Goal: Answer question/provide support

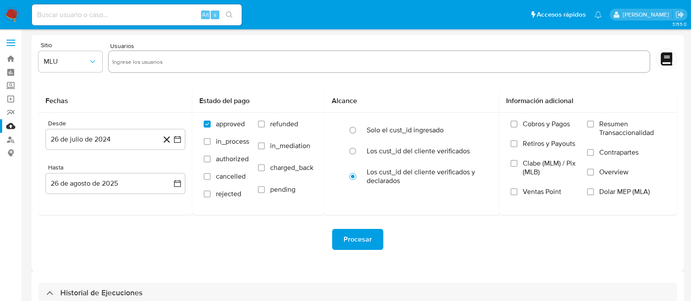
select select "10"
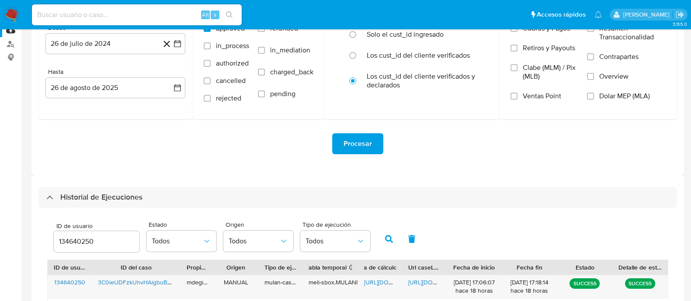
scroll to position [164, 0]
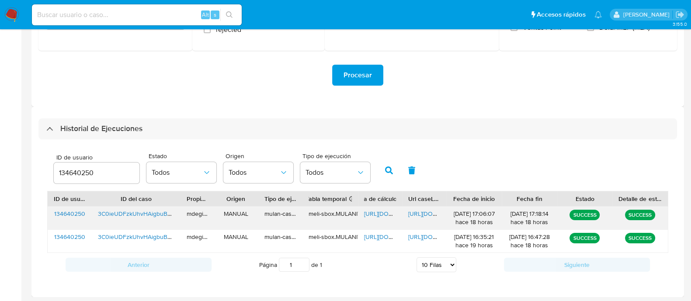
click at [373, 212] on span "https://docs.google.com/spreadsheets/d/18Bu5OnQa4CJg-4ZUxTd0mWK851Y_yxnAtW5HBe5…" at bounding box center [394, 213] width 60 height 9
click at [426, 211] on span "https://docs.google.com/document/d/1sM3jK8Tu1APa0vnfZLAIwYgSDm3jawagAs04TpFhUYo…" at bounding box center [438, 213] width 60 height 9
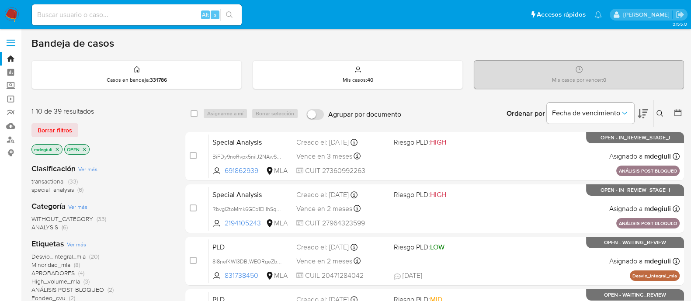
click at [663, 112] on icon at bounding box center [660, 113] width 7 height 7
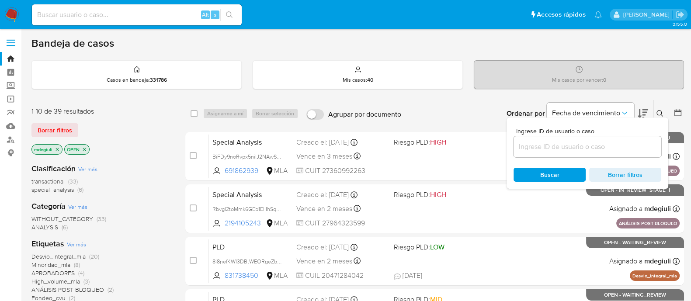
click at [562, 145] on input at bounding box center [588, 146] width 148 height 11
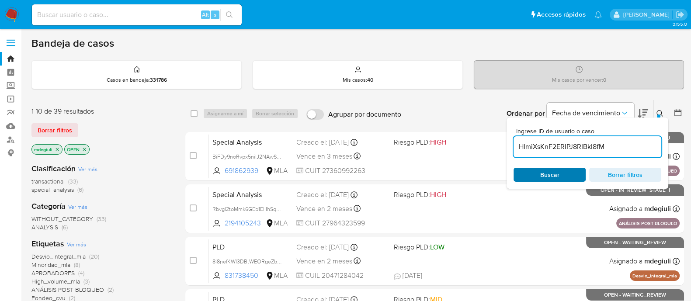
type input "HImiXsKnF2ERIPJ8RIBkl8fM"
click at [547, 171] on div "Buscar Borrar filtros" at bounding box center [588, 175] width 148 height 14
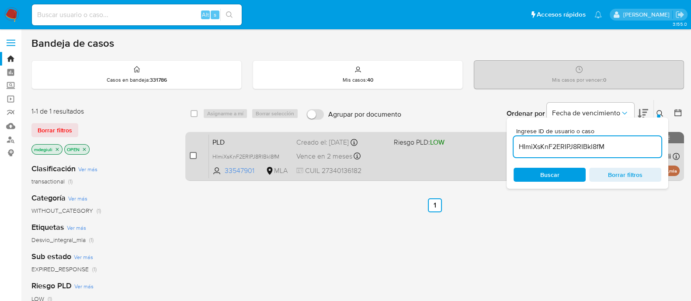
click at [192, 155] on input "checkbox" at bounding box center [193, 155] width 7 height 7
checkbox input "true"
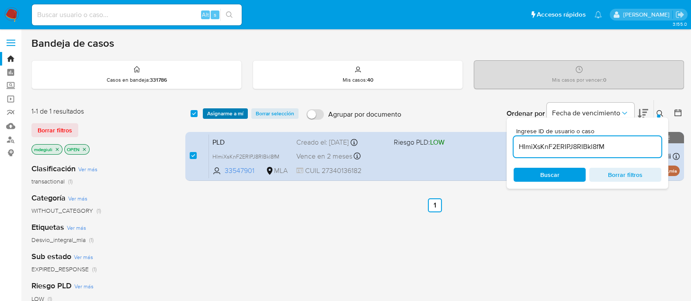
click at [226, 115] on span "Asignarme a mí" at bounding box center [225, 113] width 36 height 9
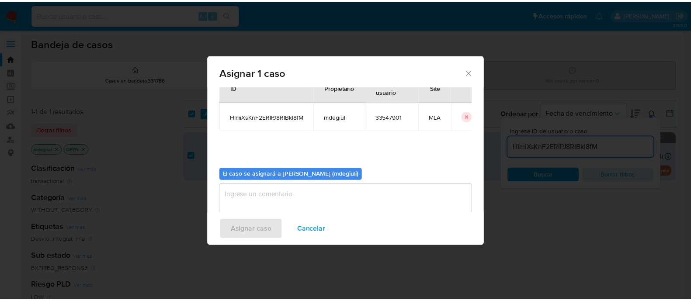
scroll to position [45, 0]
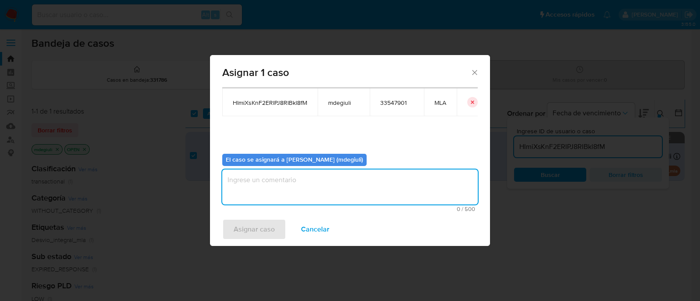
click at [311, 175] on textarea "assign-modal" at bounding box center [349, 187] width 255 height 35
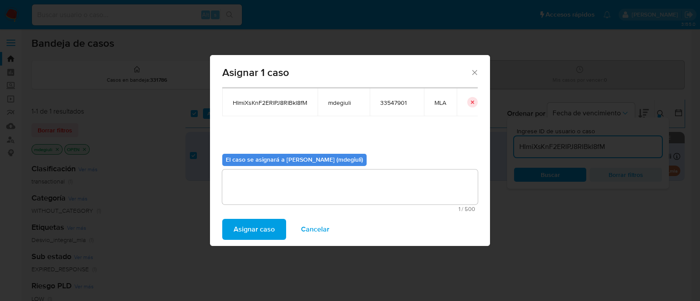
click at [269, 230] on span "Asignar caso" at bounding box center [253, 229] width 41 height 19
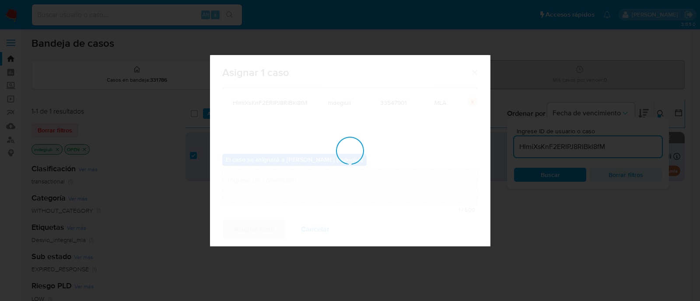
checkbox input "false"
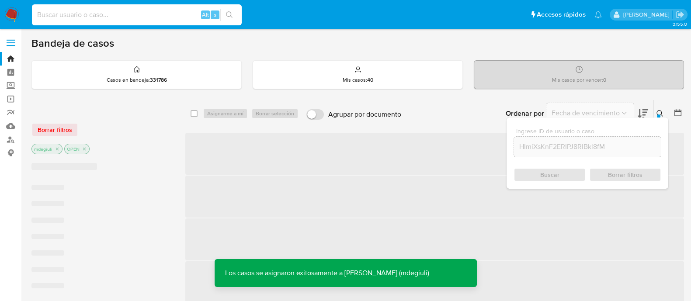
click at [144, 20] on input at bounding box center [137, 14] width 210 height 11
paste input "HImiXsKnF2ERIPJ8RIBkl8fM"
type input "HImiXsKnF2ERIPJ8RIBkl8fM"
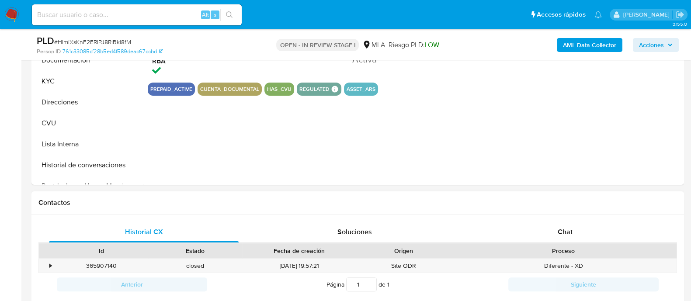
scroll to position [382, 0]
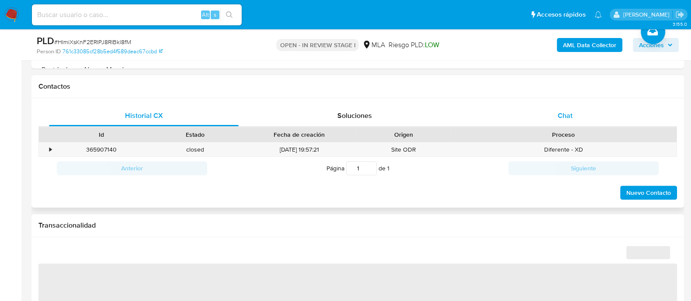
click at [534, 108] on div "Chat" at bounding box center [565, 115] width 190 height 21
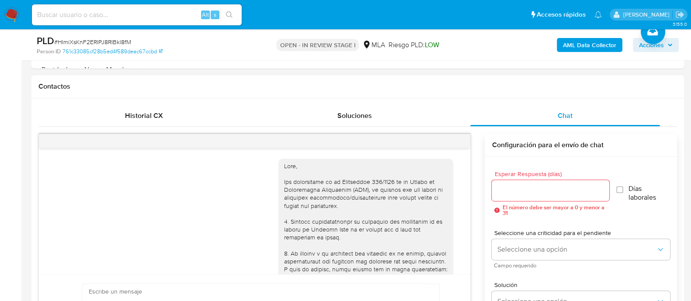
scroll to position [561, 0]
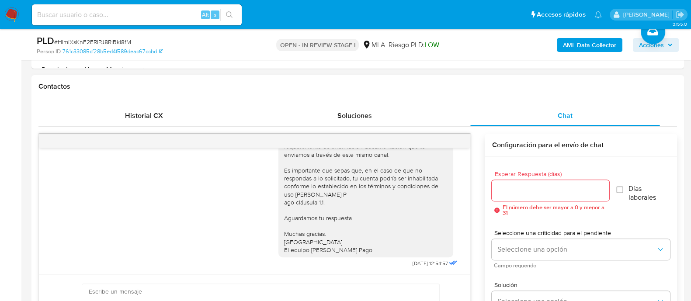
select select "10"
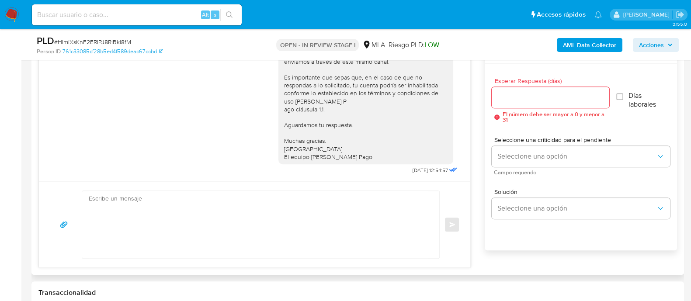
scroll to position [492, 0]
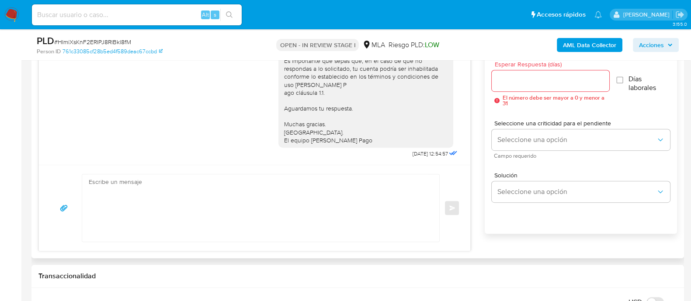
click at [169, 194] on textarea at bounding box center [259, 207] width 340 height 67
paste textarea ""Hola XXX, En función de las operaciones registradas en tu cuenta de Mercado Pa…"
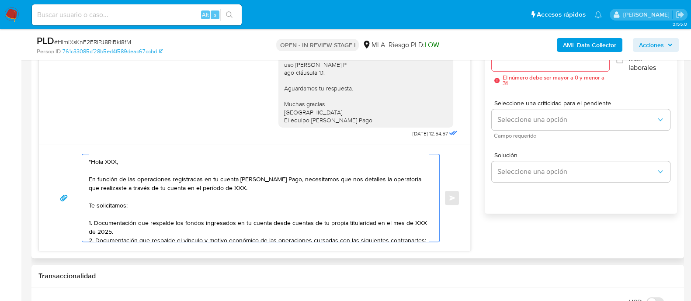
scroll to position [547, 0]
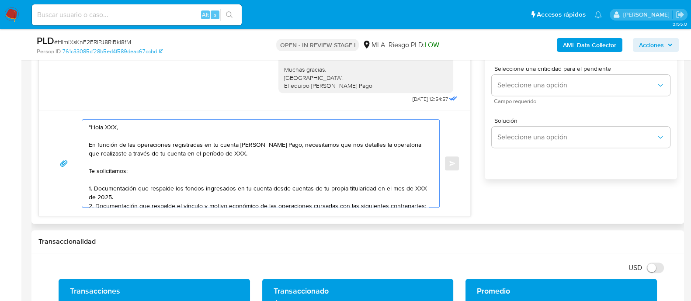
click at [89, 125] on textarea ""Hola XXX, En función de las operaciones registradas en tu cuenta de Mercado Pa…" at bounding box center [259, 163] width 340 height 87
click at [108, 128] on textarea "Hola XXX, En función de las operaciones registradas en tu cuenta de Mercado Pag…" at bounding box center [259, 163] width 340 height 87
click at [224, 151] on textarea "Hola Jesica, En función de las operaciones registradas en tu cuenta de Mercado …" at bounding box center [259, 163] width 340 height 87
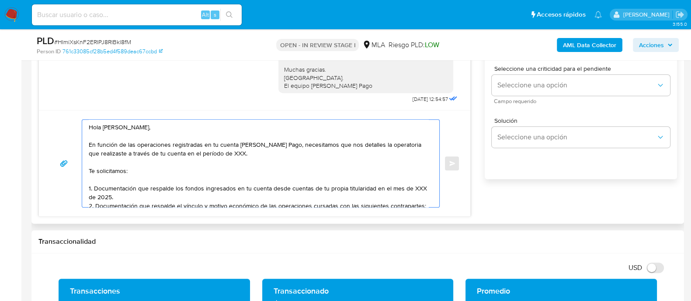
click at [267, 153] on textarea "Hola Jesica, En función de las operaciones registradas en tu cuenta de Mercado …" at bounding box center [259, 163] width 340 height 87
click at [261, 167] on textarea "Hola Jesica, En función de las operaciones registradas en tu cuenta de Mercado …" at bounding box center [259, 163] width 340 height 87
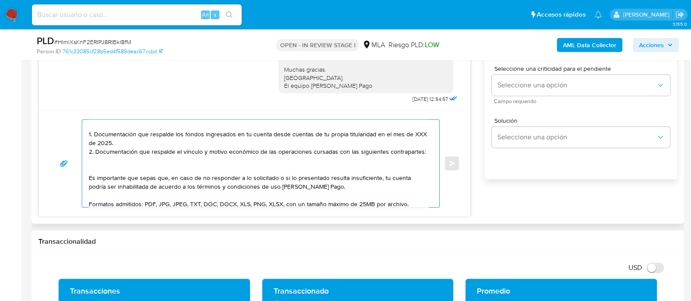
scroll to position [0, 0]
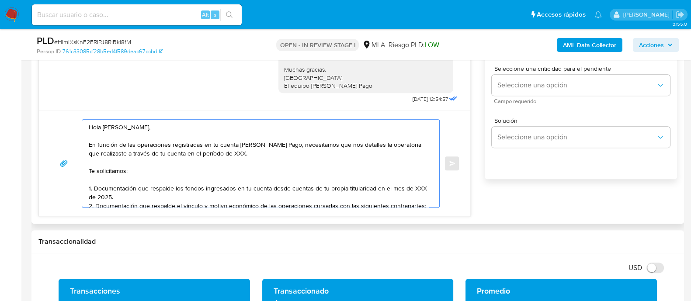
drag, startPoint x: 147, startPoint y: 162, endPoint x: 369, endPoint y: 146, distance: 222.3
click at [369, 146] on textarea "Hola Jesica, En función de las operaciones registradas en tu cuenta de Mercado …" at bounding box center [259, 163] width 340 height 87
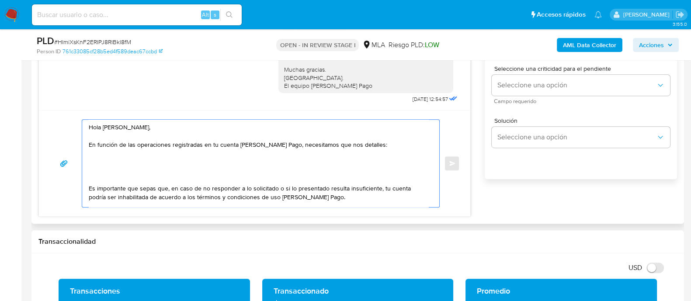
paste textarea "1. Documentación que respalde el origen de los fondos operados en cuentas de tu…"
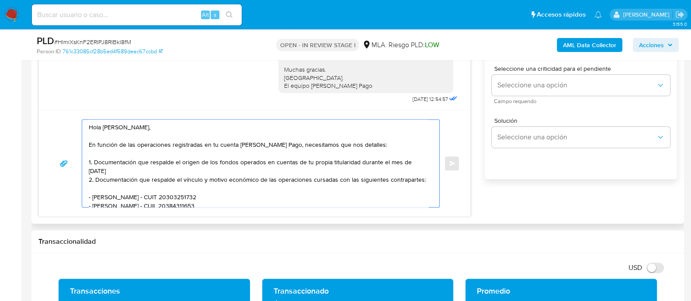
click at [357, 141] on textarea "Hola Jesica, En función de las operaciones registradas en tu cuenta de Mercado …" at bounding box center [259, 163] width 340 height 87
click at [354, 145] on textarea "Hola Jesica, En función de las operaciones registradas en tu cuenta de Mercado …" at bounding box center [259, 163] width 340 height 87
click at [0, 0] on lt-span "envíes" at bounding box center [0, 0] width 0 height 0
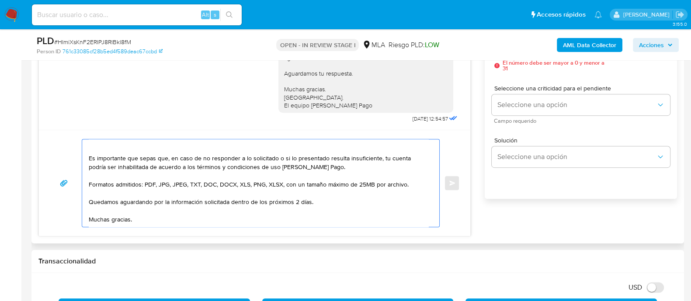
scroll to position [547, 0]
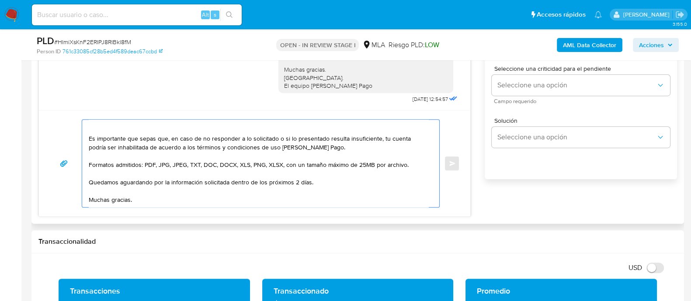
click at [297, 181] on textarea "Hola Jesica, En función de las operaciones registradas en tu cuenta de Mercado …" at bounding box center [259, 163] width 340 height 87
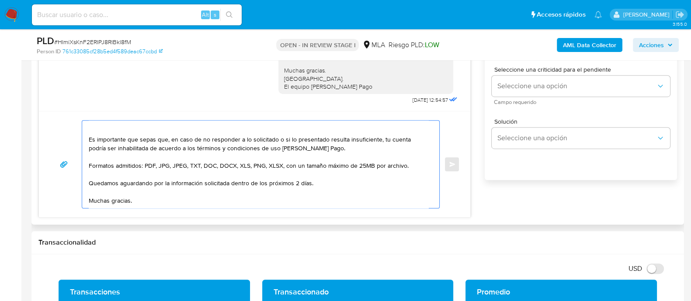
scroll to position [437, 0]
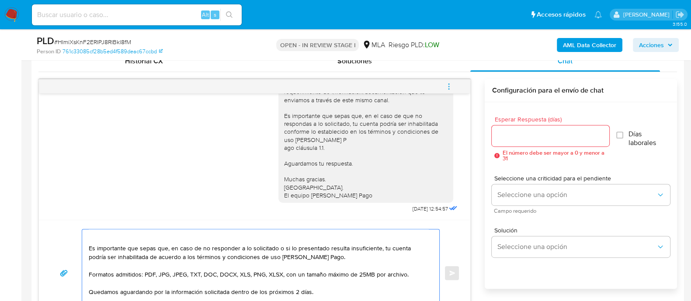
type textarea "Hola Jesica, En función de las operaciones registradas en tu cuenta de Mercado …"
click at [557, 138] on input "Esperar Respuesta (días)" at bounding box center [550, 135] width 117 height 11
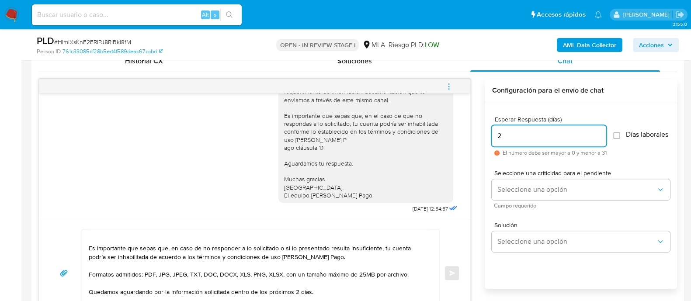
type input "2"
click at [479, 140] on div "18/08/2025 17:21:59 Hola, Esperamos que te encuentres muy bien. Te consultamos …" at bounding box center [357, 202] width 639 height 247
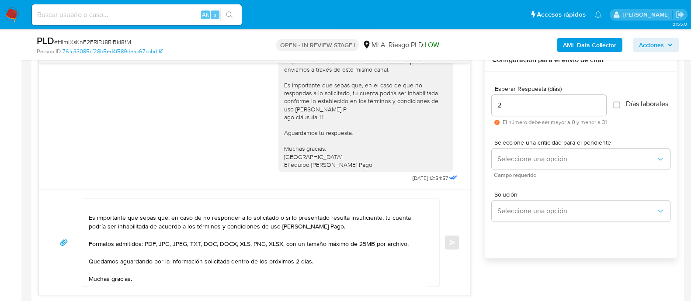
scroll to position [492, 0]
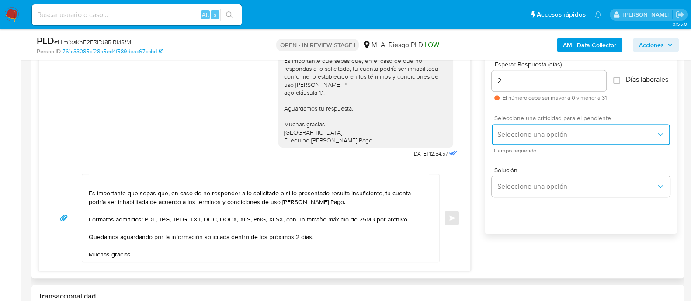
click at [508, 145] on button "Seleccione una opción" at bounding box center [581, 134] width 178 height 21
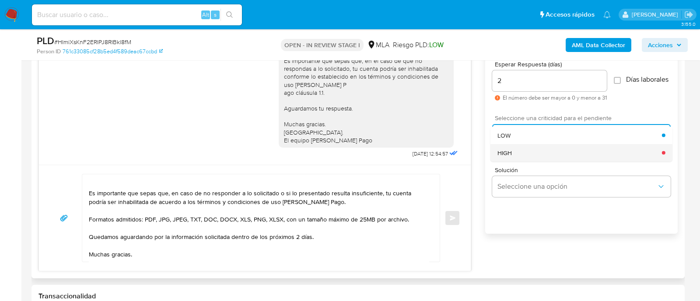
click at [508, 153] on span "HIGH" at bounding box center [504, 153] width 14 height 8
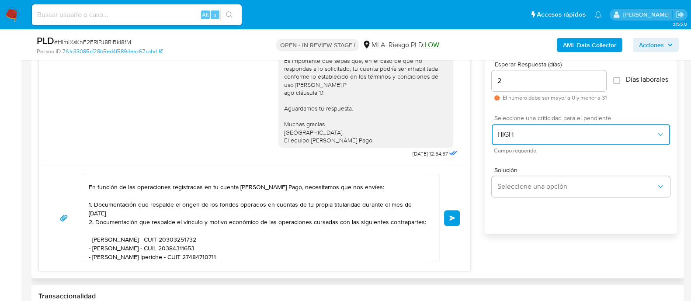
scroll to position [0, 0]
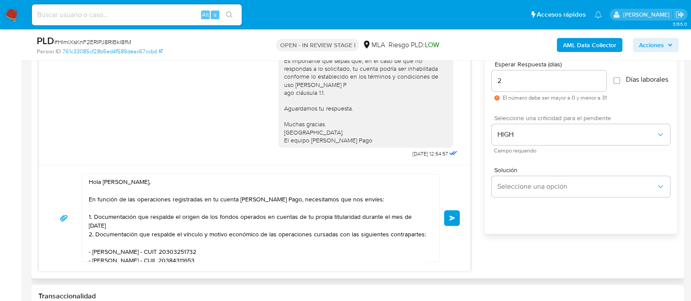
click at [451, 219] on span "Enviar" at bounding box center [452, 218] width 6 height 5
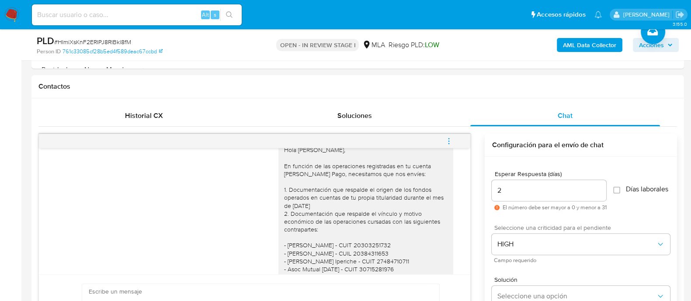
scroll to position [661, 0]
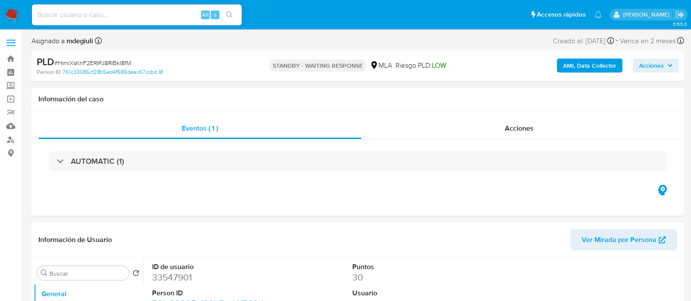
select select "10"
click at [9, 14] on img at bounding box center [11, 14] width 15 height 15
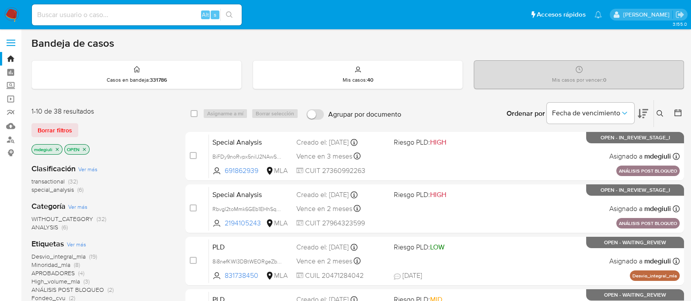
click at [657, 111] on icon at bounding box center [660, 113] width 7 height 7
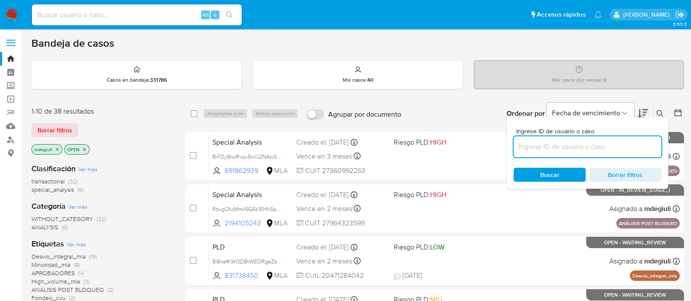
click at [585, 147] on input at bounding box center [588, 146] width 148 height 11
type input "UwKfSaAdiX2kunOF6X6w3R4u"
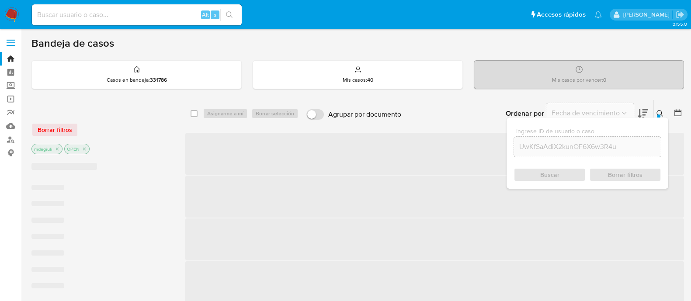
click at [544, 174] on div "Buscar Borrar filtros" at bounding box center [588, 175] width 148 height 14
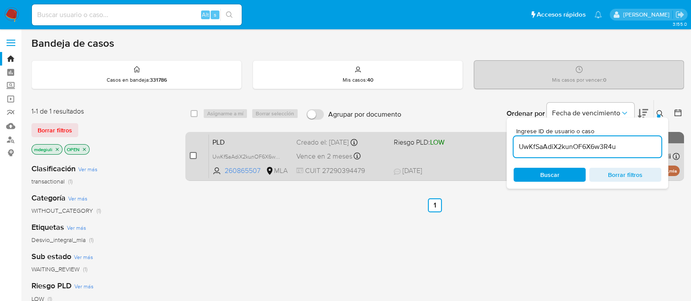
click at [192, 153] on input "checkbox" at bounding box center [193, 155] width 7 height 7
checkbox input "true"
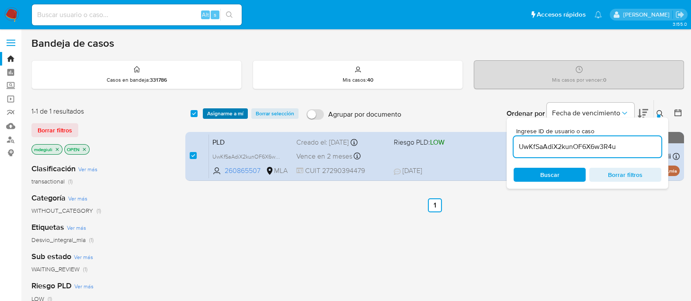
click at [215, 110] on span "Asignarme a mí" at bounding box center [225, 113] width 36 height 9
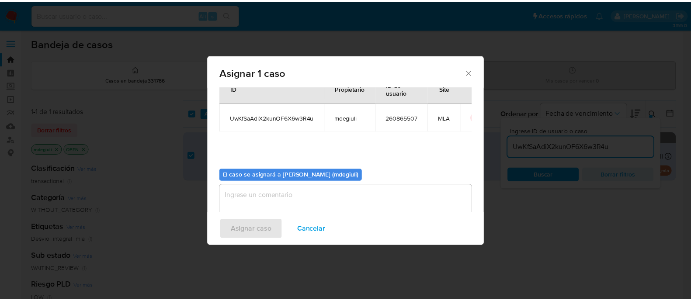
scroll to position [45, 0]
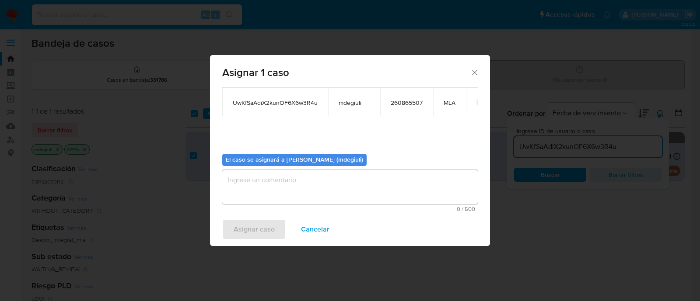
click at [334, 175] on textarea "assign-modal" at bounding box center [349, 187] width 255 height 35
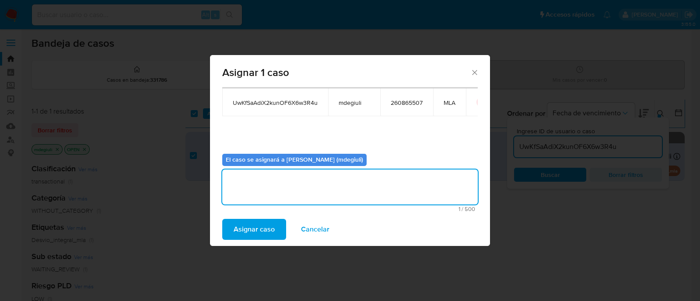
click at [266, 229] on span "Asignar caso" at bounding box center [253, 229] width 41 height 19
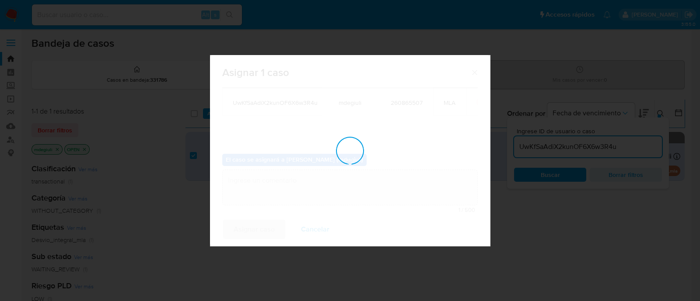
checkbox input "false"
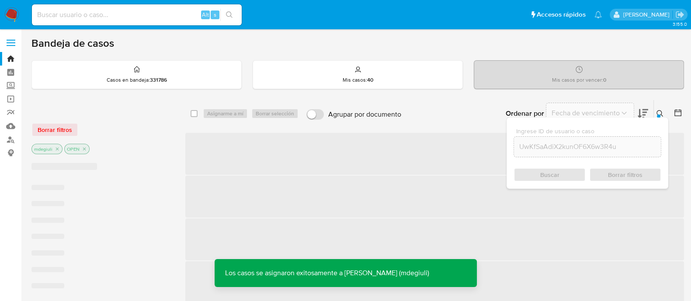
click at [109, 18] on input at bounding box center [137, 14] width 210 height 11
paste input "UwKfSaAdiX2kunOF6X6w3R4u"
type input "UwKfSaAdiX2kunOF6X6w3R4u"
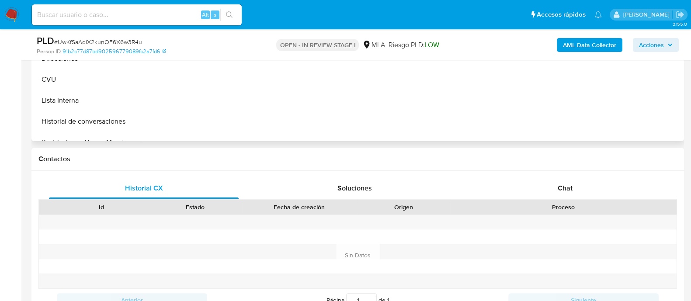
scroll to position [328, 0]
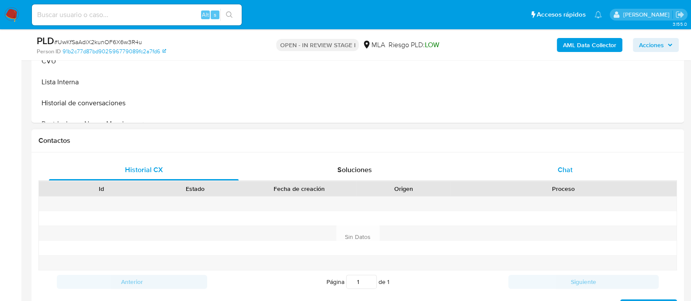
select select "10"
click at [542, 167] on div "Chat" at bounding box center [565, 170] width 190 height 21
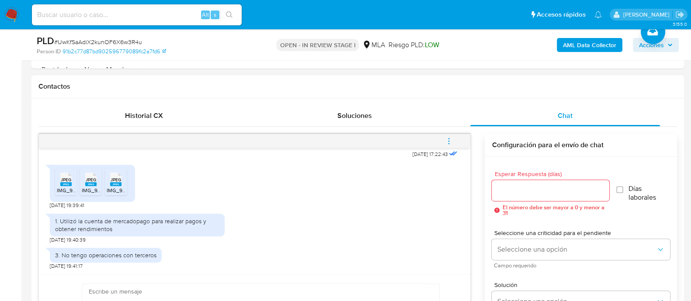
scroll to position [437, 0]
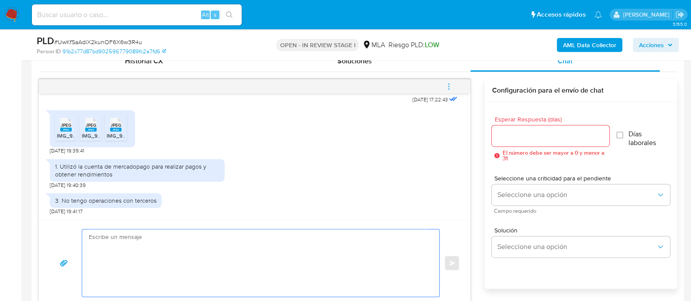
click at [140, 240] on textarea at bounding box center [259, 263] width 340 height 67
paste textarea ""Hola XXX, En función de las operaciones registradas en tu cuenta de Mercado Pa…"
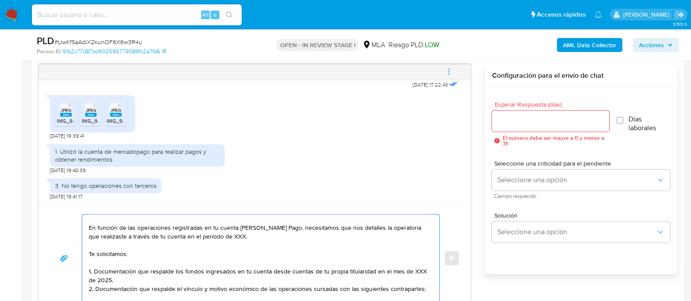
scroll to position [0, 0]
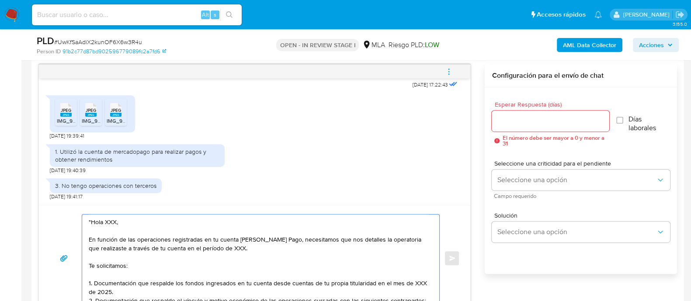
click at [91, 219] on textarea ""Hola XXX, En función de las operaciones registradas en tu cuenta de Mercado Pa…" at bounding box center [259, 258] width 340 height 87
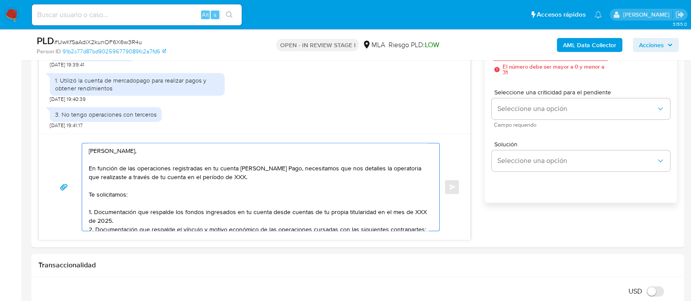
scroll to position [506, 0]
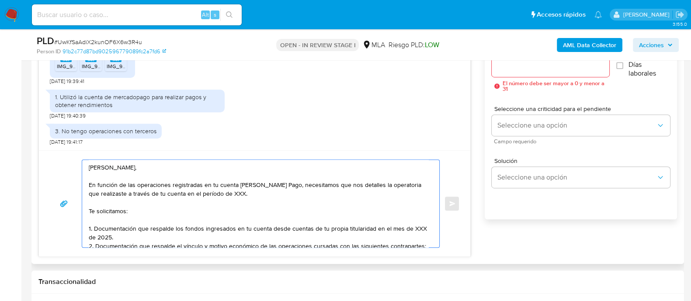
drag, startPoint x: 344, startPoint y: 184, endPoint x: 353, endPoint y: 190, distance: 10.2
click at [353, 190] on textarea "Hola Raquel, En función de las operaciones registradas en tu cuenta de Mercado …" at bounding box center [259, 203] width 340 height 87
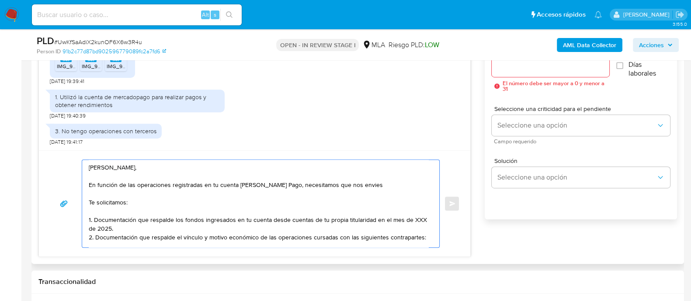
paste textarea "Documentación que respalde el origen de los fondos operados en cuentas de tu pr…"
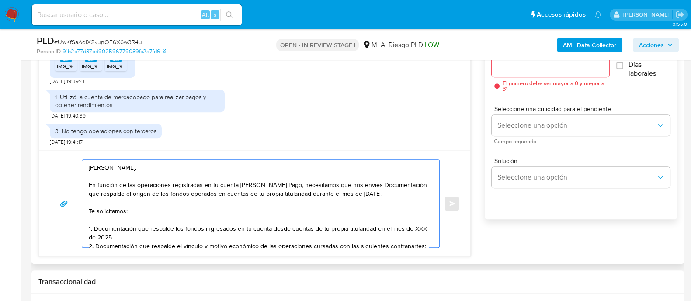
click at [368, 183] on textarea "Hola Raquel, En función de las operaciones registradas en tu cuenta de Mercado …" at bounding box center [259, 203] width 340 height 87
click at [354, 184] on textarea "Hola Raquel, En función de las operaciones registradas en tu cuenta de Mercado …" at bounding box center [259, 203] width 340 height 87
click at [0, 0] on lt-span "envíes" at bounding box center [0, 0] width 0 height 0
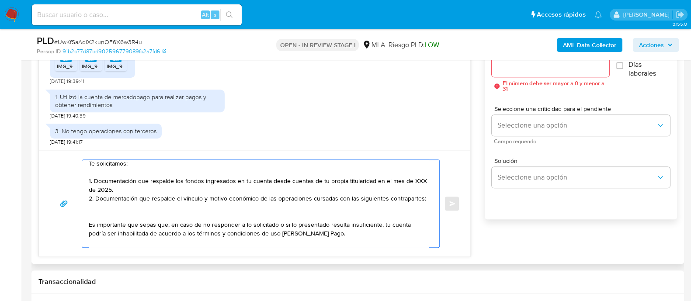
scroll to position [0, 0]
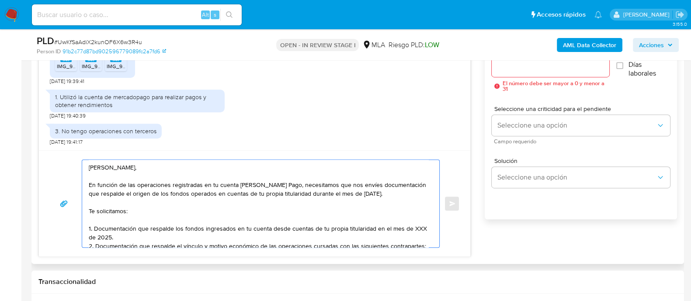
drag, startPoint x: 143, startPoint y: 212, endPoint x: 84, endPoint y: 197, distance: 60.9
click at [84, 197] on div "Hola Raquel, En función de las operaciones registradas en tu cuenta de Mercado …" at bounding box center [258, 203] width 353 height 87
click at [127, 209] on textarea "Hola Raquel, En función de las operaciones registradas en tu cuenta de Mercado …" at bounding box center [259, 203] width 340 height 87
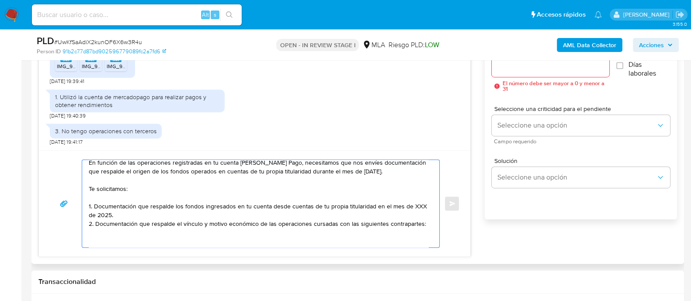
scroll to position [15, 0]
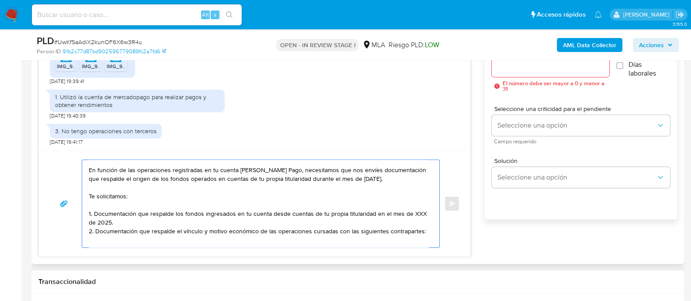
drag, startPoint x: 129, startPoint y: 211, endPoint x: 87, endPoint y: 191, distance: 46.2
click at [87, 191] on div "Hola Raquel, En función de las operaciones registradas en tu cuenta de Mercado …" at bounding box center [258, 203] width 353 height 87
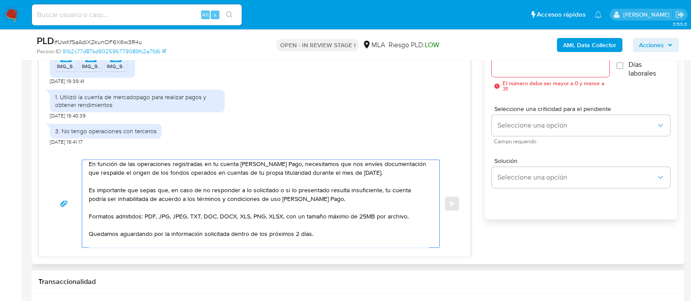
scroll to position [32, 0]
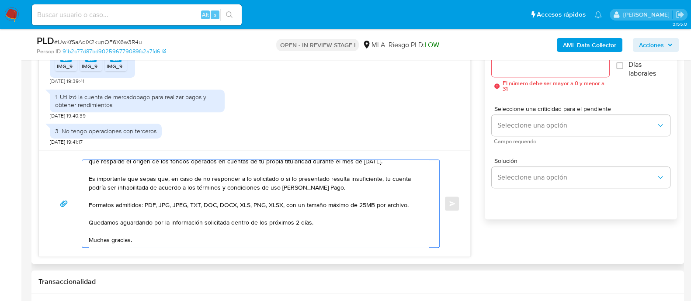
type textarea "Hola Raquel, En función de las operaciones registradas en tu cuenta de Mercado …"
click at [557, 69] on input "Esperar Respuesta (días)" at bounding box center [550, 66] width 117 height 11
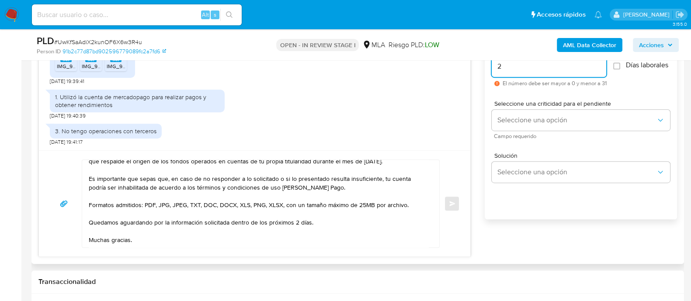
type input "2"
click at [509, 101] on div "Seleccione una criticidad para el pendiente Seleccione una opción Campo requeri…" at bounding box center [581, 120] width 178 height 52
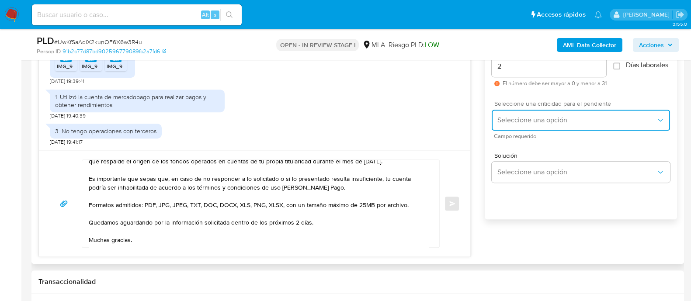
click at [516, 117] on button "Seleccione una opción" at bounding box center [581, 120] width 178 height 21
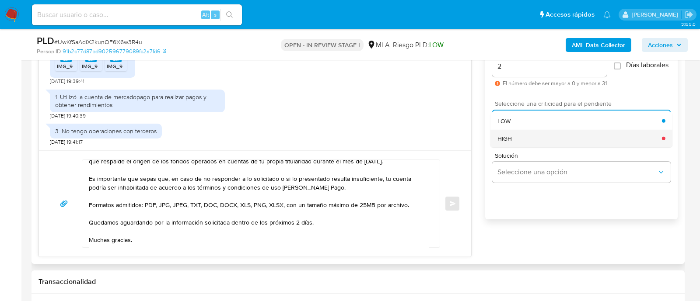
click at [518, 139] on div "HIGH" at bounding box center [579, 137] width 164 height 17
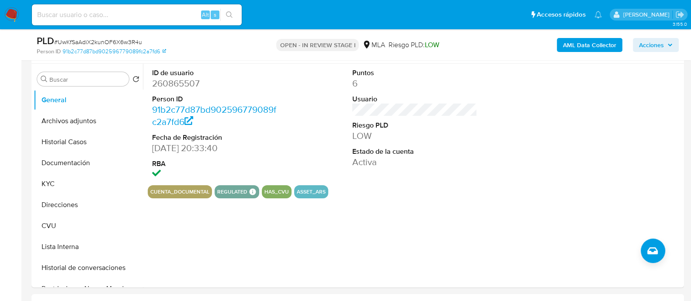
scroll to position [124, 0]
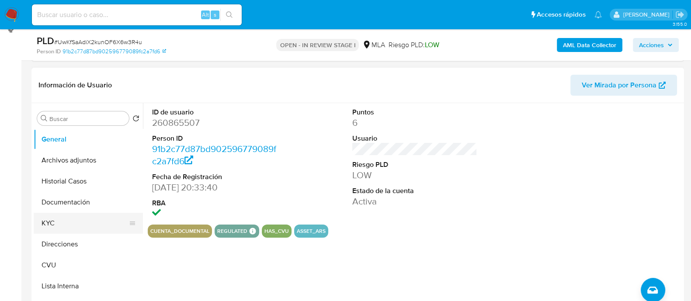
click at [76, 221] on button "KYC" at bounding box center [85, 223] width 102 height 21
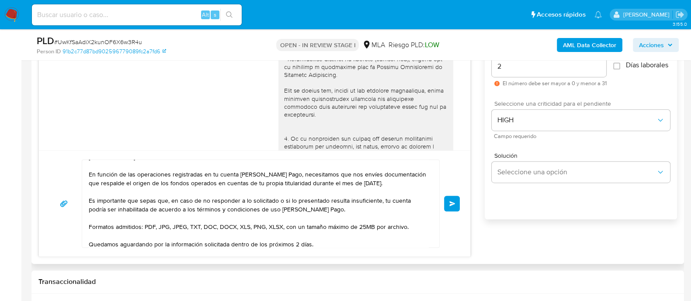
scroll to position [0, 0]
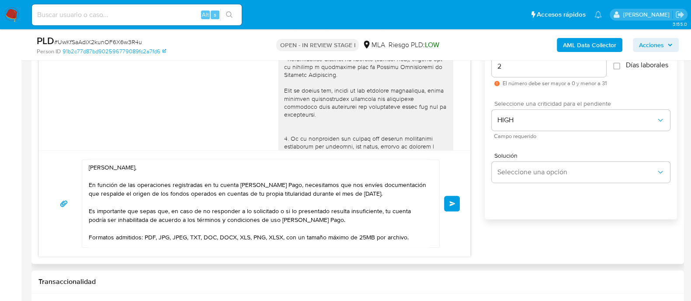
click at [456, 205] on button "Enviar" at bounding box center [452, 204] width 16 height 16
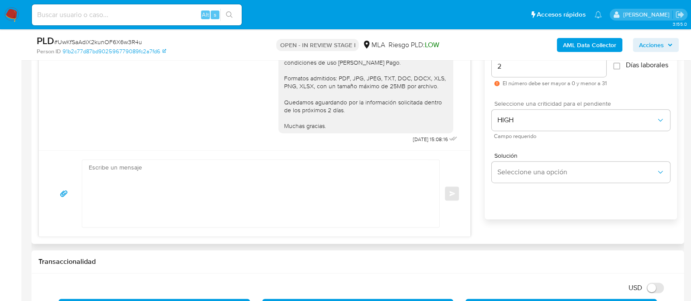
scroll to position [630, 0]
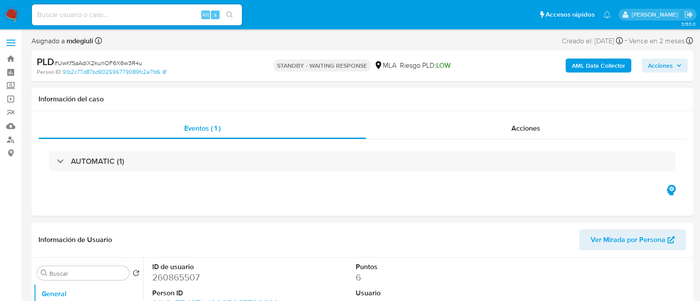
select select "10"
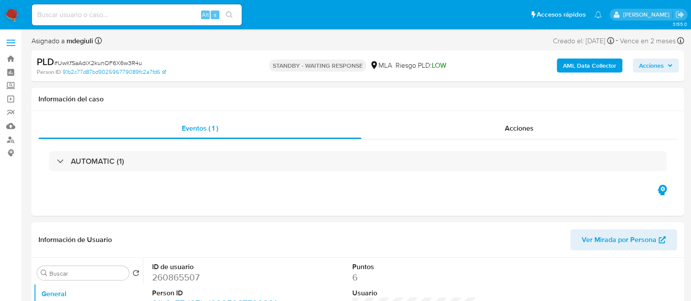
click at [11, 12] on img at bounding box center [11, 14] width 15 height 15
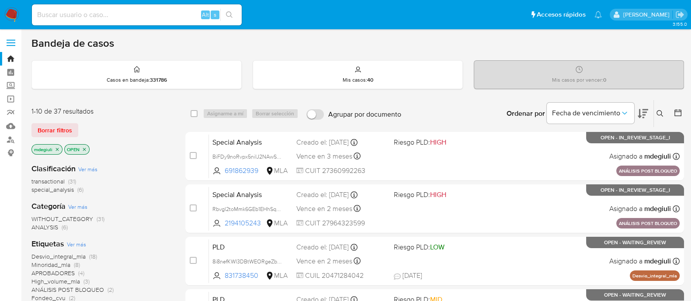
click at [662, 115] on icon at bounding box center [660, 113] width 7 height 7
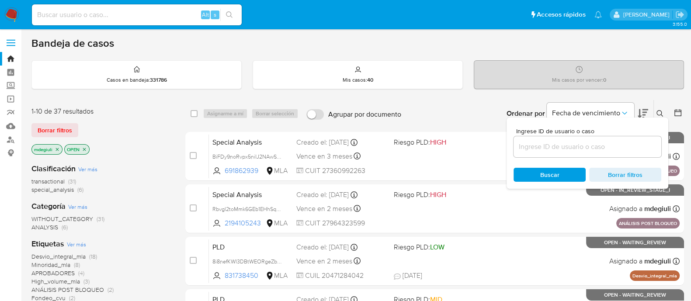
click at [560, 150] on input at bounding box center [588, 146] width 148 height 11
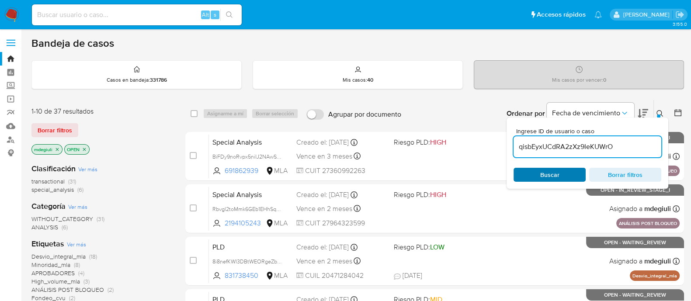
type input "qisbEyxUCdRA2zXz9IeKUWrO"
click at [542, 177] on span "Buscar" at bounding box center [549, 175] width 19 height 14
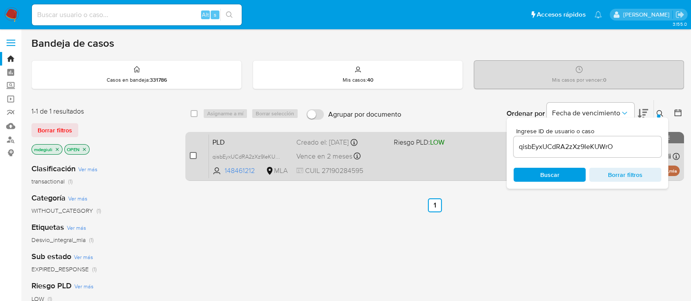
click at [192, 157] on input "checkbox" at bounding box center [193, 155] width 7 height 7
checkbox input "true"
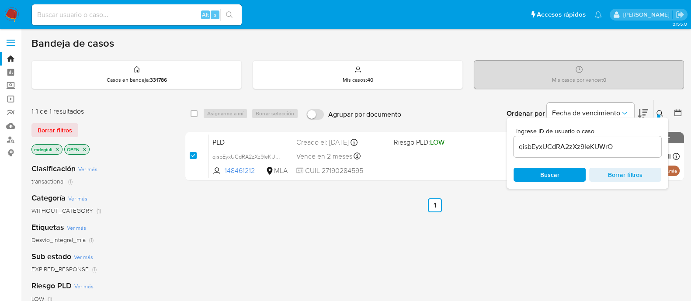
checkbox input "true"
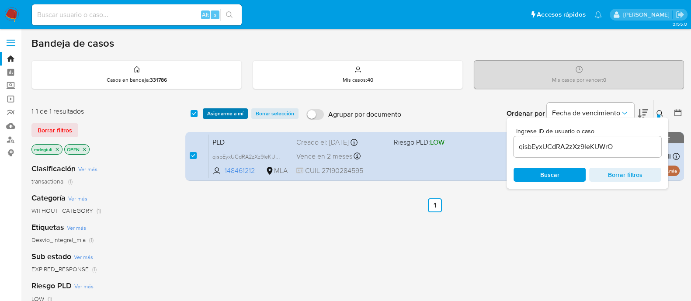
click at [225, 111] on span "Asignarme a mí" at bounding box center [225, 113] width 36 height 9
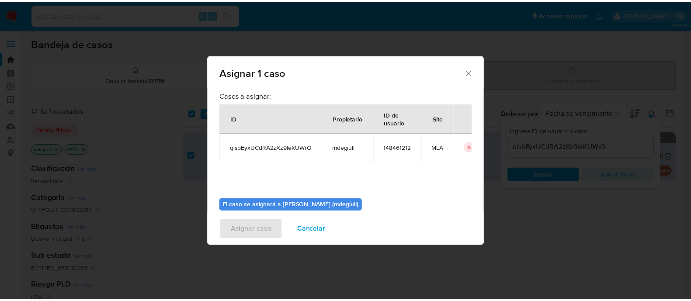
scroll to position [45, 0]
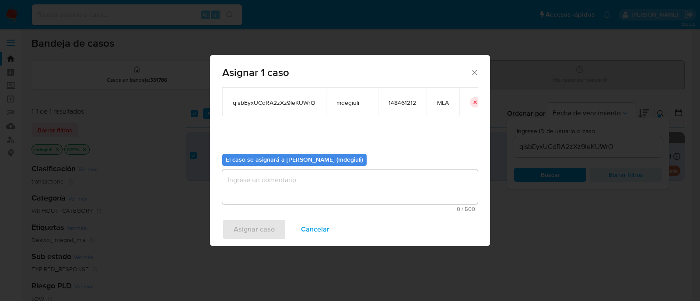
click at [280, 183] on textarea "assign-modal" at bounding box center [349, 187] width 255 height 35
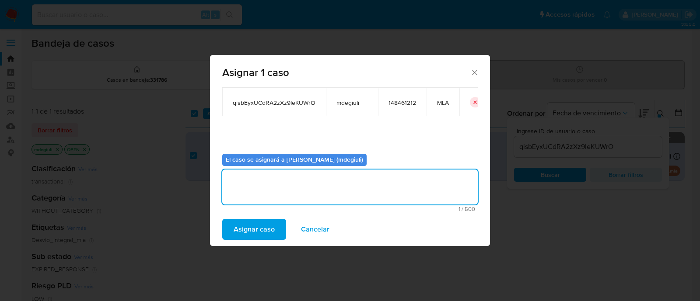
click at [269, 230] on span "Asignar caso" at bounding box center [253, 229] width 41 height 19
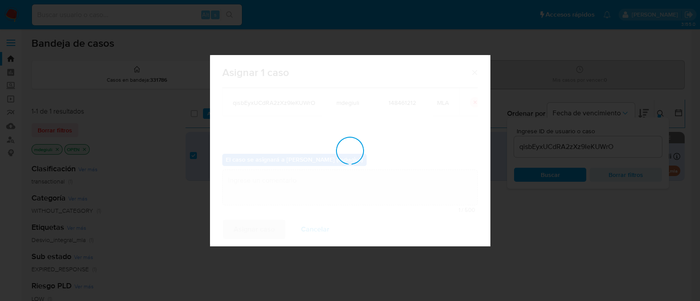
checkbox input "false"
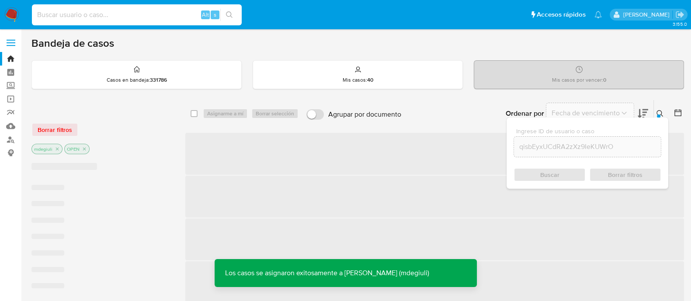
click at [82, 13] on input at bounding box center [137, 14] width 210 height 11
paste input "qisbEyxUCdRA2zXz9IeKUWrO"
type input "qisbEyxUCdRA2zXz9IeKUWrO"
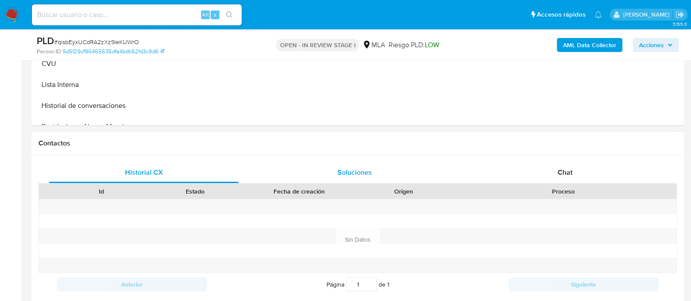
scroll to position [328, 0]
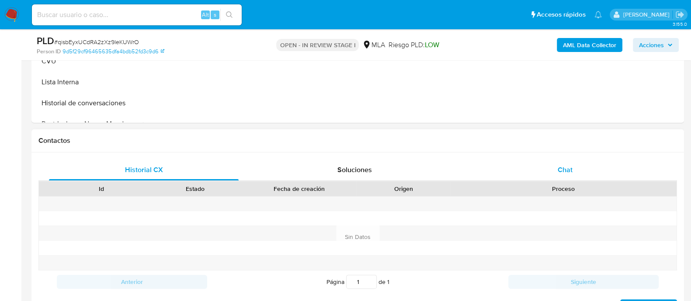
drag, startPoint x: 525, startPoint y: 174, endPoint x: 463, endPoint y: 173, distance: 62.5
click at [525, 174] on div "Chat" at bounding box center [565, 170] width 190 height 21
select select "10"
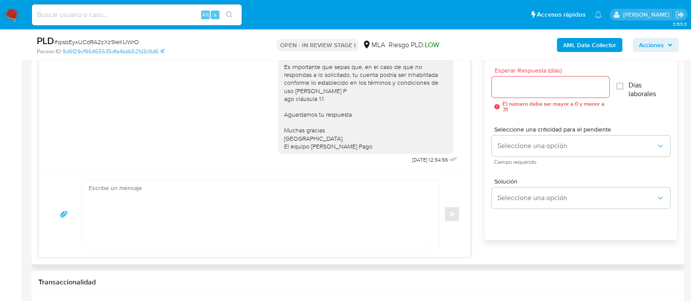
scroll to position [547, 0]
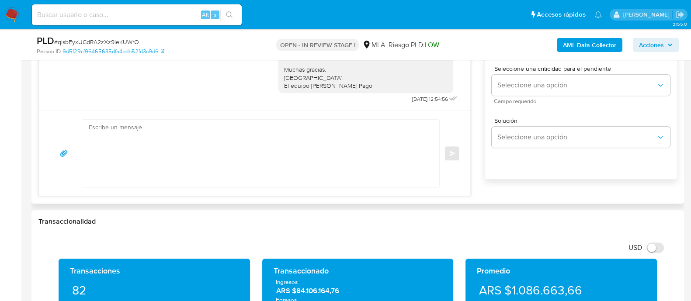
click at [167, 141] on textarea at bounding box center [259, 153] width 340 height 67
paste textarea ""Hola XXX, En función de las operaciones registradas en tu cuenta de Mercado Pa…"
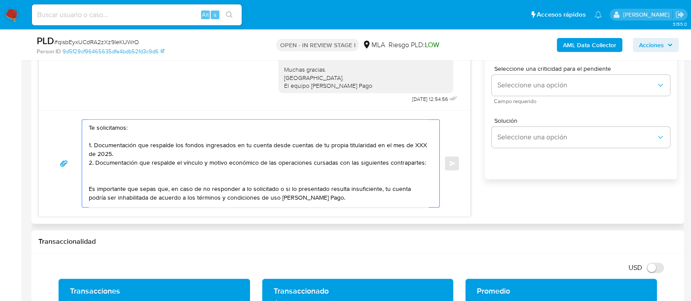
scroll to position [0, 0]
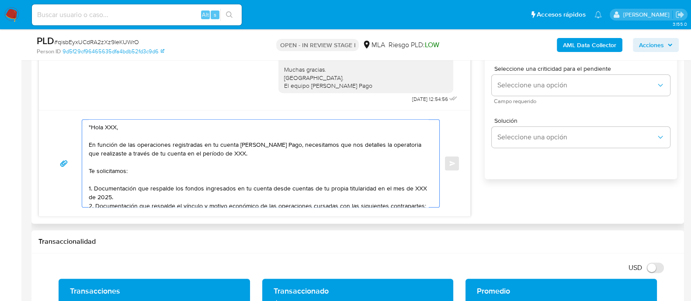
click at [92, 125] on textarea ""Hola XXX, En función de las operaciones registradas en tu cuenta de Mercado Pa…" at bounding box center [259, 163] width 340 height 87
click at [108, 122] on textarea "Hola XXX, En función de las operaciones registradas en tu cuenta de Mercado Pag…" at bounding box center [259, 163] width 340 height 87
drag, startPoint x: 368, startPoint y: 145, endPoint x: 373, endPoint y: 163, distance: 18.3
click at [373, 163] on textarea "Hola Rosa, En función de las operaciones registradas en tu cuenta de Mercado Pa…" at bounding box center [259, 163] width 340 height 87
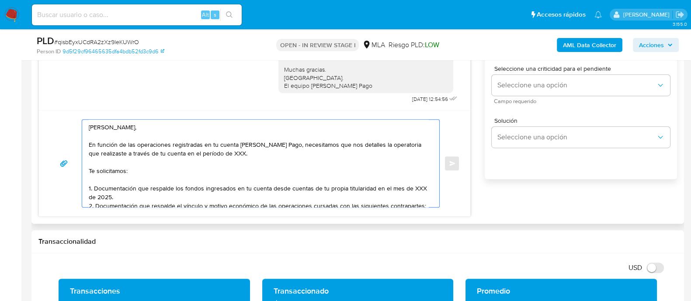
click at [351, 146] on textarea "Hola Rosa, En función de las operaciones registradas en tu cuenta de Mercado Pa…" at bounding box center [259, 163] width 340 height 87
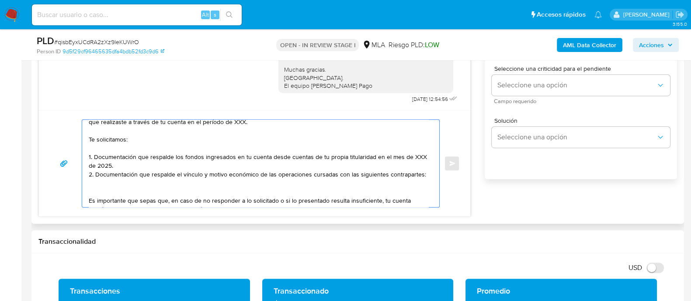
scroll to position [54, 0]
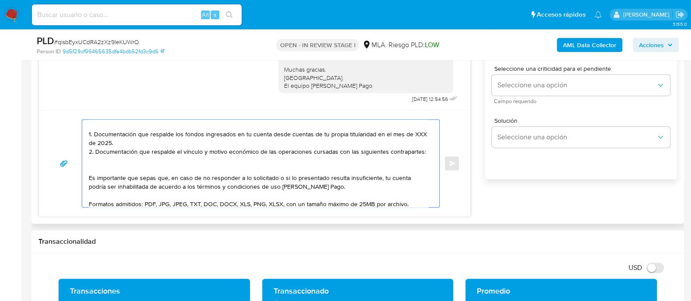
drag, startPoint x: 345, startPoint y: 143, endPoint x: 333, endPoint y: 158, distance: 19.5
click at [333, 158] on textarea "Hola Rosa, En función de las operaciones registradas en tu cuenta de Mercado Pa…" at bounding box center [259, 163] width 340 height 87
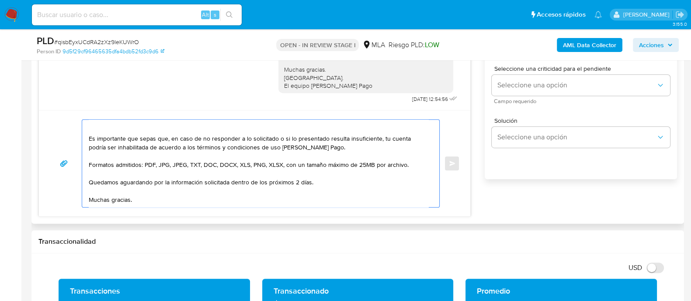
scroll to position [0, 0]
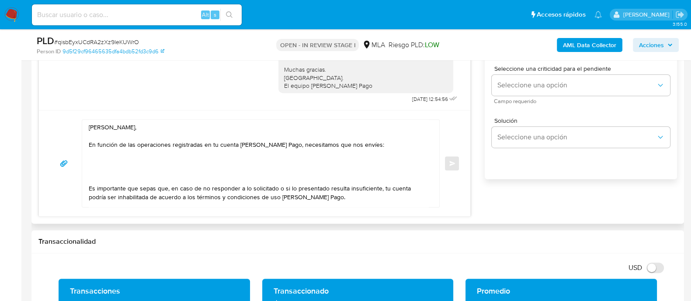
click at [122, 164] on textarea "Hola Rosa, En función de las operaciones registradas en tu cuenta de Mercado Pa…" at bounding box center [259, 163] width 340 height 87
paste textarea "1. Documentación que respalde el origen de los fondos operados en cuentas de tu…"
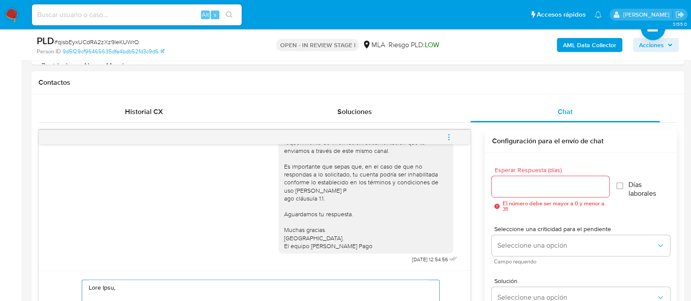
scroll to position [382, 0]
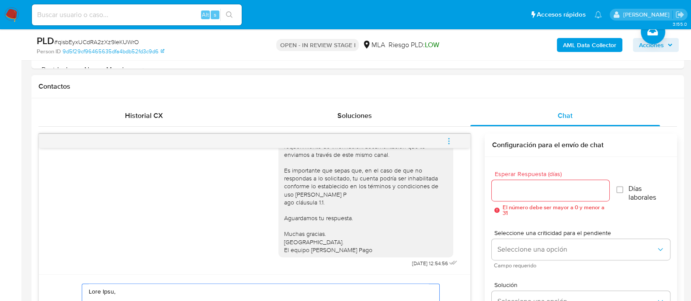
type textarea "Hola Rosa, En función de las operaciones registradas en tu cuenta de Mercado Pa…"
click at [542, 191] on input "Esperar Respuesta (días)" at bounding box center [550, 190] width 117 height 11
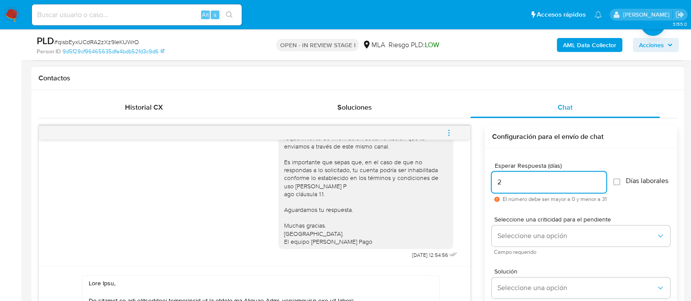
scroll to position [437, 0]
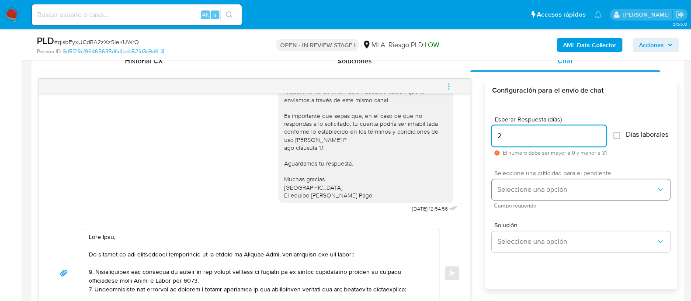
type input "2"
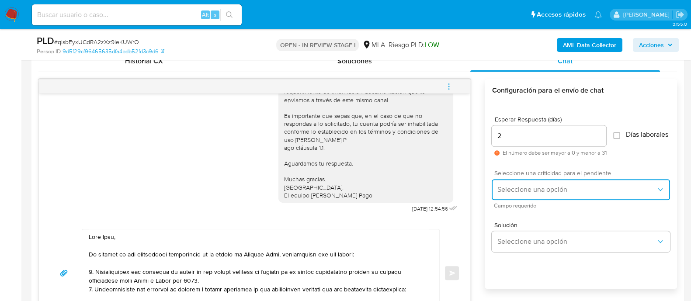
click at [565, 191] on span "Seleccione una opción" at bounding box center [576, 189] width 159 height 9
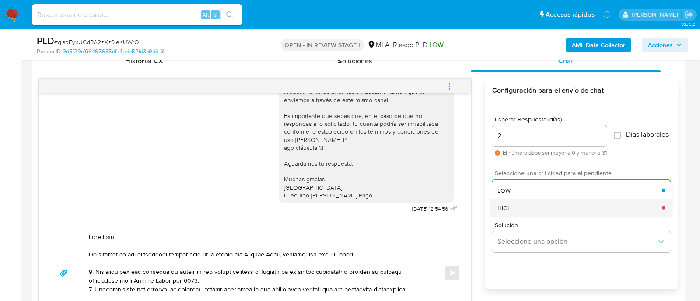
click at [519, 210] on div "HIGH" at bounding box center [579, 207] width 164 height 17
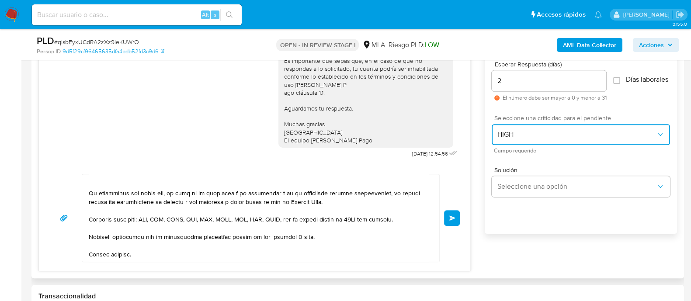
scroll to position [129, 0]
click at [455, 216] on span "Enviar" at bounding box center [452, 218] width 6 height 5
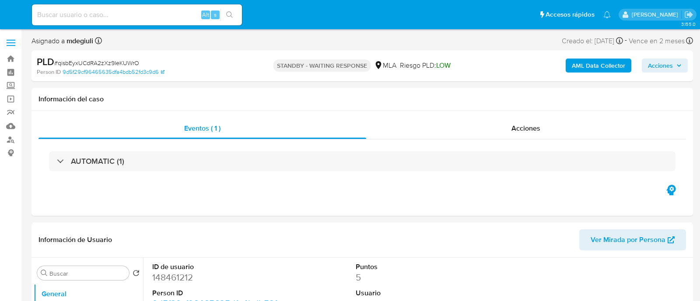
select select "10"
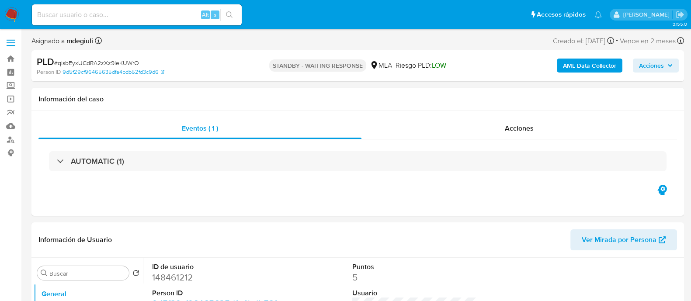
click at [12, 14] on img at bounding box center [11, 14] width 15 height 15
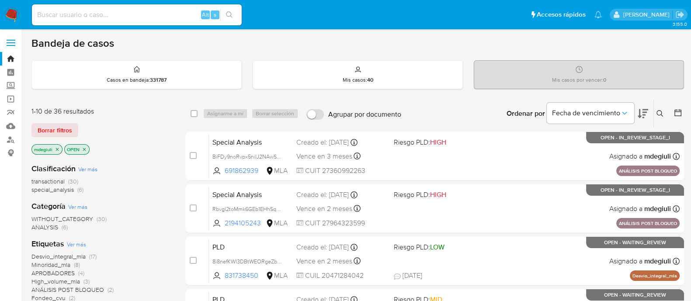
click at [662, 115] on icon at bounding box center [660, 113] width 7 height 7
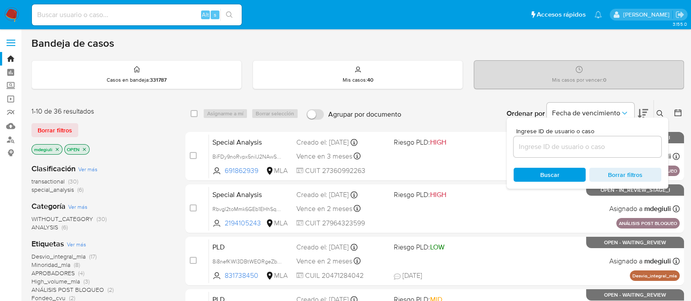
click at [555, 146] on input at bounding box center [588, 146] width 148 height 11
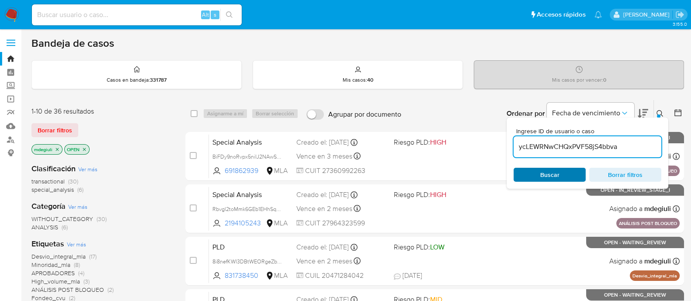
type input "ycLEWRNwCHQxPVF58jS4bbva"
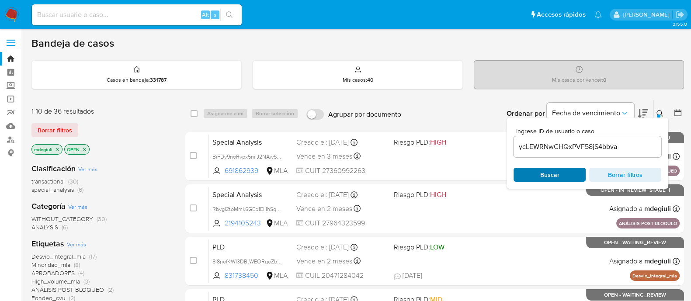
click at [547, 171] on div "Buscar Borrar filtros" at bounding box center [588, 175] width 148 height 14
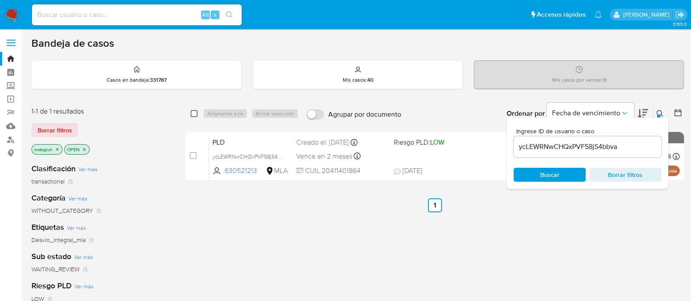
click at [194, 115] on input "checkbox" at bounding box center [194, 113] width 7 height 7
checkbox input "true"
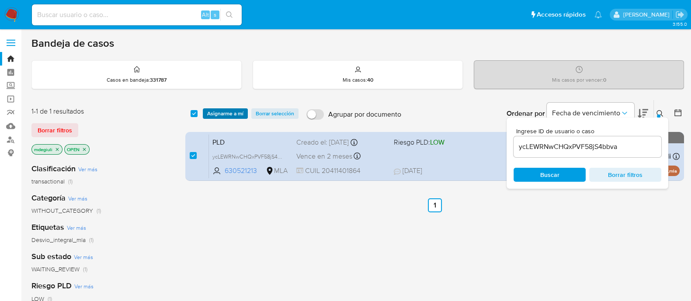
click at [234, 113] on span "Asignarme a mí" at bounding box center [225, 113] width 36 height 9
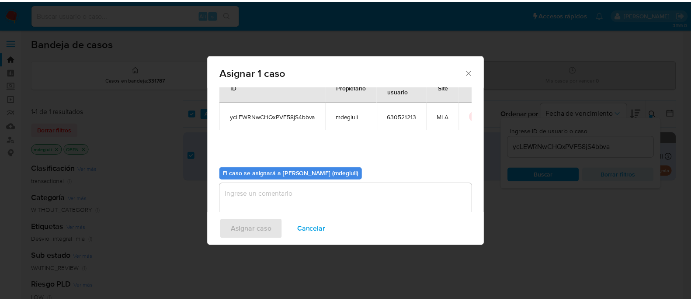
scroll to position [45, 0]
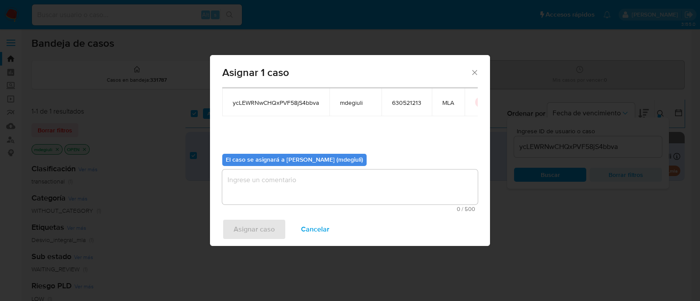
click at [265, 181] on textarea "assign-modal" at bounding box center [349, 187] width 255 height 35
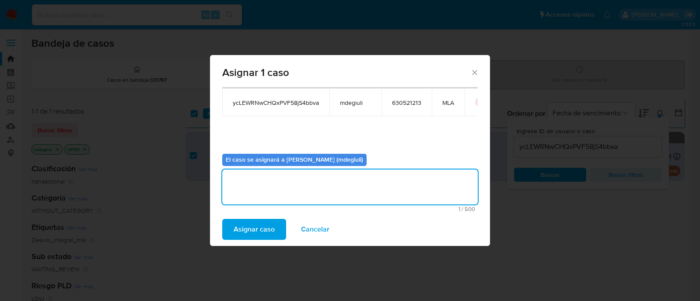
click at [265, 224] on span "Asignar caso" at bounding box center [253, 229] width 41 height 19
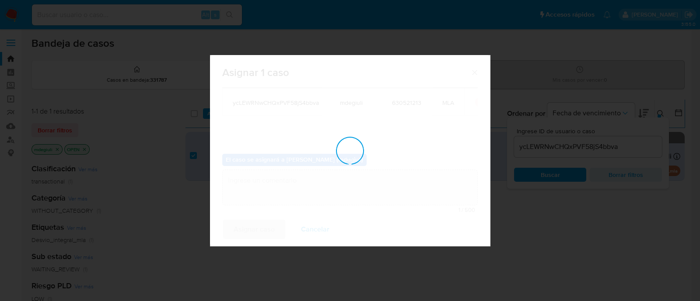
checkbox input "false"
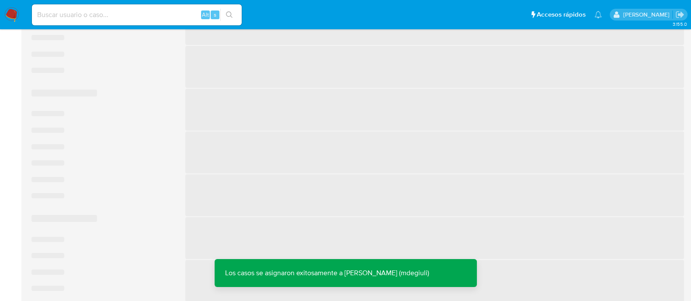
scroll to position [273, 0]
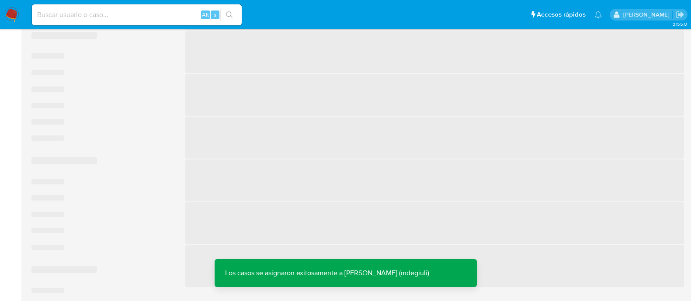
click at [120, 19] on input at bounding box center [137, 14] width 210 height 11
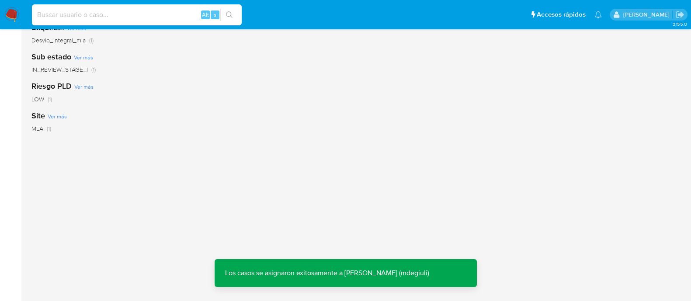
scroll to position [199, 0]
paste input "ycLEWRNwCHQxPVF58jS4bbva"
type input "ycLEWRNwCHQxPVF58jS4bbva"
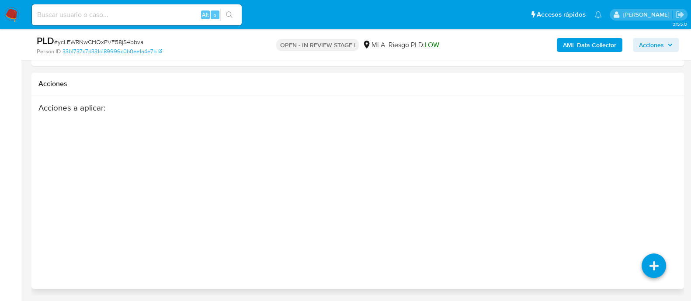
select select "10"
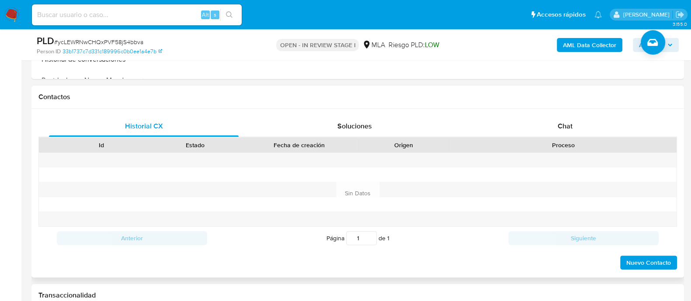
scroll to position [369, 0]
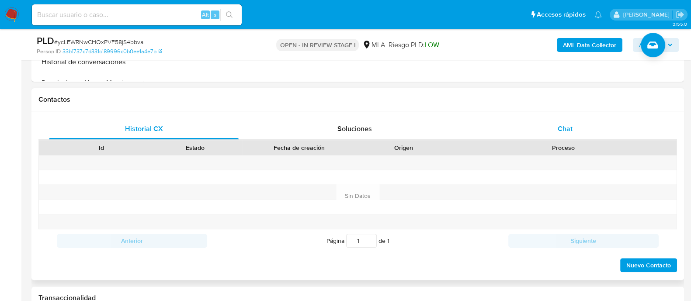
click at [542, 126] on div "Chat" at bounding box center [565, 128] width 190 height 21
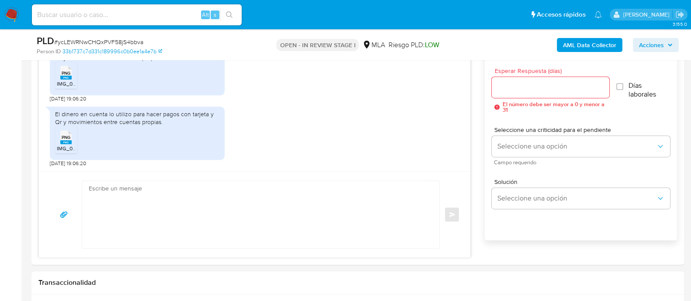
scroll to position [424, 0]
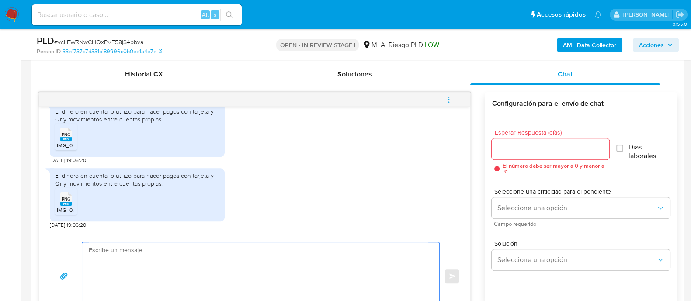
click at [133, 253] on textarea at bounding box center [259, 276] width 340 height 67
paste textarea "Muchas gracias por la documentación enviada. A modo de complementar tu respuest…"
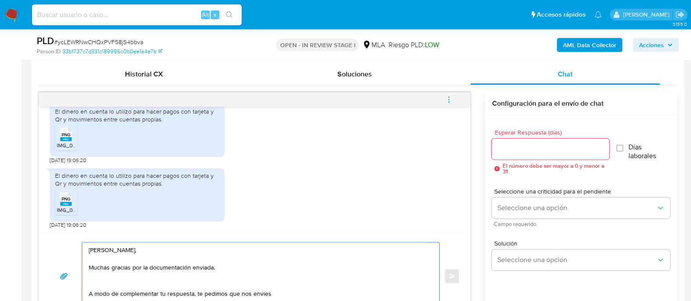
click at [155, 285] on textarea "[PERSON_NAME], Muchas gracias por la documentación enviada. A modo de complemen…" at bounding box center [259, 276] width 340 height 67
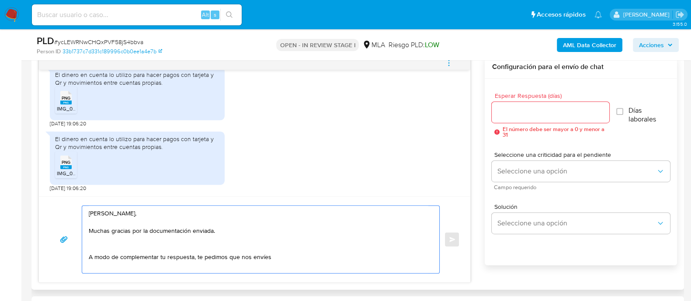
scroll to position [479, 0]
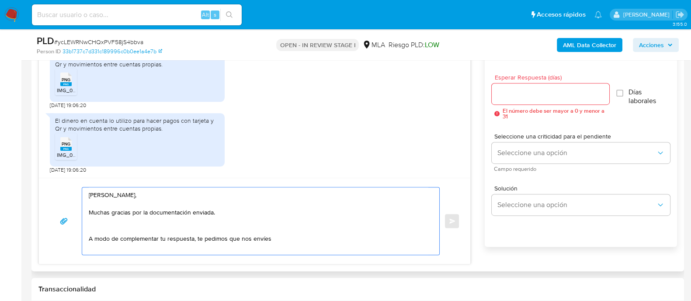
click at [286, 237] on textarea "[PERSON_NAME], Muchas gracias por la documentación enviada. A modo de complemen…" at bounding box center [259, 221] width 340 height 67
click at [272, 247] on textarea "[PERSON_NAME], Muchas gracias por la documentación enviada. A modo de complemen…" at bounding box center [259, 221] width 340 height 67
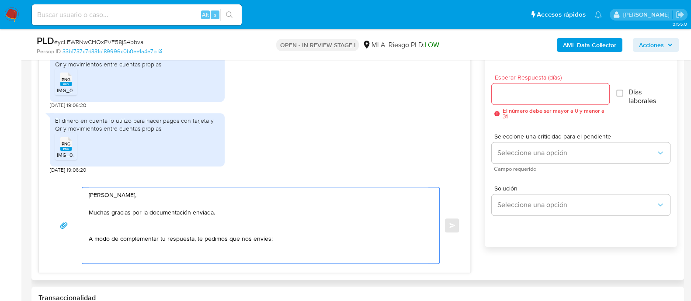
paste textarea "1. Documentación que respalde el origen de los fondos operados en cuentas de tu…"
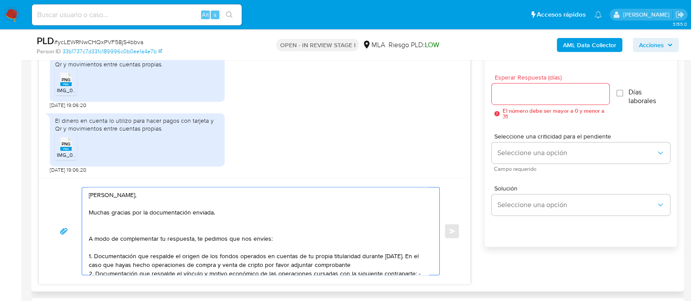
scroll to position [12, 0]
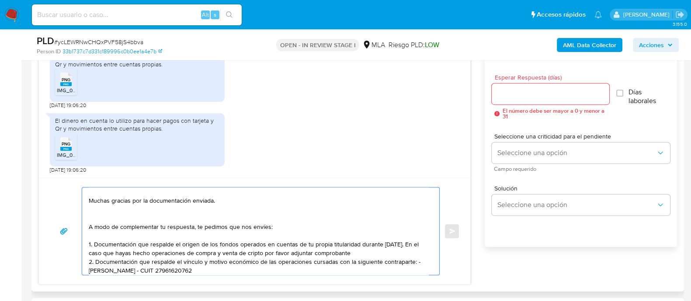
click at [107, 251] on textarea "[PERSON_NAME], Muchas gracias por la documentación enviada. A modo de complemen…" at bounding box center [259, 231] width 340 height 87
click at [0, 0] on lt-em "En el caso de que" at bounding box center [0, 0] width 0 height 0
click at [280, 252] on textarea "[PERSON_NAME], Muchas gracias por la documentación enviada. A modo de complemen…" at bounding box center [259, 231] width 340 height 87
click at [285, 255] on textarea "[PERSON_NAME], Muchas gracias por la documentación enviada. A modo de complemen…" at bounding box center [259, 231] width 340 height 87
click at [297, 251] on textarea "[PERSON_NAME], Muchas gracias por la documentación enviada. A modo de complemen…" at bounding box center [259, 231] width 340 height 87
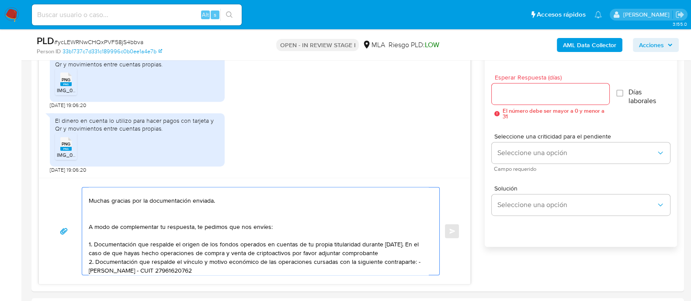
click at [0, 0] on lt-span "criptoactivos ," at bounding box center [0, 0] width 0 height 0
click at [398, 252] on textarea "[PERSON_NAME], Muchas gracias por la documentación enviada. A modo de complemen…" at bounding box center [259, 231] width 340 height 87
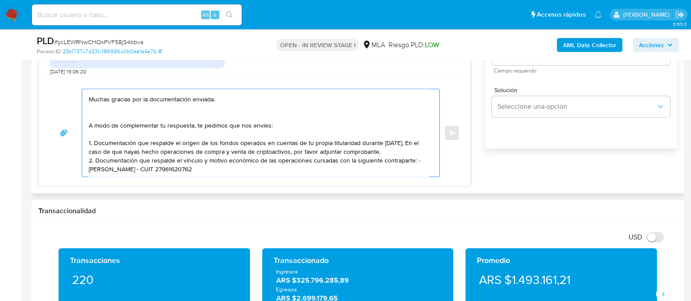
scroll to position [479, 0]
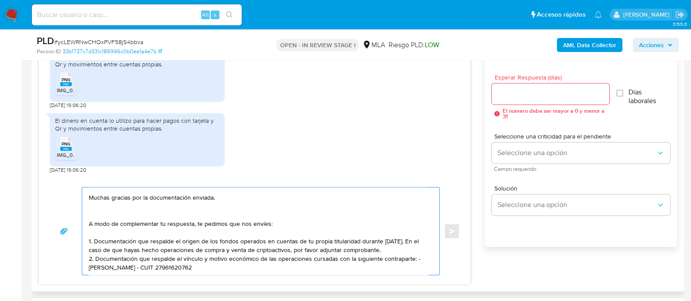
click at [244, 265] on textarea "[PERSON_NAME], Muchas gracias por la documentación enviada. A modo de complemen…" at bounding box center [259, 231] width 340 height 87
paste textarea "Es importante que sepas que, en caso de no responder a lo solicitado o si lo pr…"
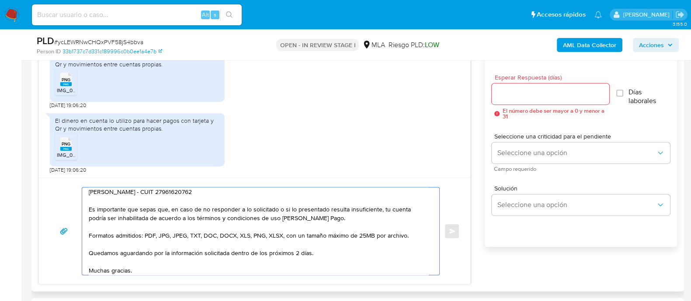
scroll to position [0, 0]
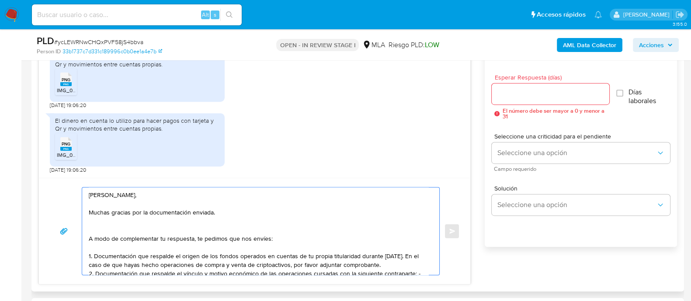
click at [241, 228] on textarea "[PERSON_NAME], Muchas gracias por la documentación enviada. A modo de complemen…" at bounding box center [259, 231] width 340 height 87
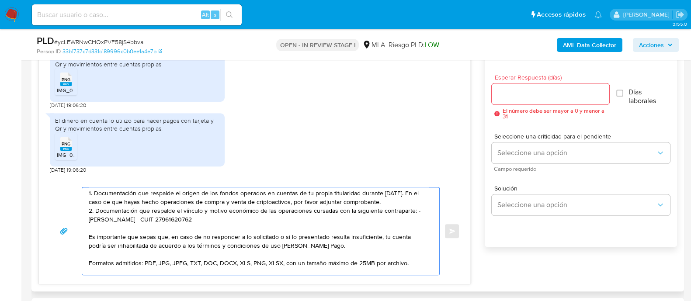
scroll to position [85, 0]
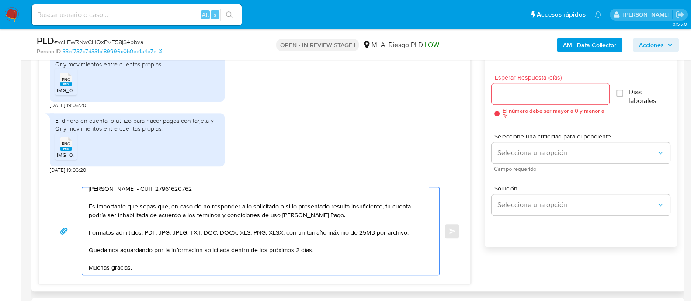
type textarea "[PERSON_NAME], Muchas gracias por la documentación enviada. A modo de complemen…"
click at [516, 93] on input "Esperar Respuesta (días)" at bounding box center [550, 93] width 117 height 11
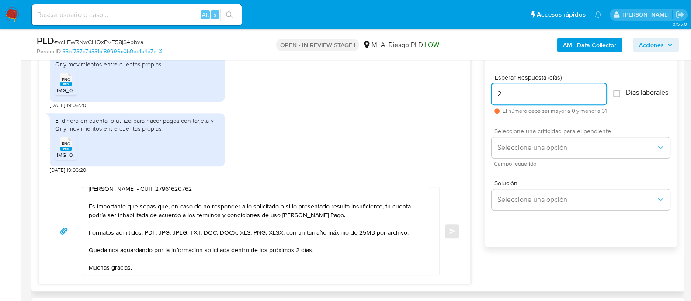
type input "2"
click at [515, 134] on span "Seleccione una criticidad para el pendiente" at bounding box center [583, 131] width 178 height 6
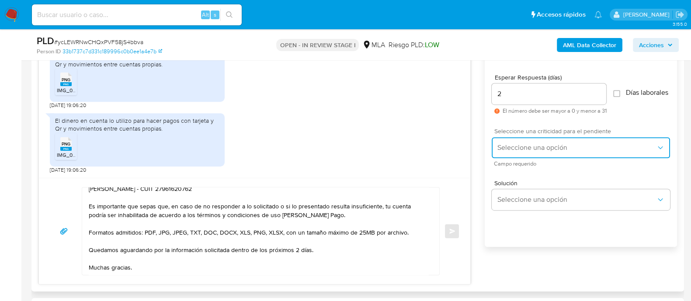
click at [517, 150] on span "Seleccione una opción" at bounding box center [576, 147] width 159 height 9
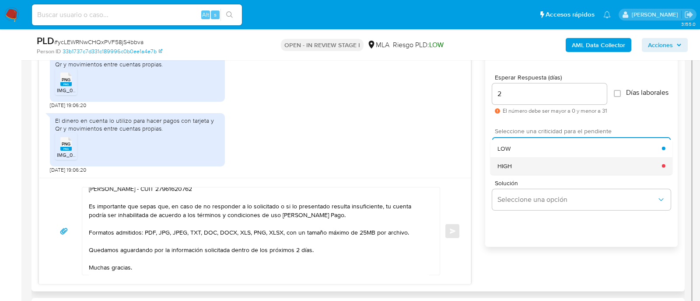
click at [527, 172] on div "HIGH" at bounding box center [579, 165] width 164 height 17
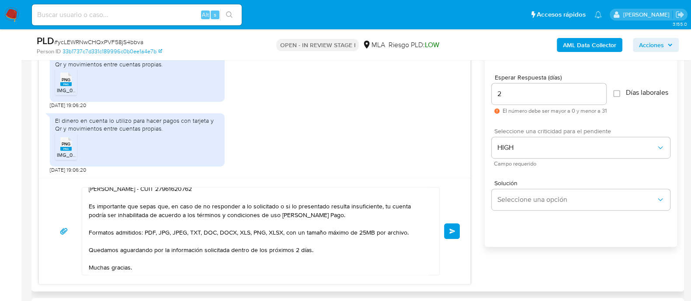
click at [451, 233] on button "Enviar" at bounding box center [452, 231] width 16 height 16
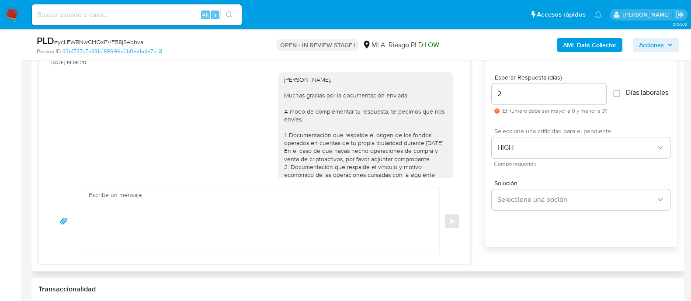
scroll to position [701, 0]
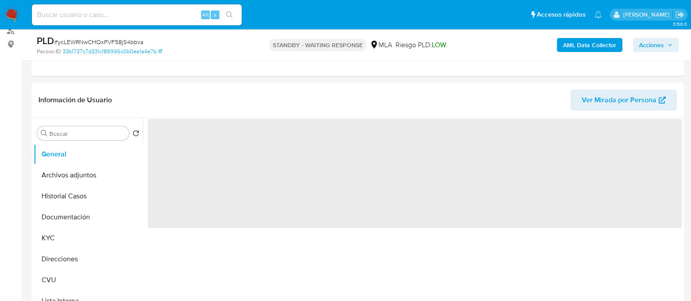
scroll to position [382, 0]
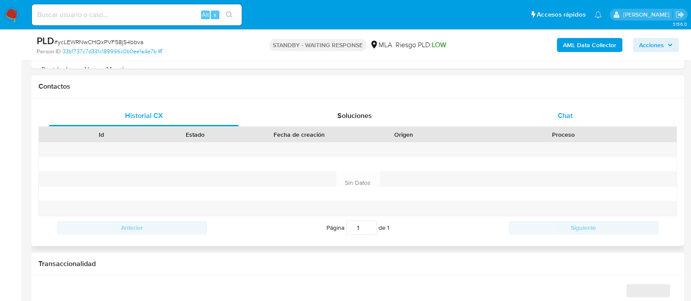
click at [538, 115] on div "Chat" at bounding box center [565, 115] width 190 height 21
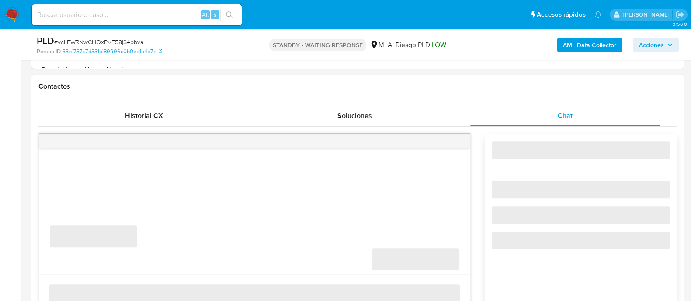
select select "10"
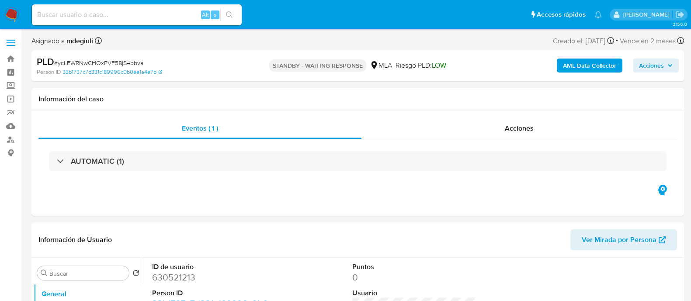
scroll to position [54, 0]
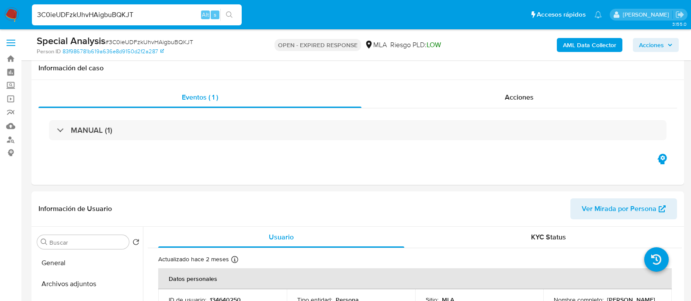
select select "10"
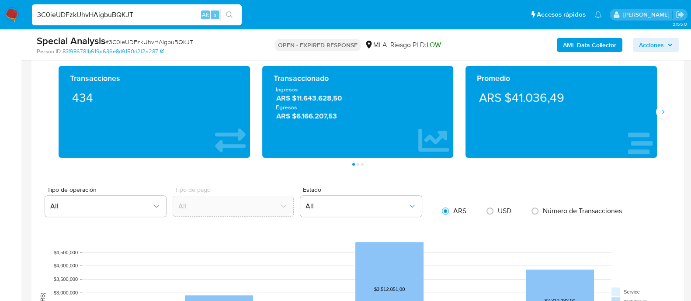
scroll to position [656, 0]
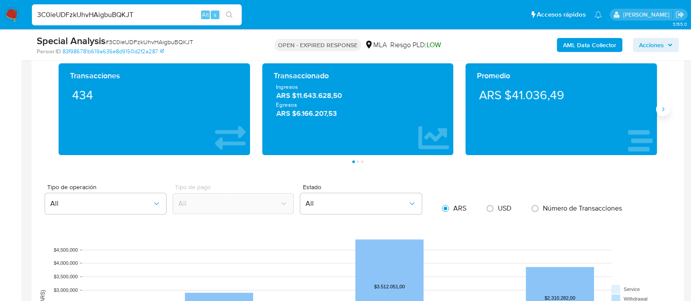
click at [662, 111] on icon "Siguiente" at bounding box center [663, 109] width 7 height 7
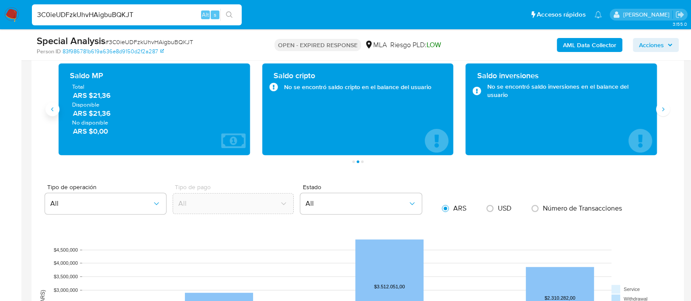
click at [54, 111] on icon "Anterior" at bounding box center [52, 109] width 7 height 7
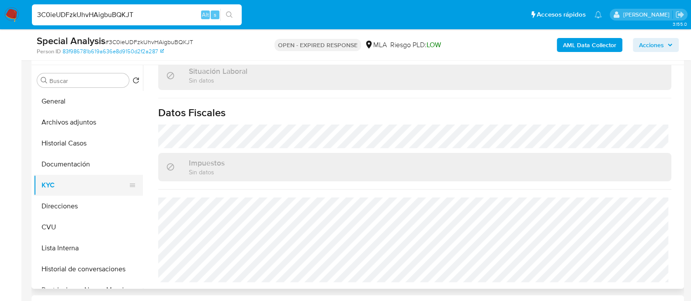
scroll to position [164, 0]
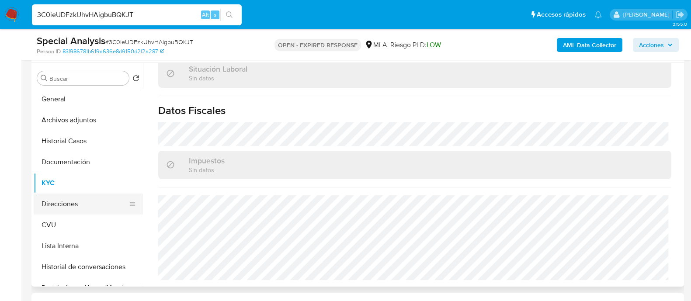
click at [92, 206] on button "Direcciones" at bounding box center [85, 204] width 102 height 21
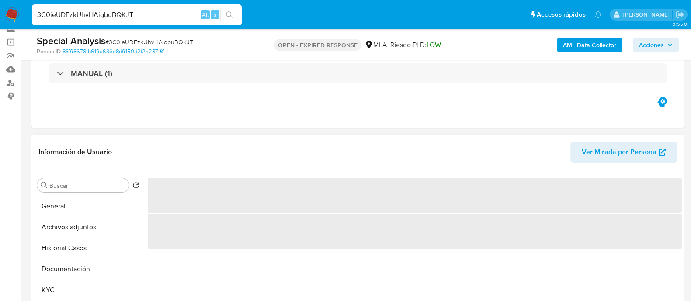
scroll to position [54, 0]
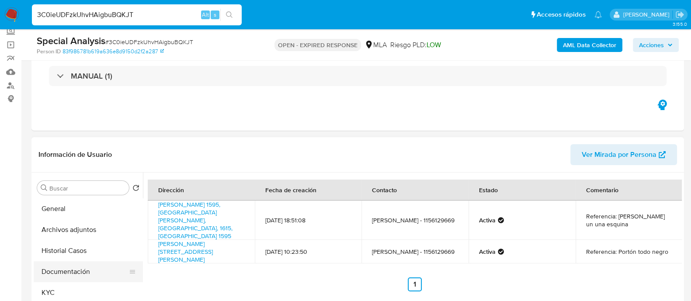
click at [71, 266] on button "Documentación" at bounding box center [85, 271] width 102 height 21
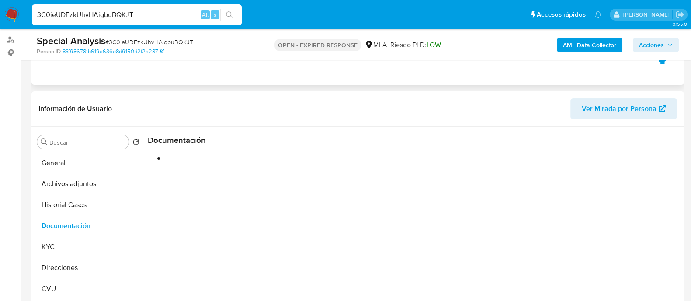
scroll to position [164, 0]
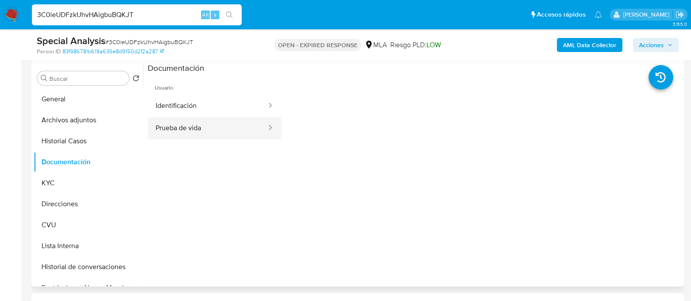
click at [177, 124] on button "Prueba de vida" at bounding box center [208, 128] width 120 height 22
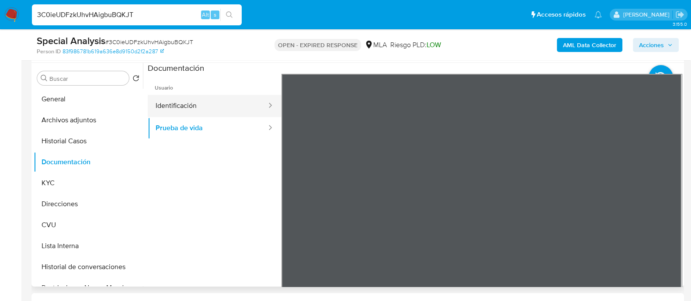
click at [233, 108] on button "Identificación" at bounding box center [208, 106] width 120 height 22
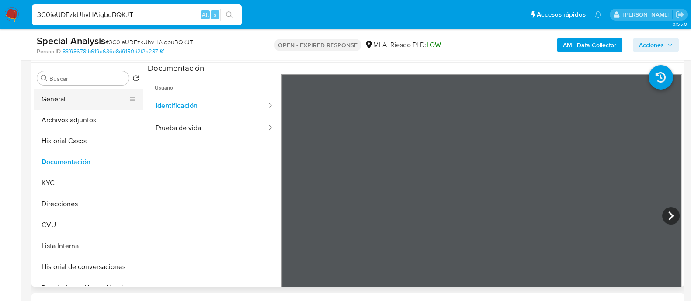
click at [62, 104] on button "General" at bounding box center [85, 99] width 102 height 21
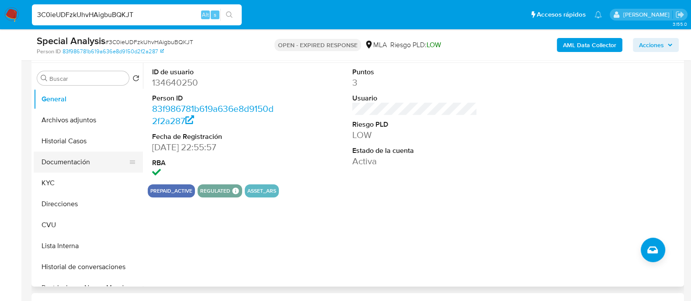
click at [81, 163] on button "Documentación" at bounding box center [85, 162] width 102 height 21
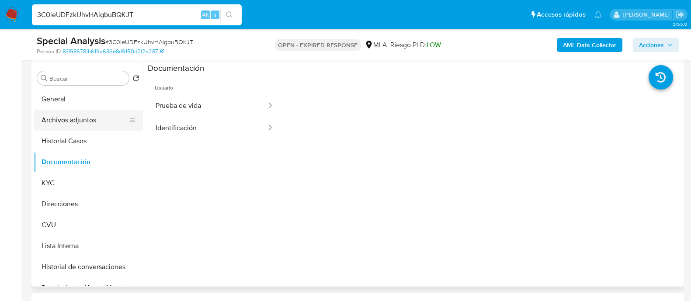
click at [77, 116] on button "Archivos adjuntos" at bounding box center [85, 120] width 102 height 21
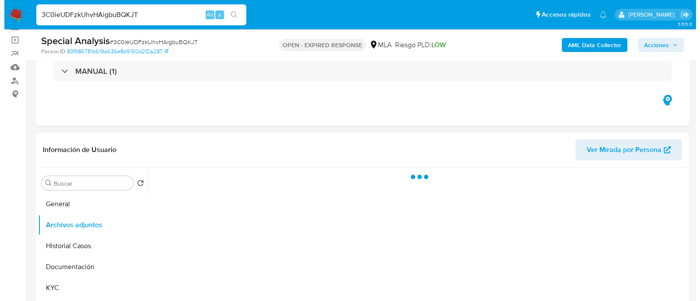
scroll to position [54, 0]
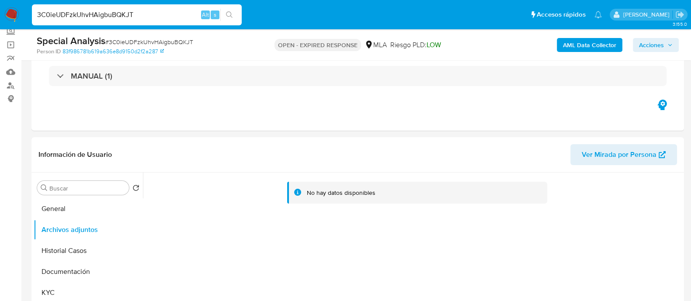
click at [583, 48] on b "AML Data Collector" at bounding box center [589, 45] width 53 height 14
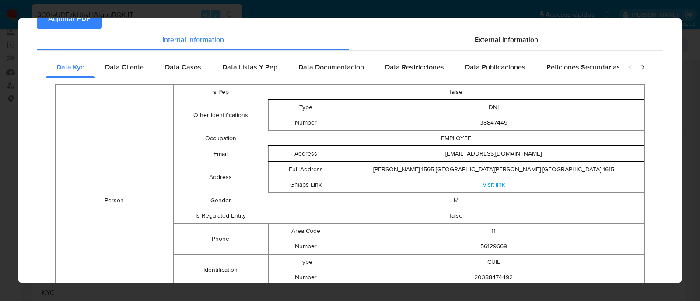
scroll to position [0, 0]
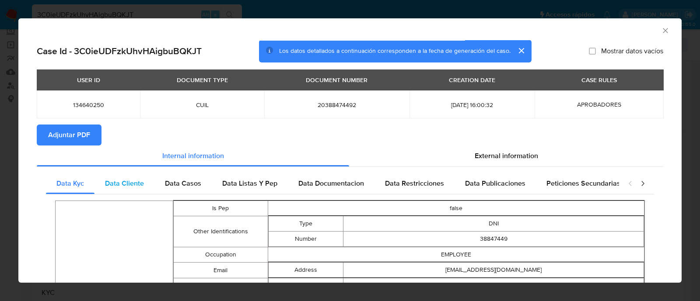
click at [139, 191] on div "Data Cliente" at bounding box center [124, 183] width 60 height 21
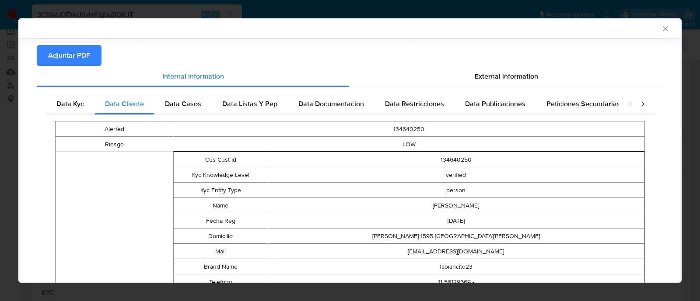
scroll to position [42, 0]
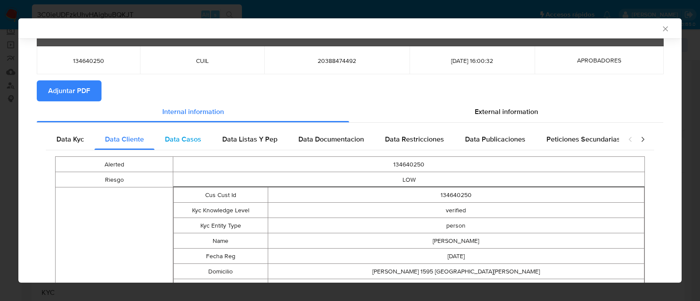
click at [188, 141] on span "Data Casos" at bounding box center [183, 139] width 36 height 10
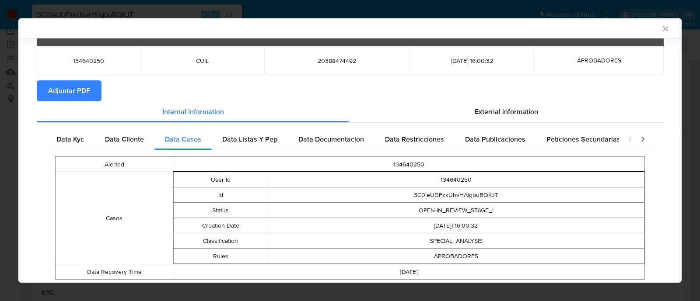
scroll to position [70, 0]
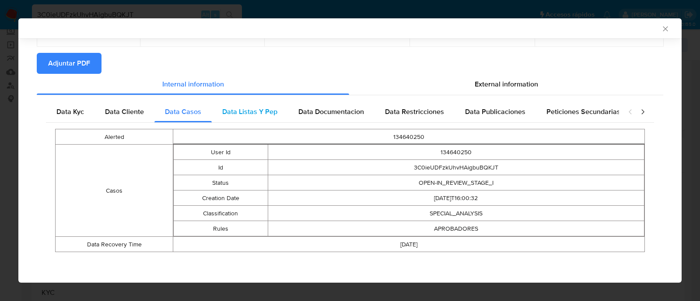
click at [251, 120] on div "Data Listas Y Pep" at bounding box center [250, 111] width 76 height 21
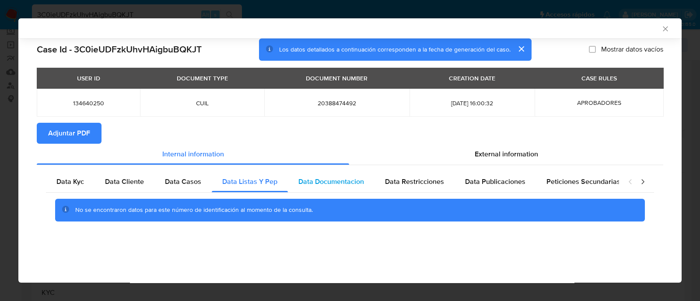
click at [341, 184] on span "Data Documentacion" at bounding box center [331, 182] width 66 height 10
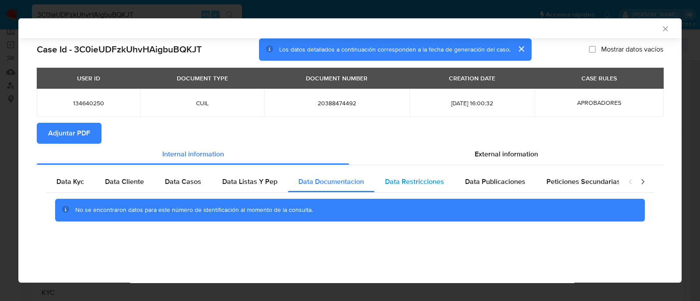
click at [418, 182] on span "Data Restricciones" at bounding box center [414, 182] width 59 height 10
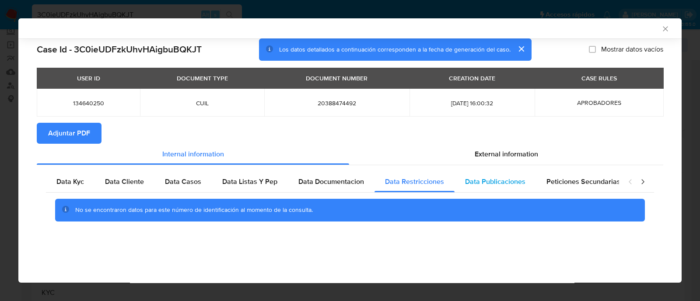
click at [494, 191] on div "Data Publicaciones" at bounding box center [494, 181] width 81 height 21
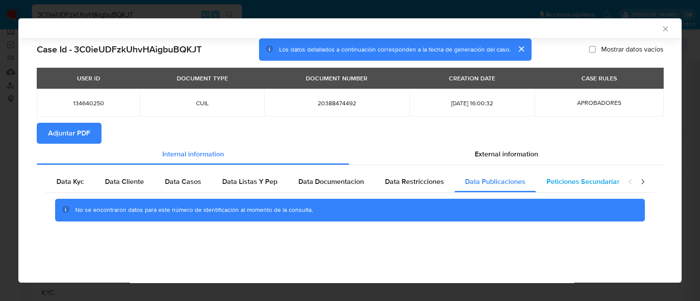
click at [604, 183] on span "Peticiones Secundarias" at bounding box center [583, 182] width 74 height 10
click at [644, 182] on icon "closure-recommendation-modal" at bounding box center [642, 182] width 3 height 5
click at [585, 184] on span "Data Minoridad" at bounding box center [589, 182] width 48 height 10
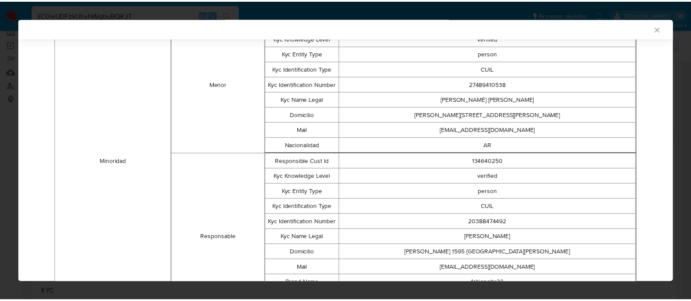
scroll to position [137, 0]
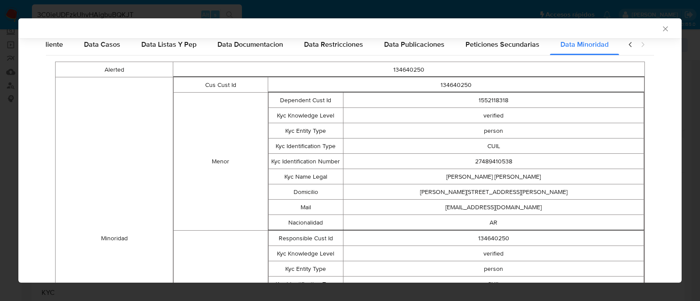
click at [488, 160] on td "27489410538" at bounding box center [493, 161] width 300 height 15
click at [479, 103] on td "1552118318" at bounding box center [493, 100] width 300 height 15
copy td "1552118318"
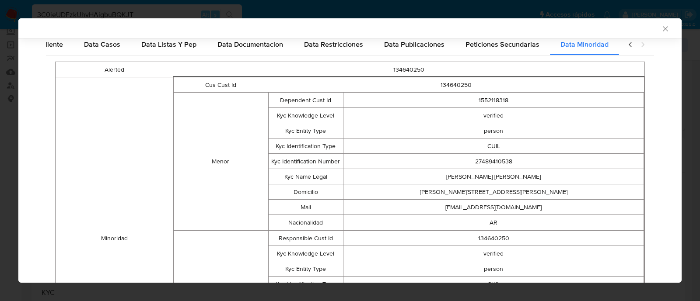
click at [486, 160] on td "27489410538" at bounding box center [493, 161] width 300 height 15
copy td "27489410538"
click at [498, 300] on div "AML Data Collector Case Id - 3C0ieUDFzkUhvHAigbuBQKJT Los datos detallados a co…" at bounding box center [350, 150] width 700 height 301
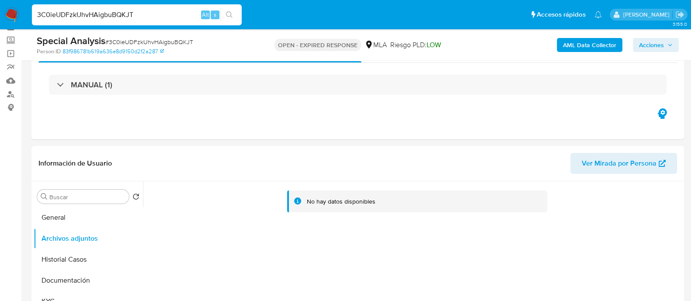
scroll to position [0, 0]
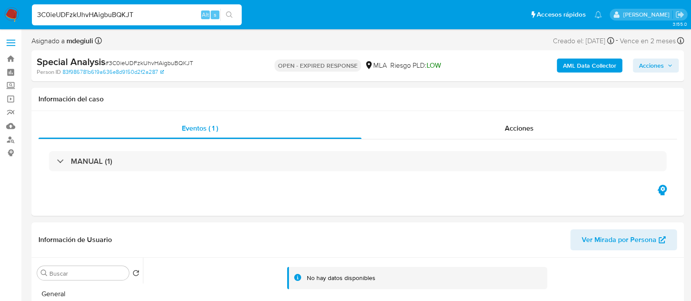
click at [582, 64] on b "AML Data Collector" at bounding box center [589, 66] width 53 height 14
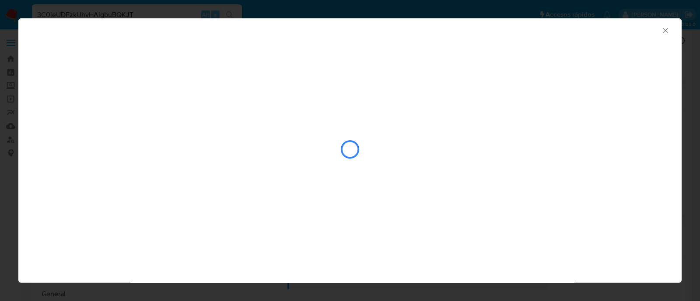
click at [664, 27] on icon "Cerrar ventana" at bounding box center [665, 30] width 9 height 9
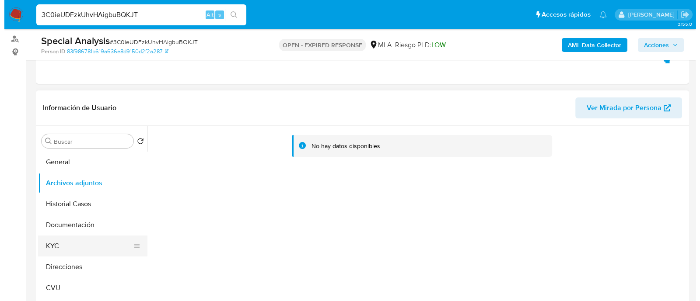
scroll to position [109, 0]
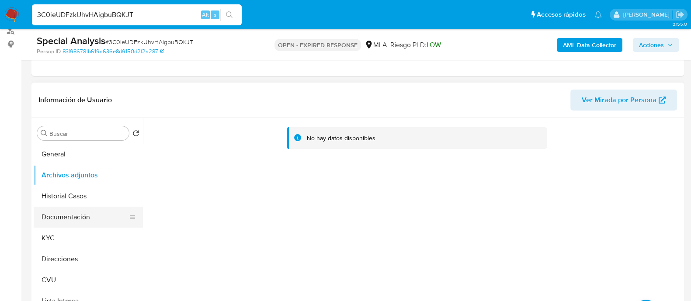
click at [72, 216] on button "Documentación" at bounding box center [85, 217] width 102 height 21
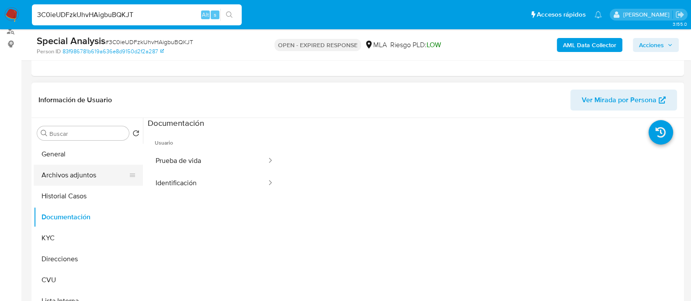
click at [81, 180] on button "Archivos adjuntos" at bounding box center [85, 175] width 102 height 21
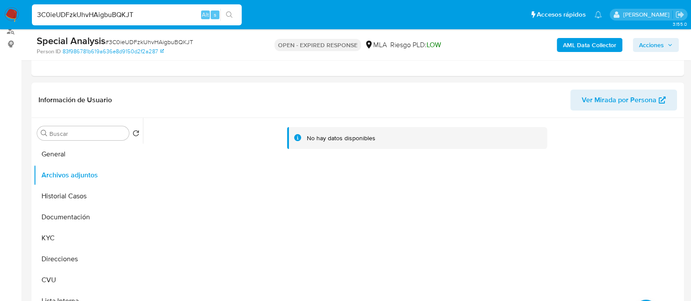
click at [571, 49] on b "AML Data Collector" at bounding box center [589, 45] width 53 height 14
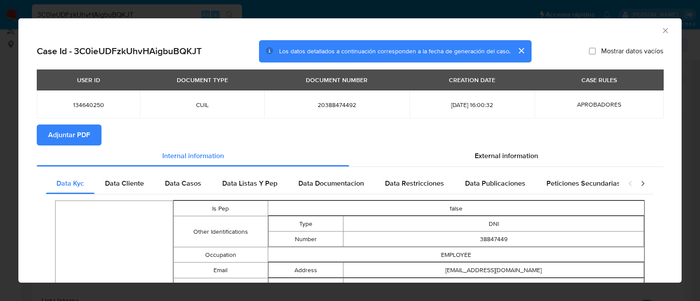
click at [641, 183] on icon "closure-recommendation-modal" at bounding box center [642, 183] width 3 height 5
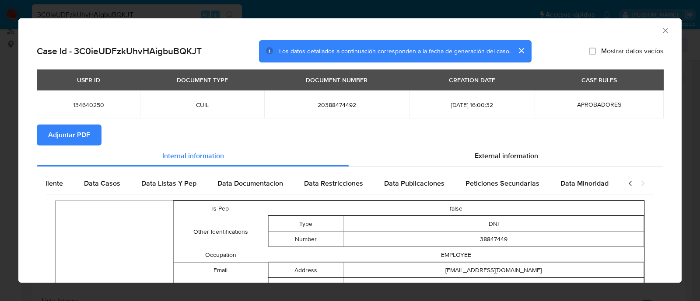
scroll to position [0, 84]
click at [588, 183] on span "Data Minoridad" at bounding box center [584, 183] width 48 height 10
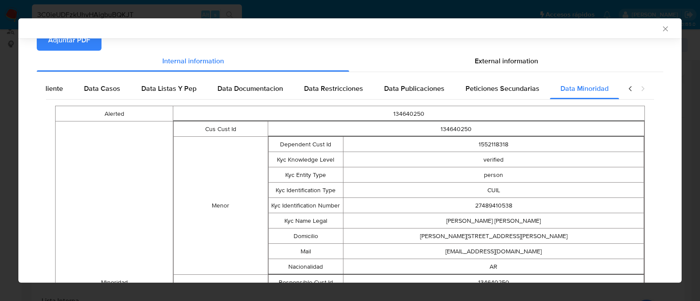
scroll to position [108, 0]
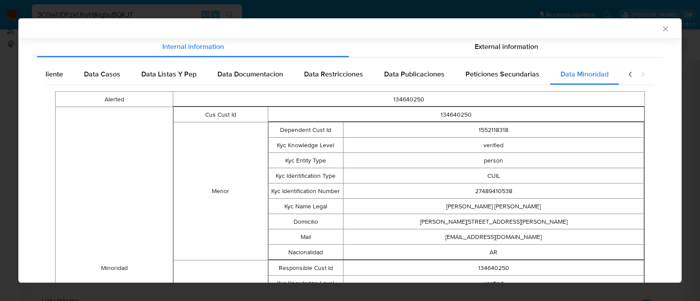
click at [507, 206] on td "[PERSON_NAME]" at bounding box center [493, 206] width 300 height 15
click at [507, 206] on td "Milagros Ayelen Coronel" at bounding box center [493, 206] width 300 height 15
copy td "Milagros Ayelen Coronel"
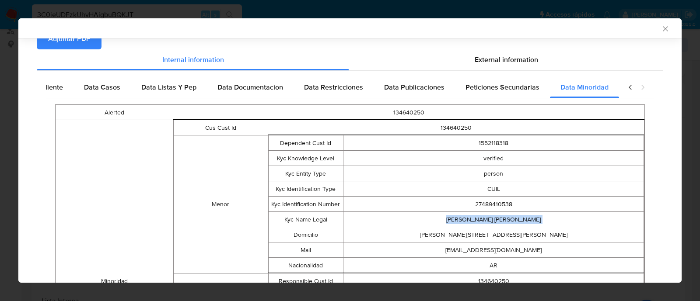
scroll to position [83, 0]
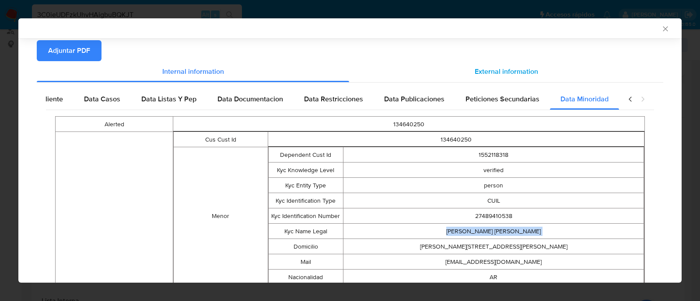
click at [492, 68] on span "External information" at bounding box center [505, 71] width 63 height 10
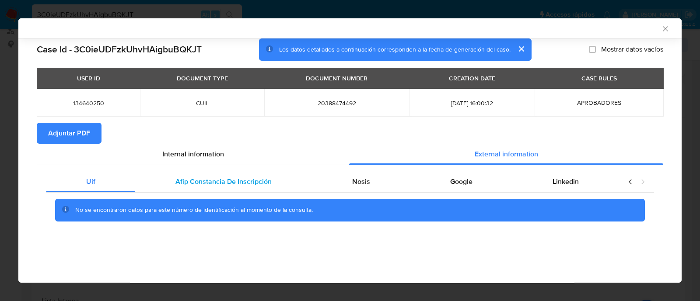
click at [195, 181] on span "Afip Constancia De Inscripción" at bounding box center [223, 182] width 96 height 10
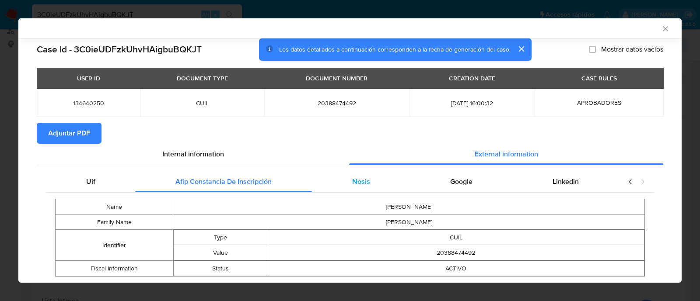
click at [360, 178] on span "Nosis" at bounding box center [361, 182] width 18 height 10
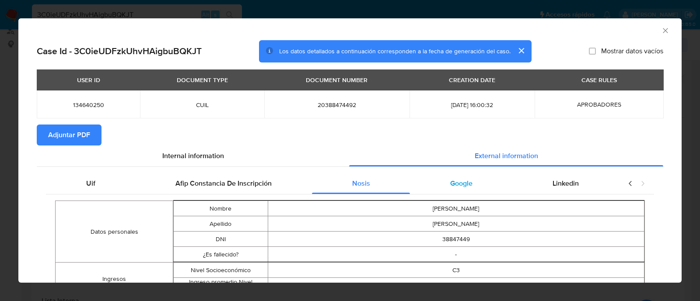
click at [446, 194] on div "Google" at bounding box center [461, 183] width 102 height 21
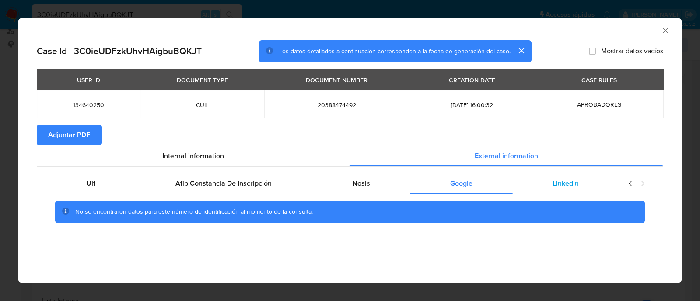
click at [526, 181] on div "Linkedin" at bounding box center [565, 183] width 106 height 21
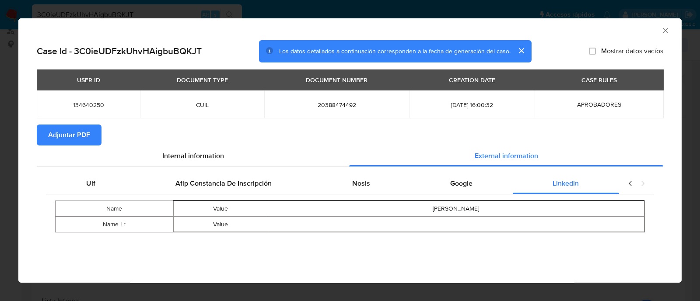
click at [67, 130] on span "Adjuntar PDF" at bounding box center [69, 134] width 42 height 19
click at [664, 29] on icon "Cerrar ventana" at bounding box center [665, 30] width 9 height 9
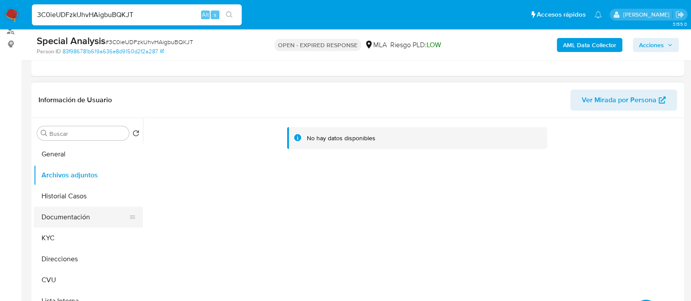
click at [64, 218] on button "Documentación" at bounding box center [85, 217] width 102 height 21
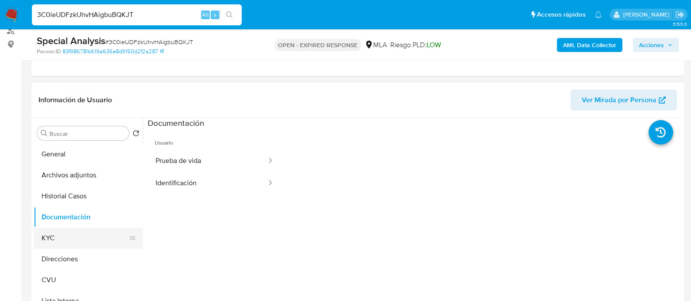
click at [66, 233] on button "KYC" at bounding box center [85, 238] width 102 height 21
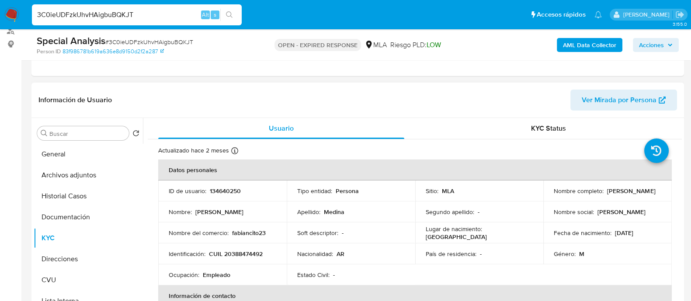
click at [248, 254] on p "CUIL 20388474492" at bounding box center [236, 254] width 54 height 8
copy p "20388474492"
click at [242, 253] on p "CUIL 20388474492" at bounding box center [236, 254] width 54 height 8
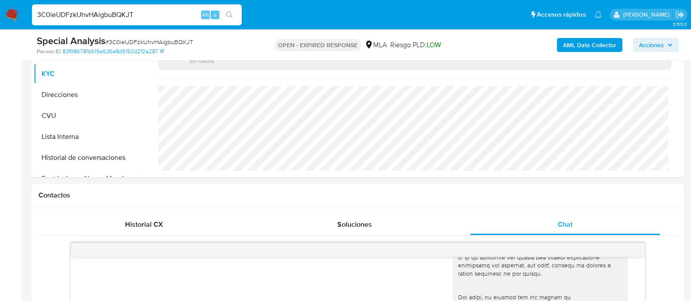
scroll to position [218, 0]
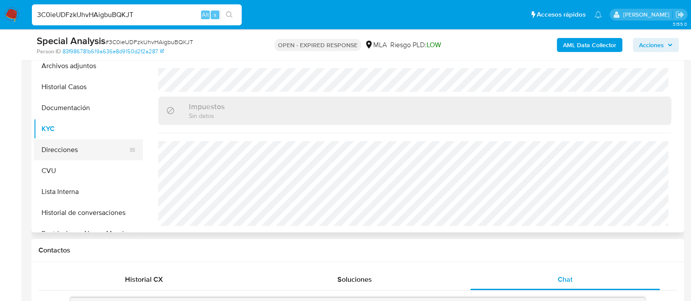
click at [46, 146] on button "Direcciones" at bounding box center [85, 149] width 102 height 21
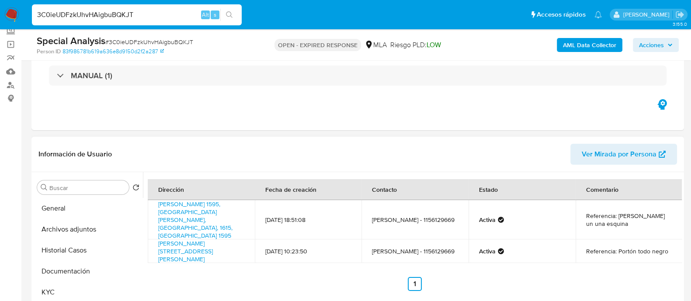
scroll to position [54, 0]
click at [66, 292] on button "KYC" at bounding box center [85, 292] width 102 height 21
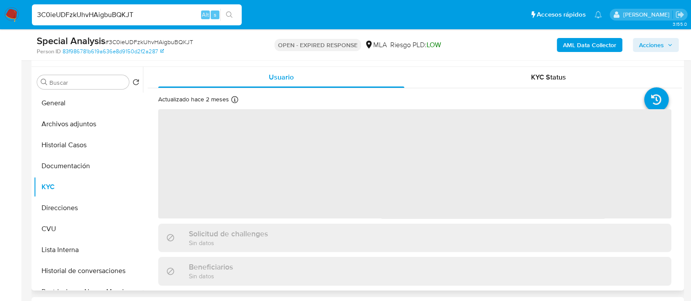
scroll to position [164, 0]
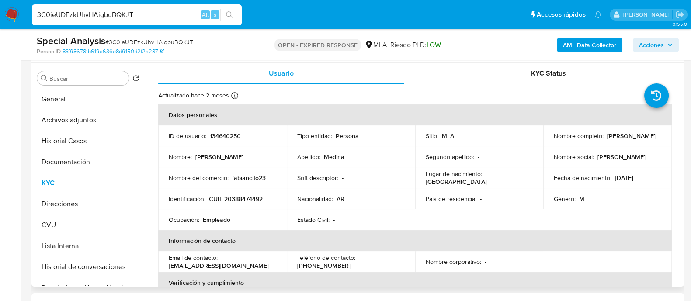
click at [228, 137] on p "134640250" at bounding box center [225, 136] width 31 height 8
click at [240, 196] on p "CUIL 20388474492" at bounding box center [236, 199] width 54 height 8
copy p "20388474492"
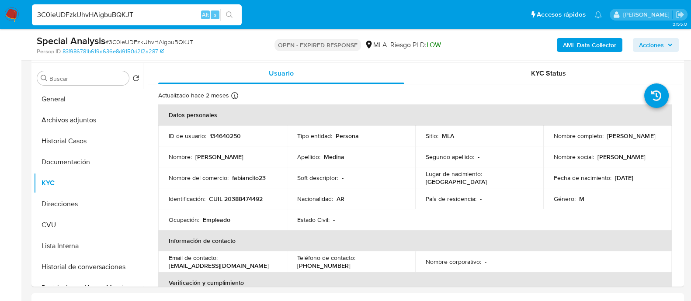
click at [118, 16] on input "3C0ieUDFzkUhvHAigbuBQKJT" at bounding box center [137, 14] width 210 height 11
paste input "dwOovR21xQfo3KE23krGm7qw"
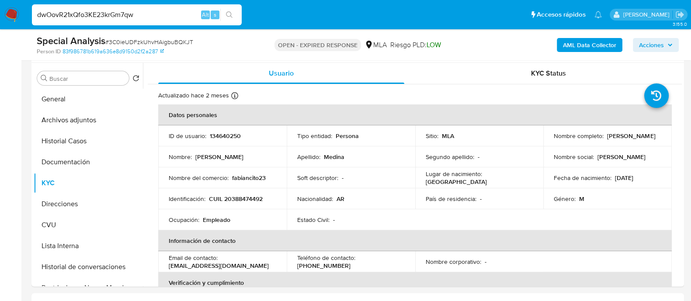
type input "dwOovR21xQfo3KE23krGm7qw"
click at [230, 10] on button "search-icon" at bounding box center [229, 15] width 18 height 12
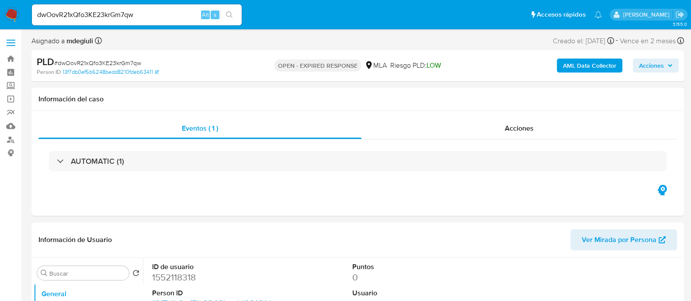
select select "10"
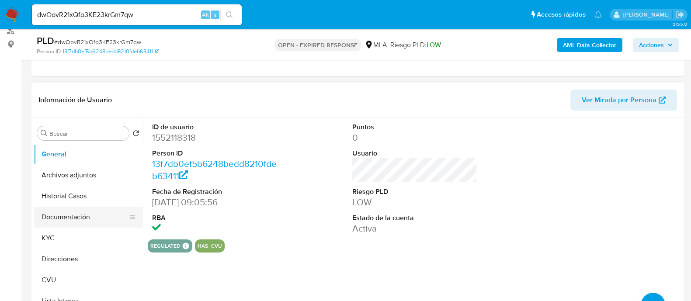
scroll to position [109, 0]
click at [69, 215] on button "Documentación" at bounding box center [85, 217] width 102 height 21
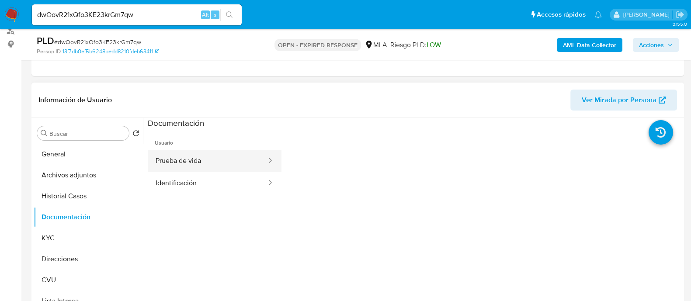
click at [223, 163] on button "Prueba de vida" at bounding box center [208, 161] width 120 height 22
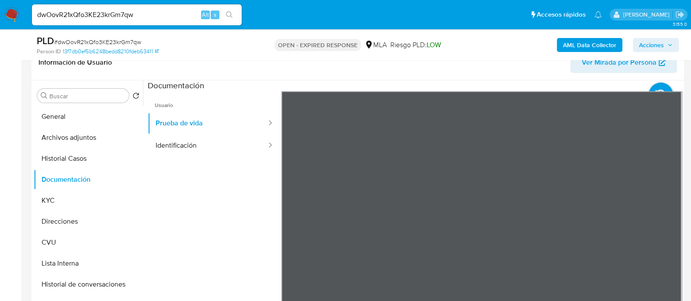
scroll to position [164, 0]
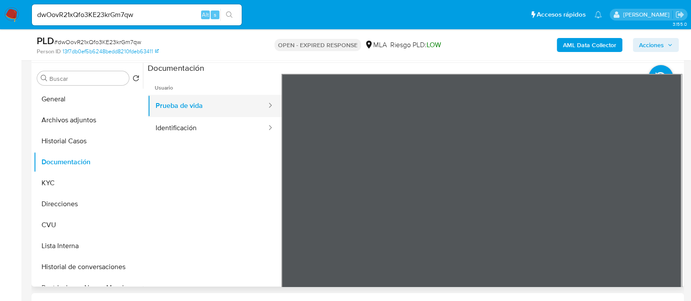
click at [231, 115] on button "Prueba de vida" at bounding box center [208, 106] width 120 height 22
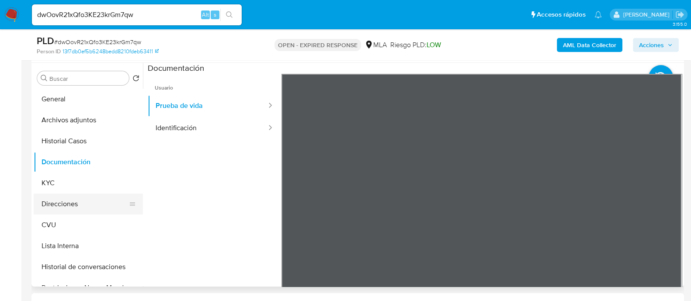
click at [70, 200] on button "Direcciones" at bounding box center [85, 204] width 102 height 21
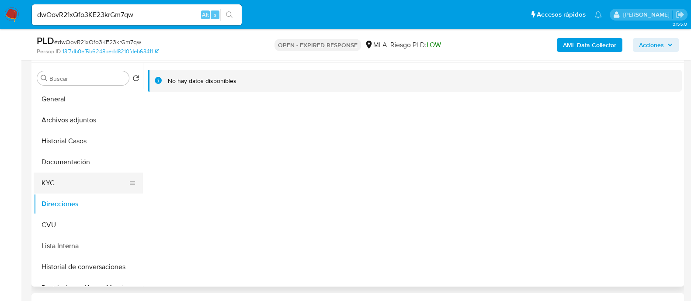
click at [80, 185] on button "KYC" at bounding box center [85, 183] width 102 height 21
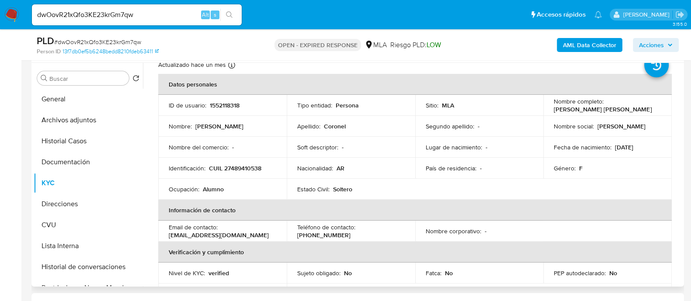
scroll to position [0, 0]
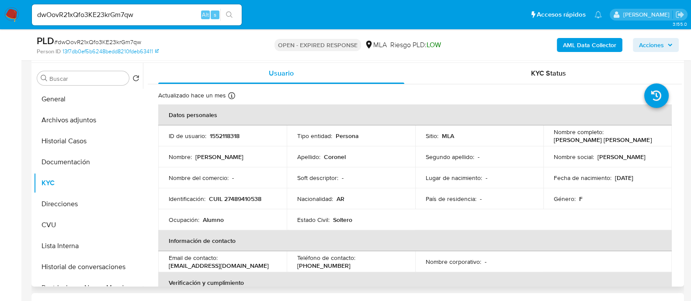
click at [221, 137] on p "1552118318" at bounding box center [225, 136] width 30 height 8
copy p "1552118318"
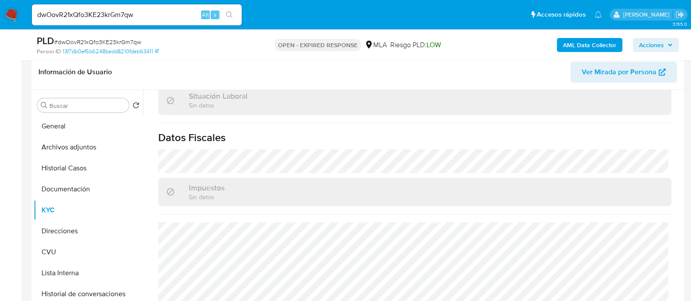
scroll to position [316, 0]
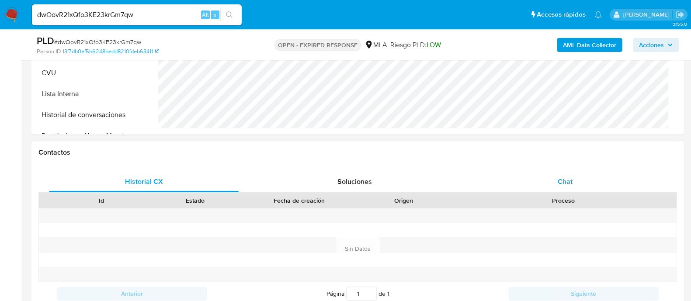
click at [558, 183] on span "Chat" at bounding box center [565, 182] width 15 height 10
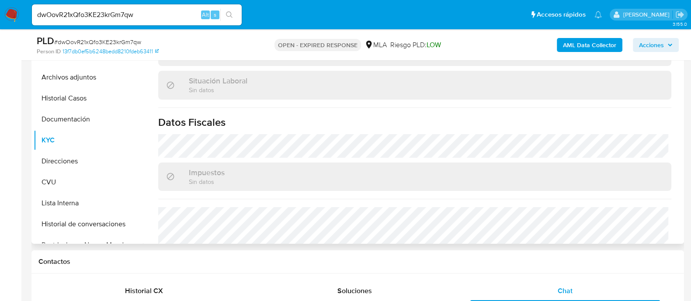
scroll to position [468, 0]
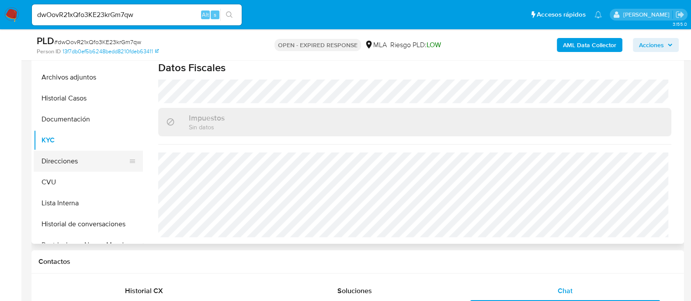
click at [83, 163] on button "Direcciones" at bounding box center [85, 161] width 102 height 21
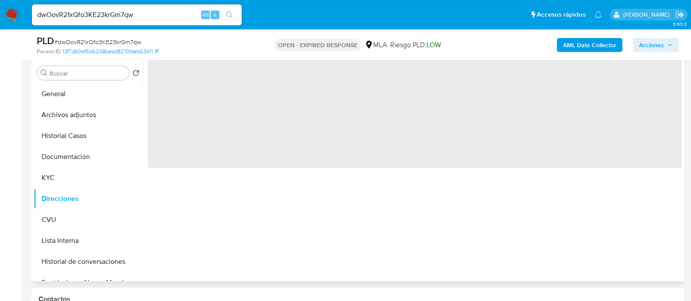
scroll to position [152, 0]
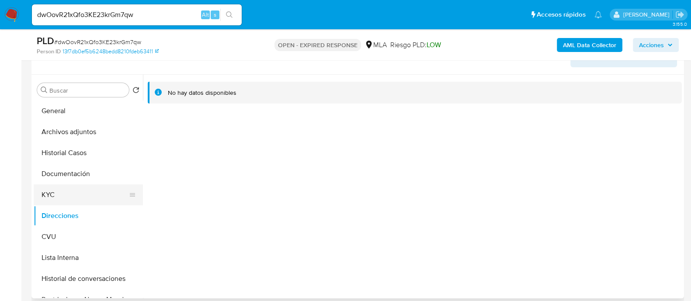
click at [59, 193] on button "KYC" at bounding box center [85, 194] width 102 height 21
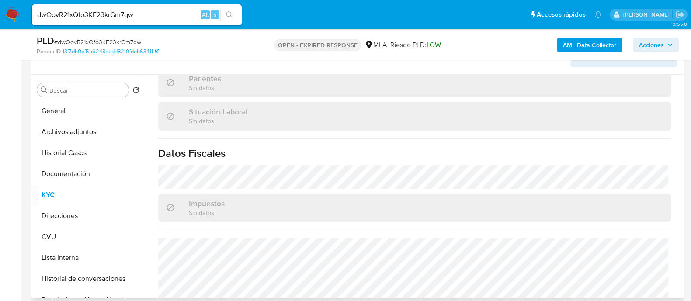
scroll to position [468, 0]
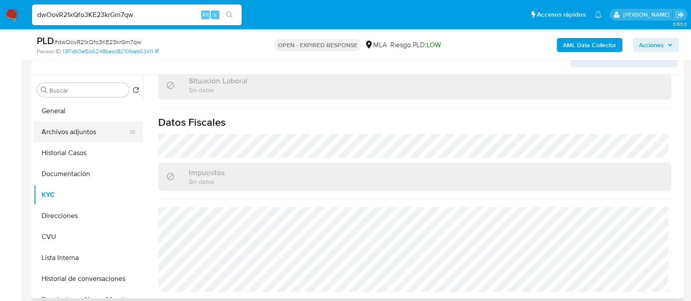
click at [70, 129] on button "Archivos adjuntos" at bounding box center [85, 132] width 102 height 21
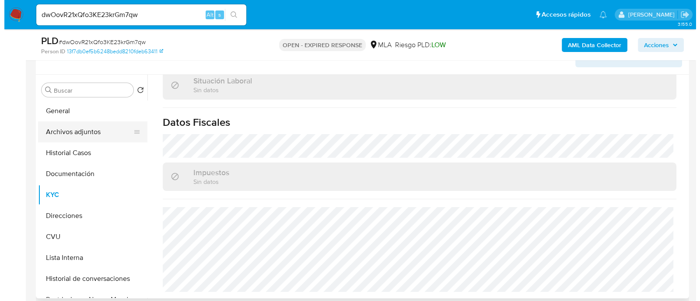
scroll to position [0, 0]
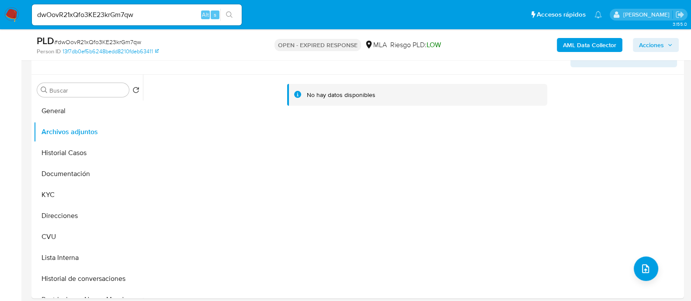
click at [572, 45] on b "AML Data Collector" at bounding box center [589, 45] width 53 height 14
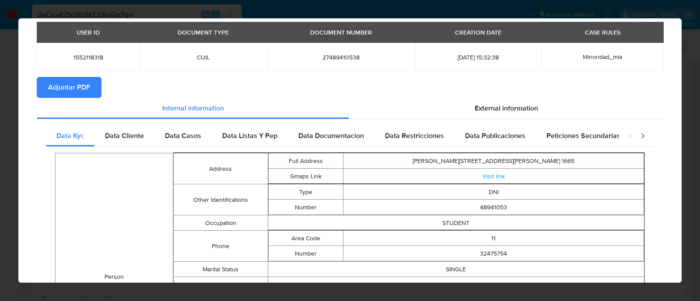
scroll to position [8, 0]
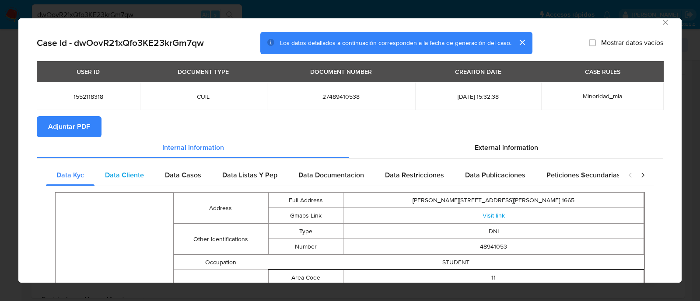
click at [132, 175] on span "Data Cliente" at bounding box center [124, 175] width 39 height 10
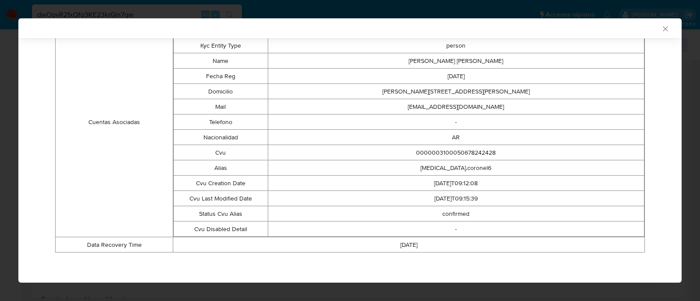
scroll to position [0, 0]
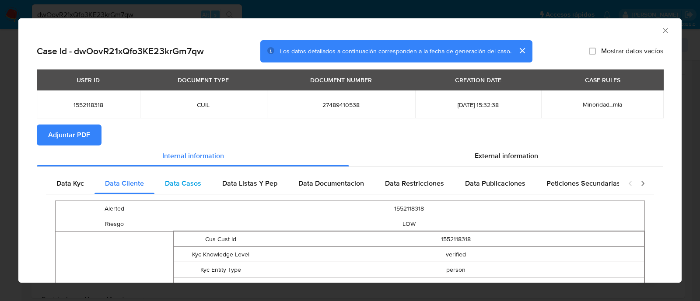
click at [194, 179] on span "Data Casos" at bounding box center [183, 183] width 36 height 10
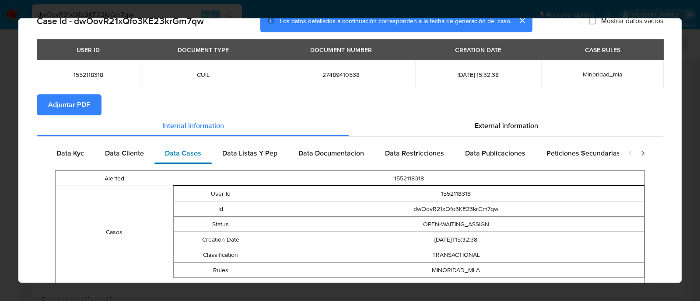
scroll to position [70, 0]
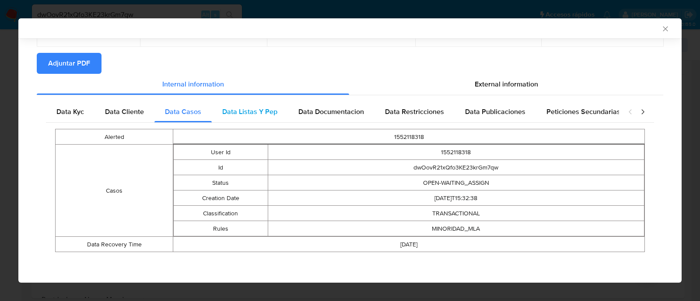
click at [242, 115] on span "Data Listas Y Pep" at bounding box center [249, 112] width 55 height 10
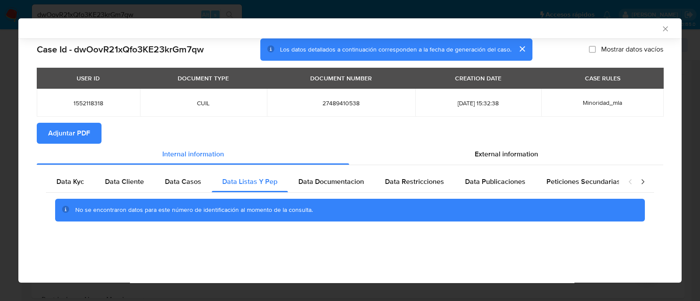
scroll to position [0, 0]
drag, startPoint x: 345, startPoint y: 180, endPoint x: 378, endPoint y: 181, distance: 32.4
click at [345, 181] on span "Data Documentacion" at bounding box center [331, 182] width 66 height 10
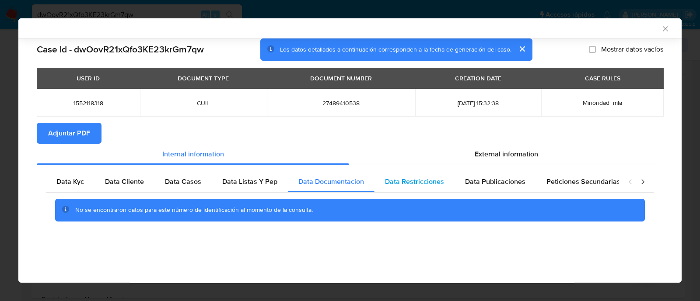
click at [400, 181] on span "Data Restricciones" at bounding box center [414, 182] width 59 height 10
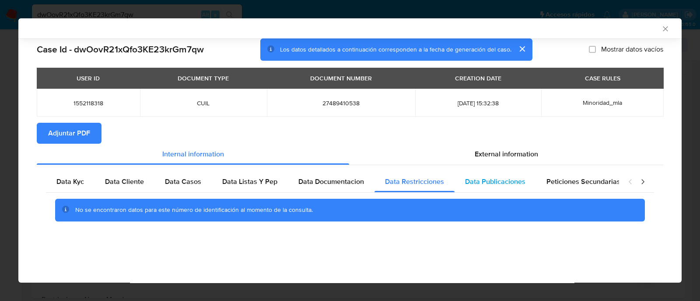
click at [491, 178] on span "Data Publicaciones" at bounding box center [495, 182] width 60 height 10
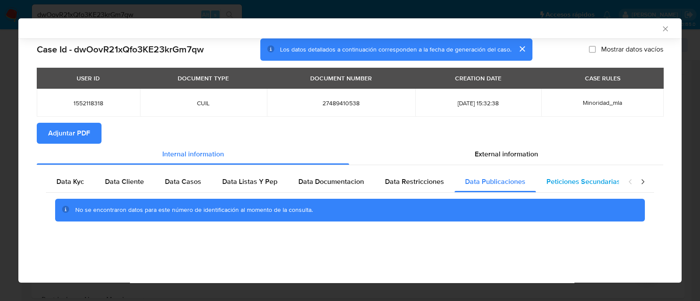
click at [585, 178] on span "Peticiones Secundarias" at bounding box center [583, 182] width 74 height 10
click at [651, 178] on div "closure-recommendation-modal" at bounding box center [636, 181] width 35 height 21
click at [647, 181] on div "closure-recommendation-modal" at bounding box center [636, 181] width 35 height 21
click at [646, 182] on icon "closure-recommendation-modal" at bounding box center [642, 182] width 9 height 9
click at [602, 186] on span "Data Minoridad" at bounding box center [589, 182] width 48 height 10
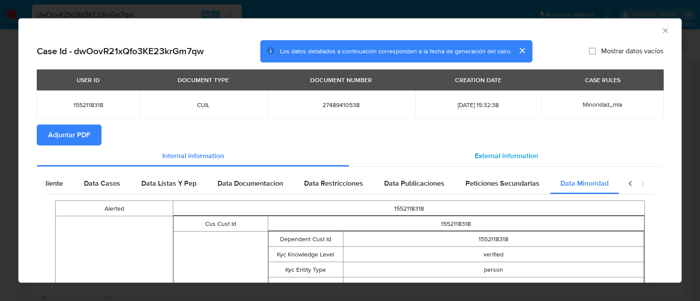
click at [480, 153] on span "External information" at bounding box center [505, 156] width 63 height 10
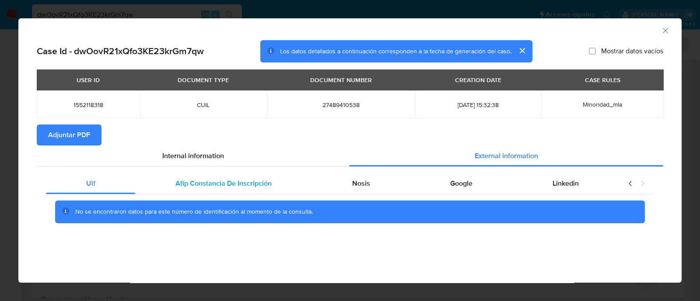
click at [233, 191] on div "Afip Constancia De Inscripción" at bounding box center [223, 183] width 176 height 21
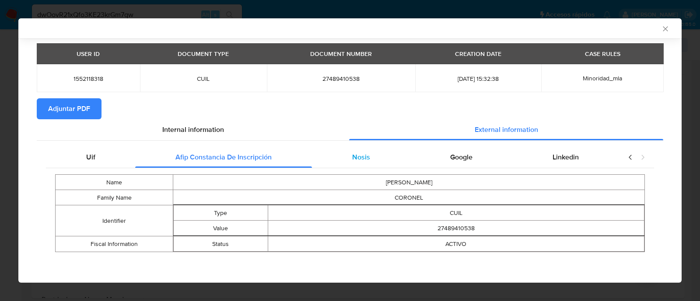
click at [357, 159] on span "Nosis" at bounding box center [361, 157] width 18 height 10
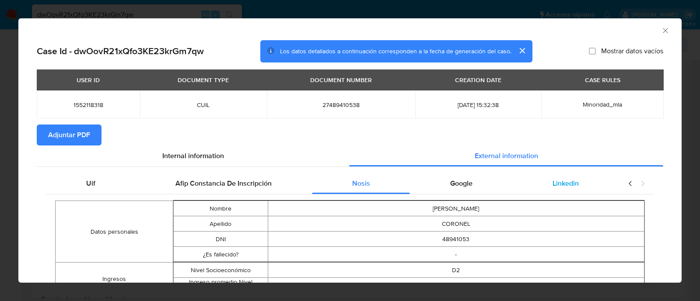
drag, startPoint x: 477, startPoint y: 179, endPoint x: 557, endPoint y: 181, distance: 80.5
click at [477, 179] on div "Google" at bounding box center [461, 183] width 102 height 21
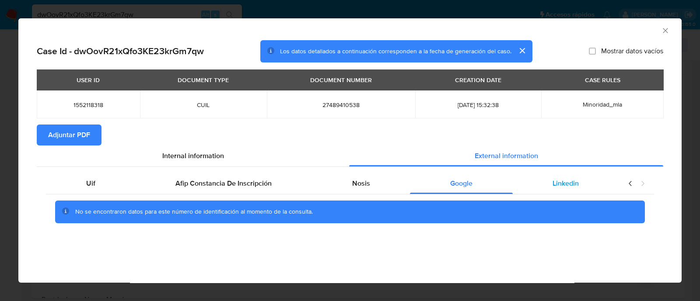
click at [557, 181] on span "Linkedin" at bounding box center [565, 183] width 26 height 10
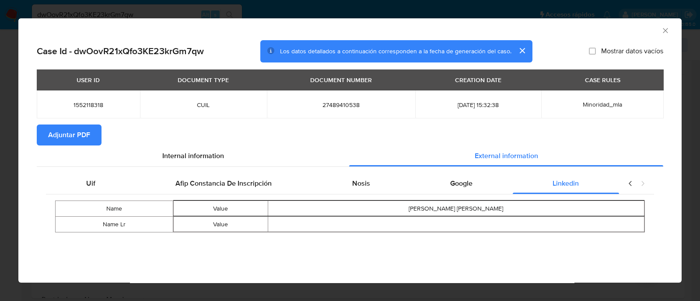
drag, startPoint x: 641, startPoint y: 182, endPoint x: 439, endPoint y: 128, distance: 209.1
click at [641, 182] on icon "closure-recommendation-modal" at bounding box center [642, 183] width 9 height 9
click at [66, 133] on span "Adjuntar PDF" at bounding box center [69, 134] width 42 height 19
click at [664, 27] on icon "Cerrar ventana" at bounding box center [665, 30] width 9 height 9
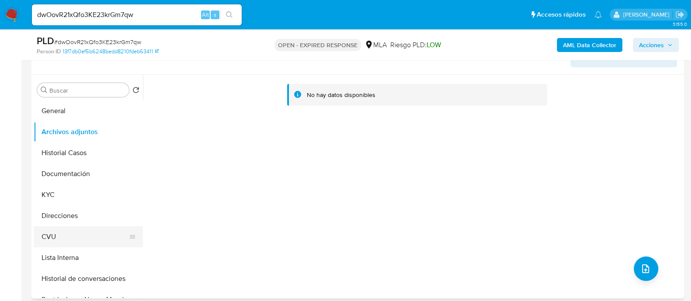
click at [52, 242] on button "CVU" at bounding box center [85, 236] width 102 height 21
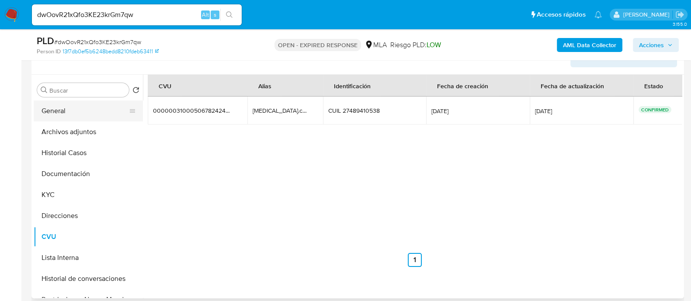
click at [60, 101] on button "General" at bounding box center [85, 111] width 102 height 21
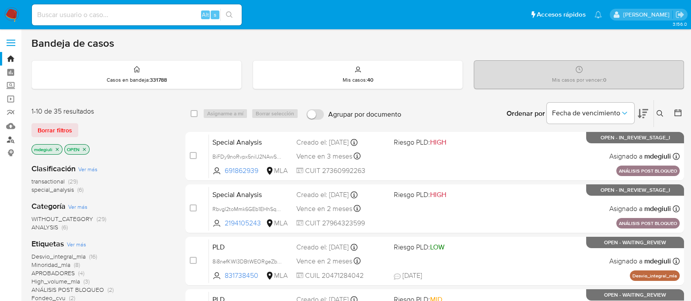
click at [13, 141] on link "Buscador de personas" at bounding box center [52, 140] width 104 height 14
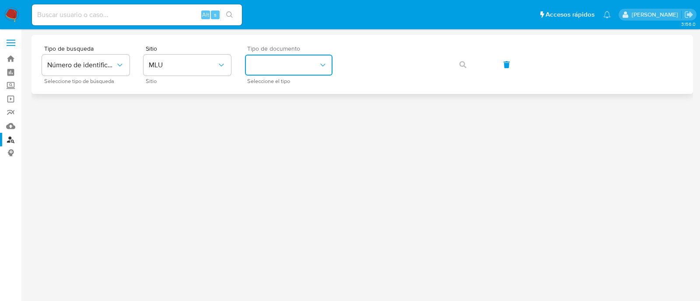
click at [294, 62] on button "identificationType" at bounding box center [288, 65] width 87 height 21
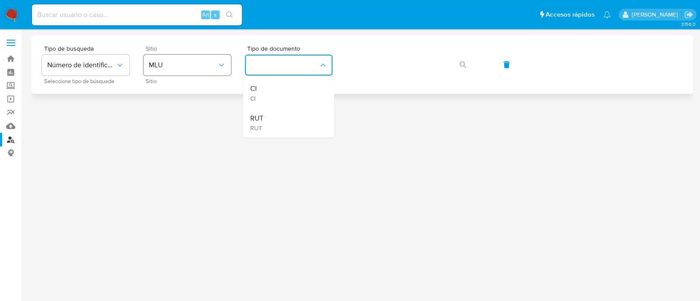
click at [202, 61] on span "MLU" at bounding box center [183, 65] width 68 height 9
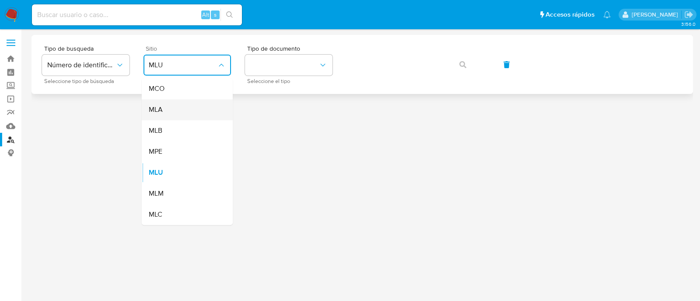
click at [185, 112] on div "MLA" at bounding box center [185, 109] width 72 height 21
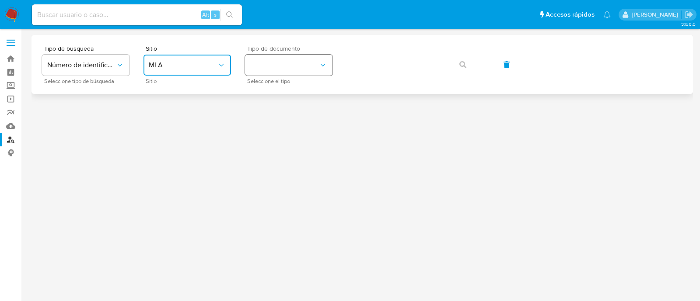
click at [293, 66] on button "identificationType" at bounding box center [288, 65] width 87 height 21
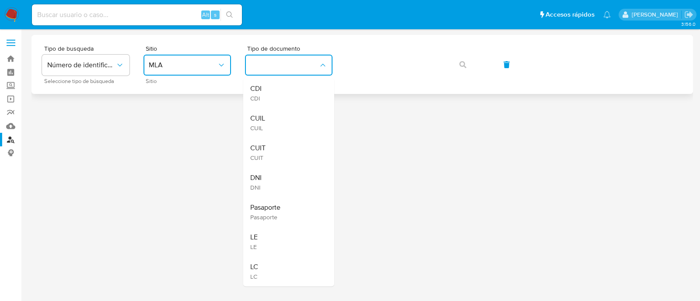
drag, startPoint x: 282, startPoint y: 115, endPoint x: 402, endPoint y: 83, distance: 123.5
click at [290, 114] on div "CUIL CUIL" at bounding box center [286, 123] width 72 height 30
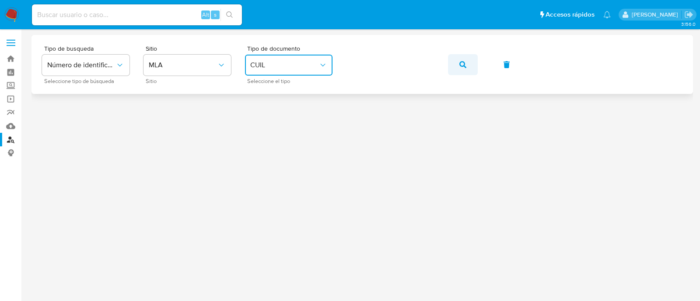
click at [461, 71] on span "button" at bounding box center [462, 64] width 7 height 19
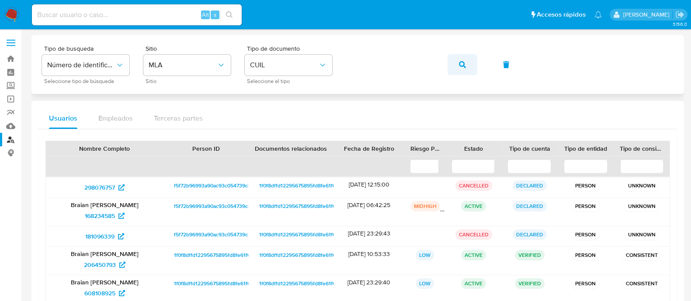
click at [465, 66] on icon "button" at bounding box center [462, 64] width 7 height 7
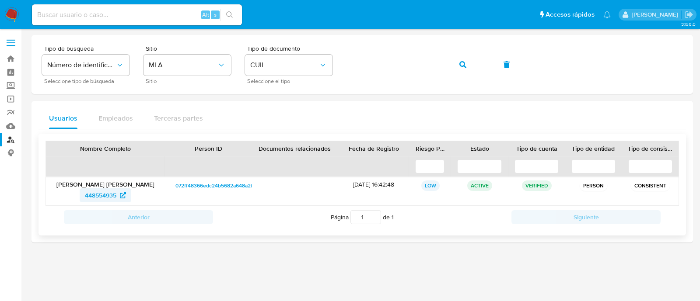
click at [109, 194] on span "448554935" at bounding box center [100, 195] width 31 height 14
drag, startPoint x: 458, startPoint y: 64, endPoint x: 445, endPoint y: 62, distance: 12.8
click at [458, 63] on button "button" at bounding box center [463, 64] width 30 height 21
click at [107, 192] on span "391039274" at bounding box center [101, 195] width 30 height 14
click at [457, 71] on button "button" at bounding box center [463, 64] width 30 height 21
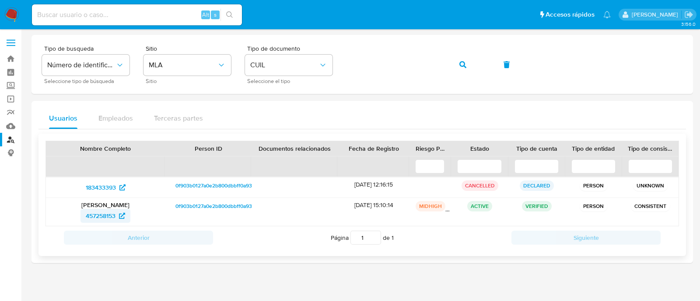
click at [94, 220] on span "457258153" at bounding box center [101, 216] width 30 height 14
click at [461, 63] on icon "button" at bounding box center [462, 64] width 7 height 7
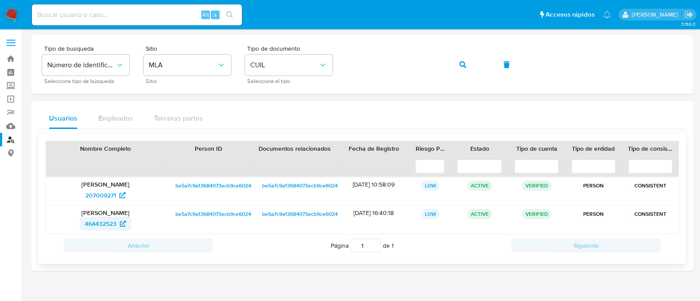
click at [105, 225] on span "464432523" at bounding box center [100, 224] width 31 height 14
click at [9, 124] on link "Mulan" at bounding box center [52, 126] width 104 height 14
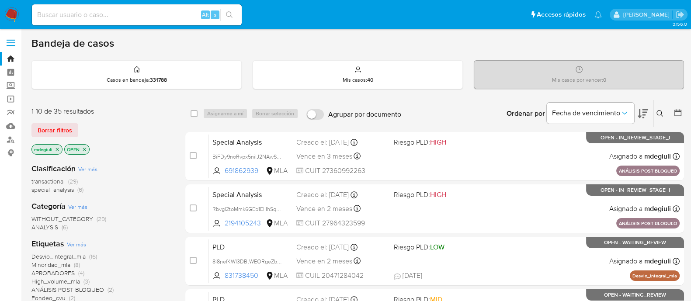
click at [54, 10] on input at bounding box center [137, 14] width 210 height 11
paste input "1552118318"
type input "1552118318"
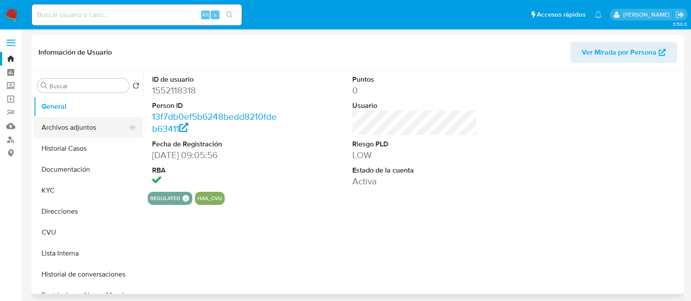
click at [77, 132] on button "Archivos adjuntos" at bounding box center [85, 127] width 102 height 21
select select "10"
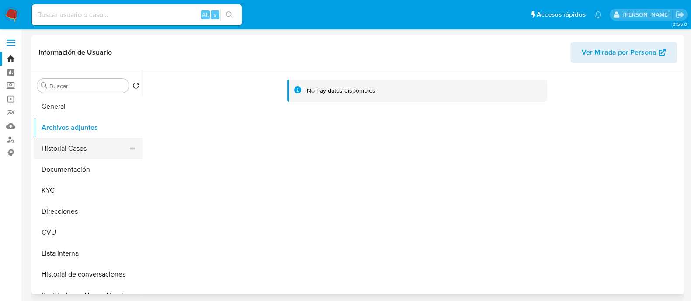
click at [81, 146] on button "Historial Casos" at bounding box center [85, 148] width 102 height 21
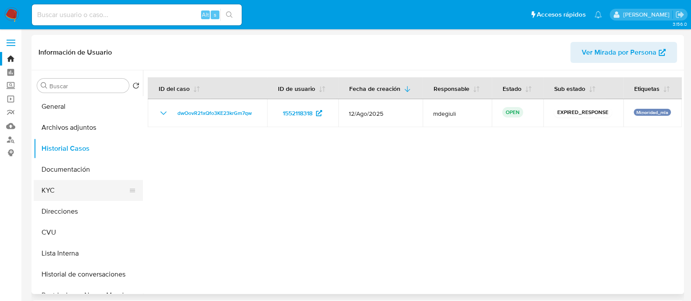
click at [56, 185] on button "KYC" at bounding box center [85, 190] width 102 height 21
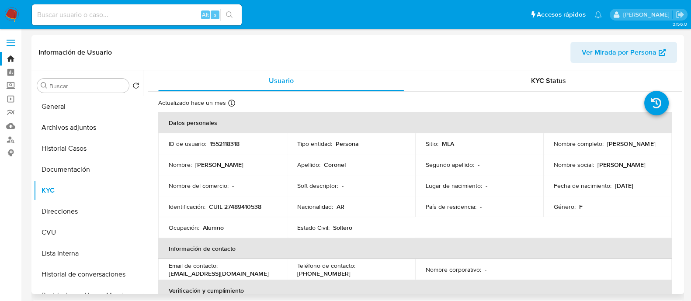
click at [250, 210] on p "CUIL 27489410538" at bounding box center [235, 207] width 52 height 8
copy p "27489410538"
click at [75, 210] on button "Direcciones" at bounding box center [85, 211] width 102 height 21
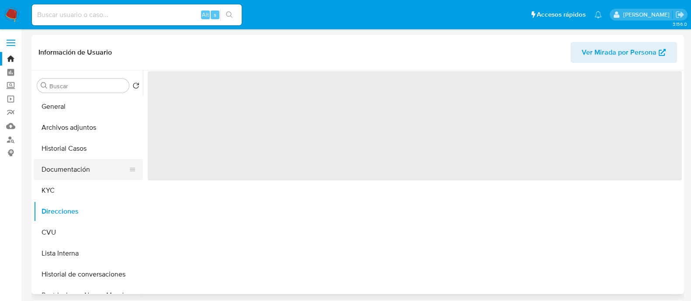
click at [78, 165] on button "Documentación" at bounding box center [85, 169] width 102 height 21
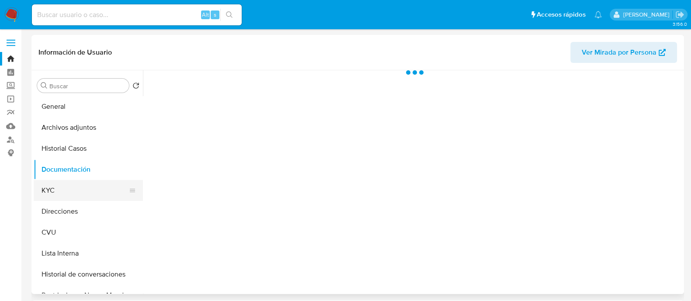
click at [86, 184] on button "KYC" at bounding box center [85, 190] width 102 height 21
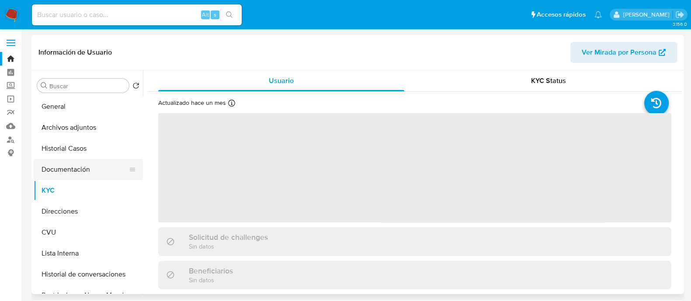
click at [96, 167] on button "Documentación" at bounding box center [85, 169] width 102 height 21
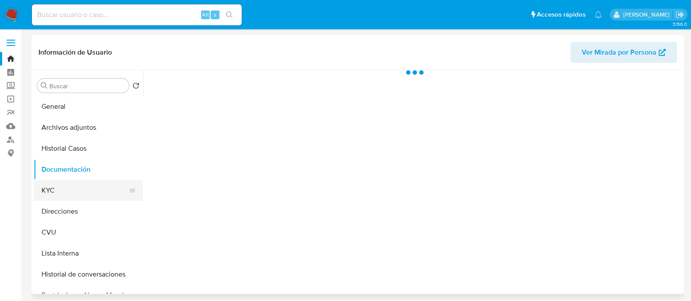
click at [91, 189] on button "KYC" at bounding box center [85, 190] width 102 height 21
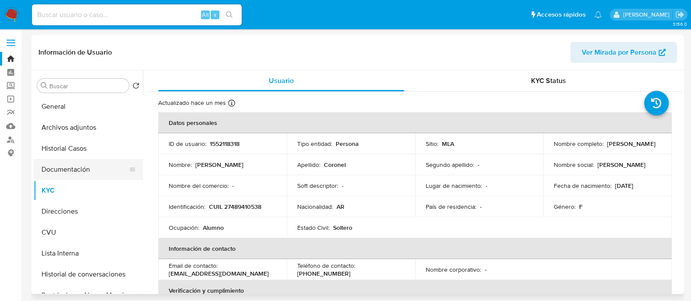
click at [70, 165] on button "Documentación" at bounding box center [85, 169] width 102 height 21
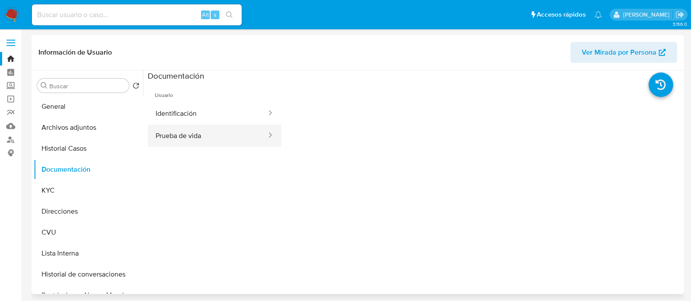
click at [195, 137] on button "Prueba de vida" at bounding box center [208, 136] width 120 height 22
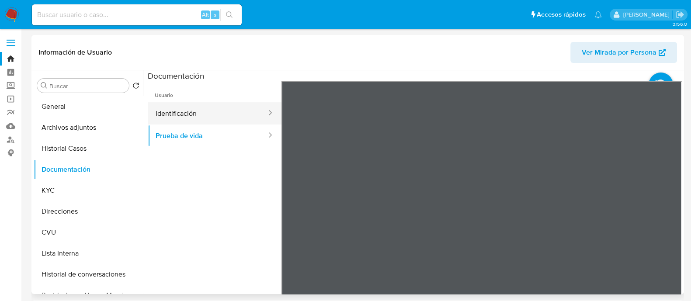
click at [205, 117] on button "Identificación" at bounding box center [208, 113] width 120 height 22
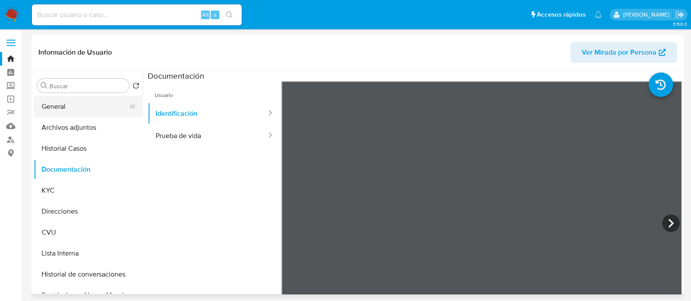
click at [70, 115] on button "General" at bounding box center [85, 106] width 102 height 21
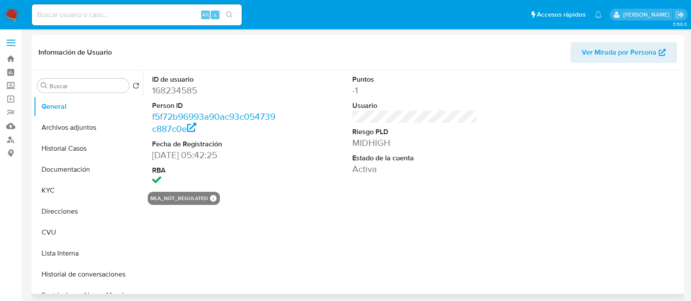
select select "10"
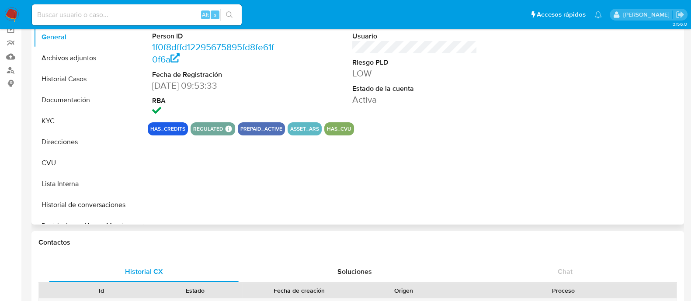
scroll to position [109, 0]
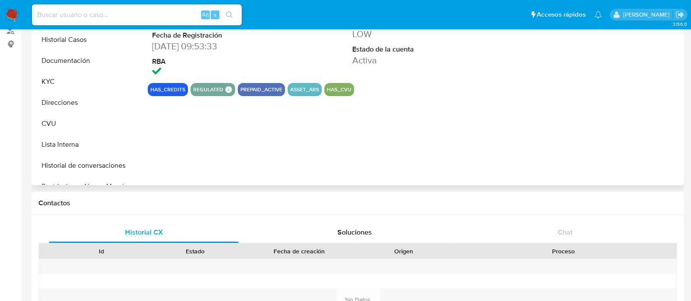
select select "10"
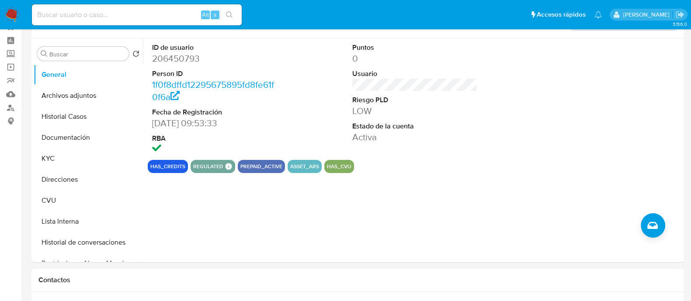
scroll to position [0, 0]
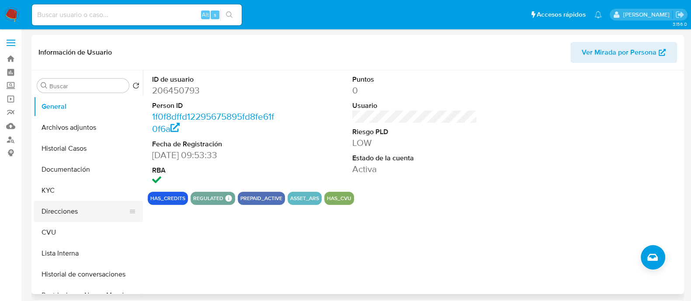
click at [64, 213] on button "Direcciones" at bounding box center [85, 211] width 102 height 21
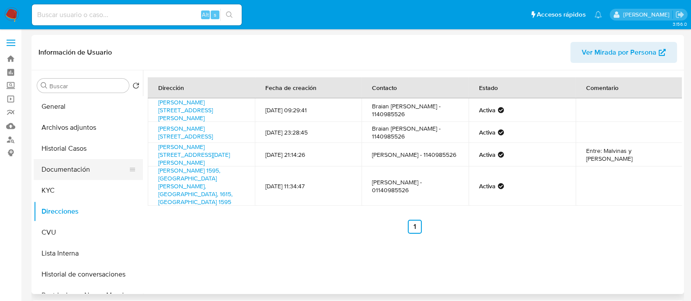
click at [70, 174] on button "Documentación" at bounding box center [85, 169] width 102 height 21
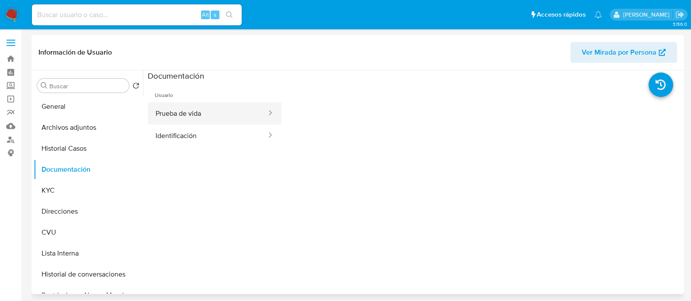
click at [197, 115] on button "Prueba de vida" at bounding box center [208, 113] width 120 height 22
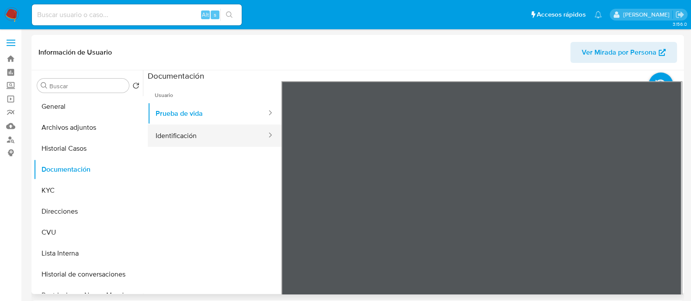
drag, startPoint x: 212, startPoint y: 136, endPoint x: 234, endPoint y: 128, distance: 23.5
click at [212, 136] on button "Identificación" at bounding box center [208, 136] width 120 height 22
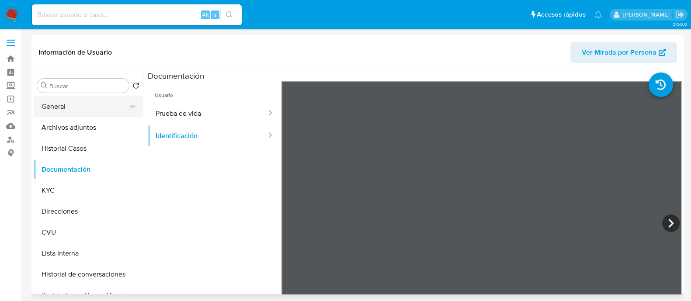
click at [81, 103] on button "General" at bounding box center [85, 106] width 102 height 21
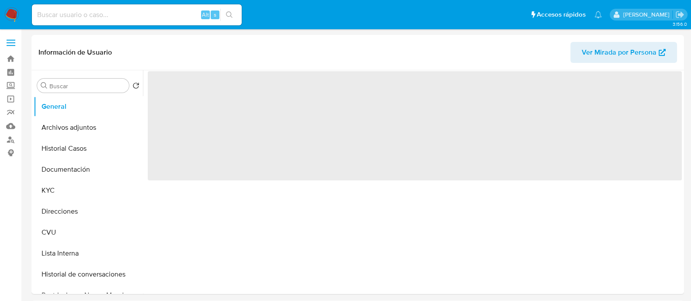
click at [117, 18] on input at bounding box center [137, 14] width 210 height 11
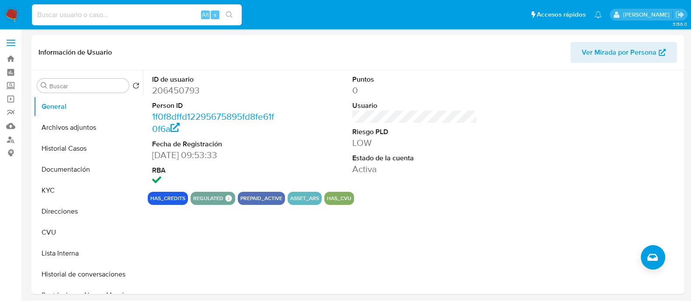
paste input "23243321034"
type input "23243321034"
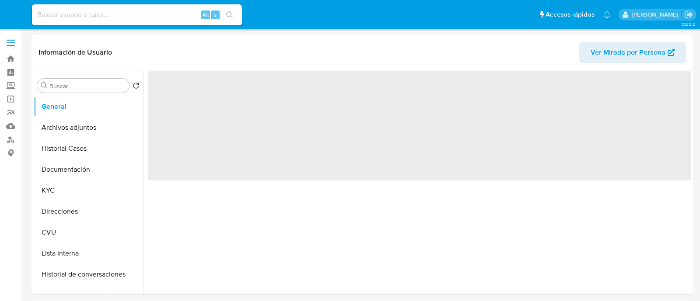
select select "10"
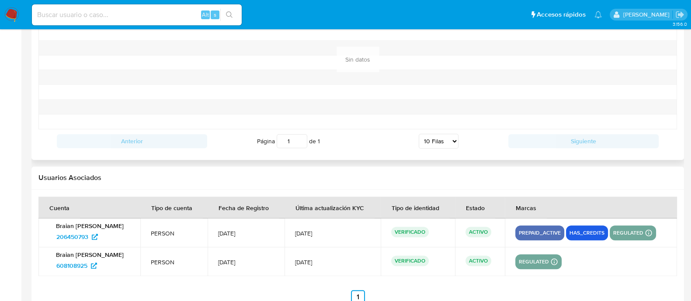
scroll to position [981, 0]
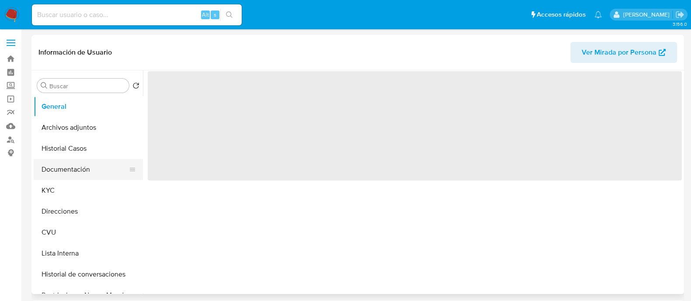
click at [62, 168] on button "Documentación" at bounding box center [85, 169] width 102 height 21
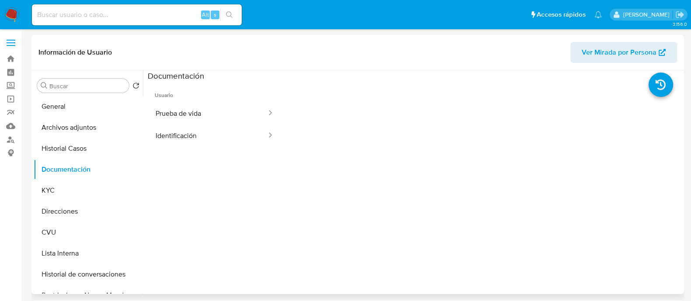
select select "10"
click at [242, 129] on button "Identificación" at bounding box center [208, 136] width 120 height 22
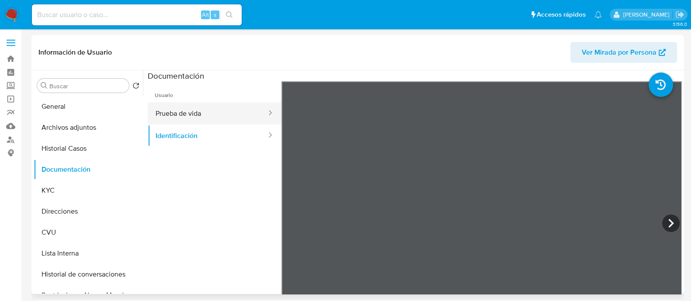
click at [238, 107] on button "Prueba de vida" at bounding box center [208, 113] width 120 height 22
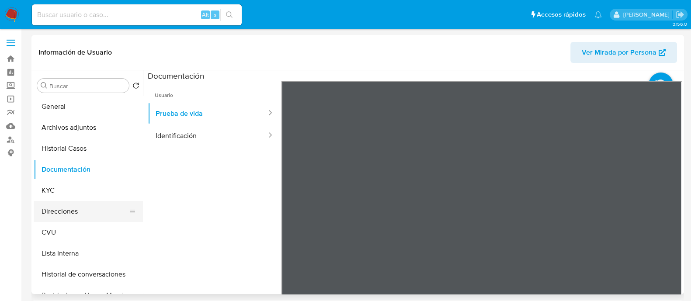
click at [86, 216] on button "Direcciones" at bounding box center [85, 211] width 102 height 21
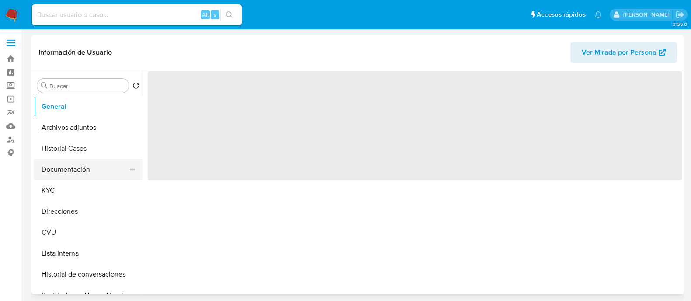
click at [90, 171] on button "Documentación" at bounding box center [85, 169] width 102 height 21
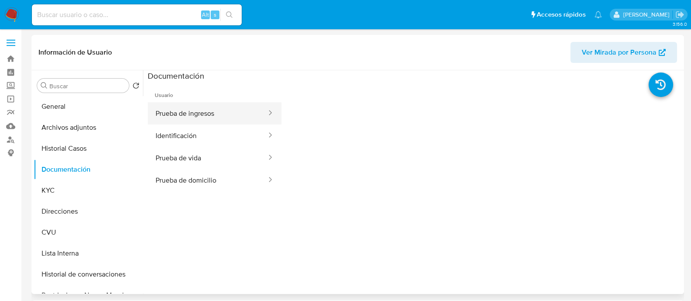
select select "10"
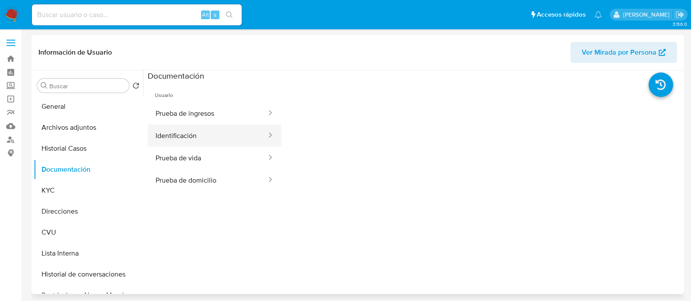
click at [222, 129] on button "Identificación" at bounding box center [208, 136] width 120 height 22
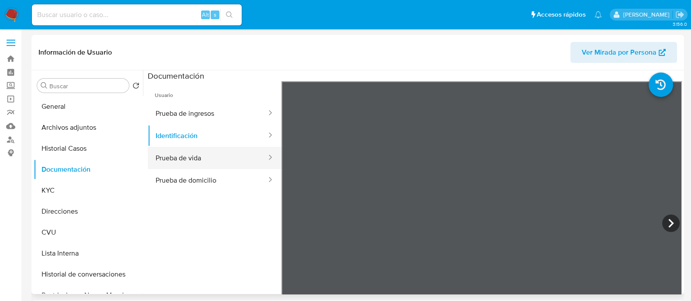
click at [210, 161] on button "Prueba de vida" at bounding box center [208, 158] width 120 height 22
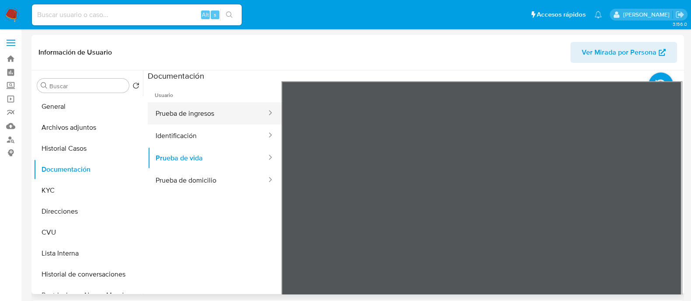
click at [190, 112] on button "Prueba de ingresos" at bounding box center [208, 113] width 120 height 22
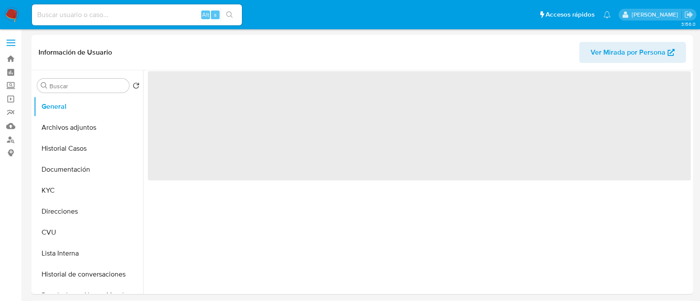
select select "10"
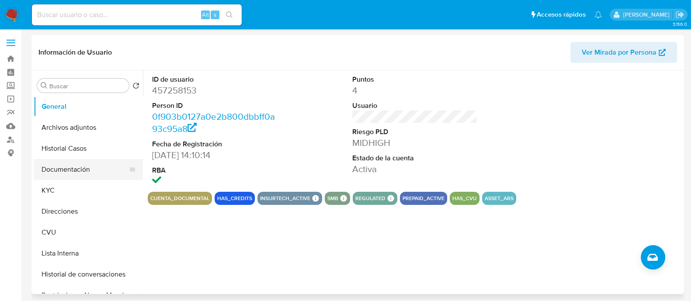
click at [74, 167] on button "Documentación" at bounding box center [85, 169] width 102 height 21
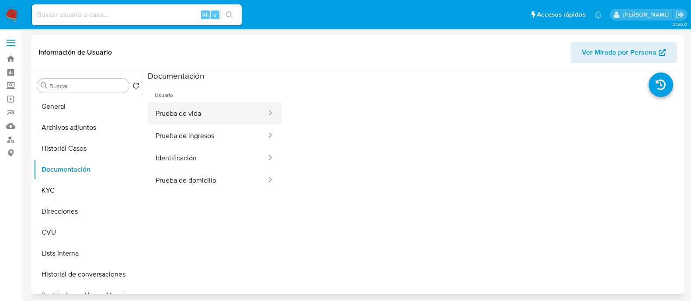
click at [203, 111] on button "Prueba de vida" at bounding box center [208, 113] width 120 height 22
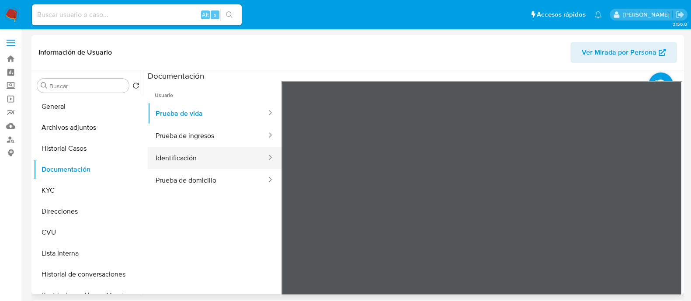
click at [231, 164] on button "Identificación" at bounding box center [208, 158] width 120 height 22
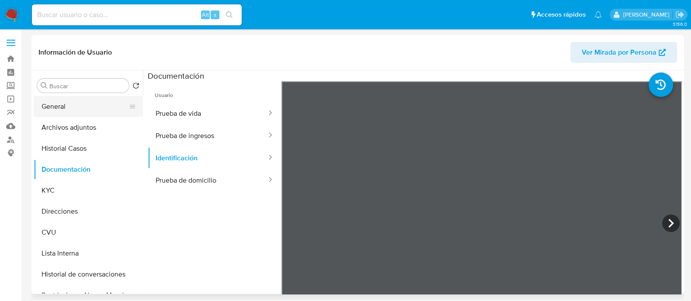
click at [88, 103] on button "General" at bounding box center [85, 106] width 102 height 21
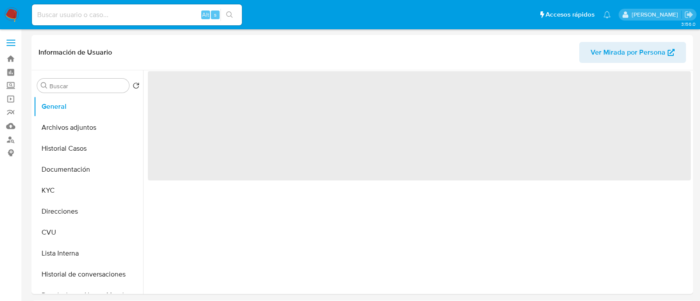
select select "10"
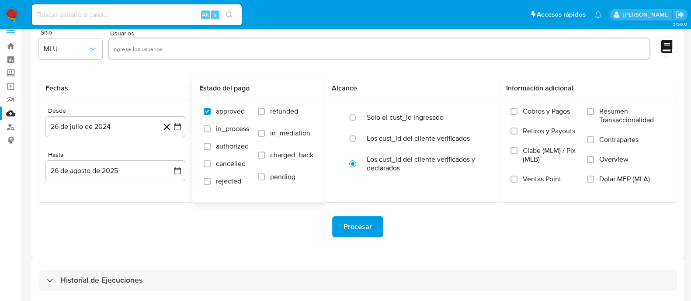
scroll to position [20, 0]
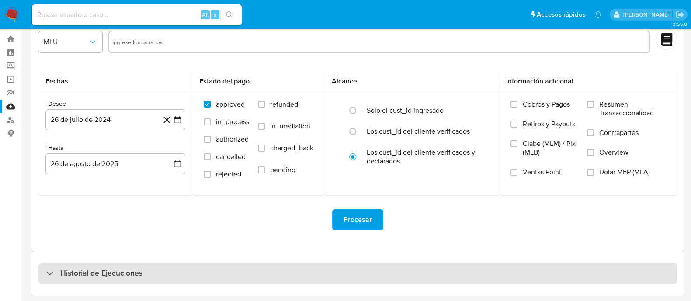
click at [125, 276] on h3 "Historial de Ejecuciones" at bounding box center [101, 273] width 82 height 10
select select "10"
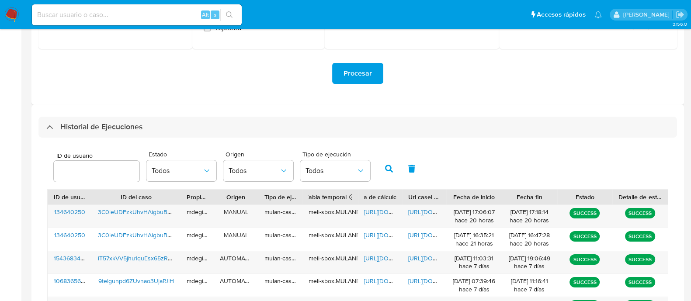
scroll to position [183, 0]
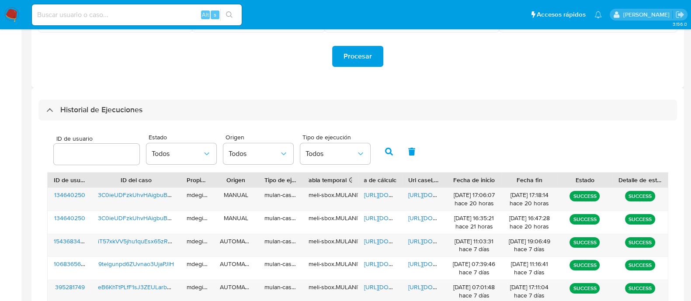
click at [108, 155] on input "number" at bounding box center [97, 154] width 86 height 11
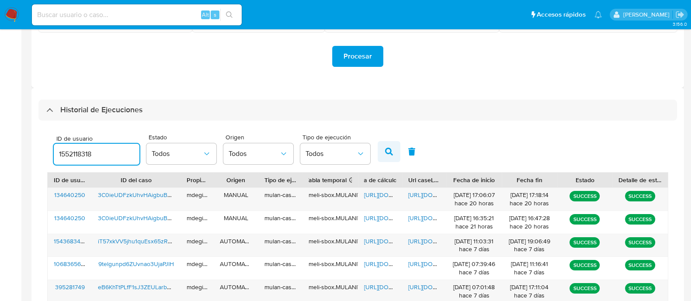
type input "1552118318"
click at [385, 152] on icon "button" at bounding box center [389, 152] width 8 height 8
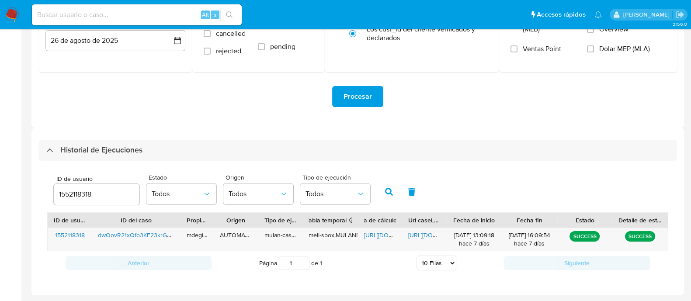
scroll to position [142, 0]
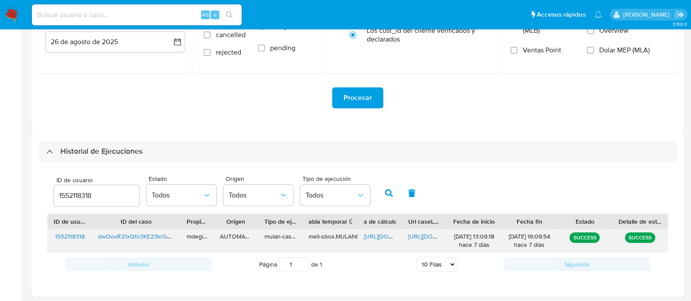
click at [373, 235] on span "https://docs.google.com/spreadsheets/d/1GfQQtK4qN4OoCakQ09xSG-RWKXOZSE1AzVCIWn0…" at bounding box center [394, 236] width 60 height 9
click at [421, 238] on span "https://docs.google.com/document/d/1voRc8Y3Ryoz5oLNKXyUPxl_7BYpXYPoD10QVk182FfQ…" at bounding box center [438, 236] width 60 height 9
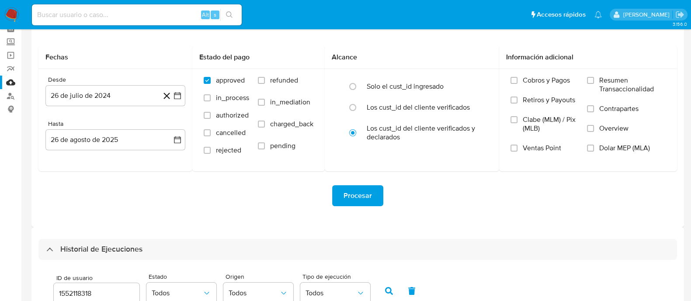
scroll to position [0, 0]
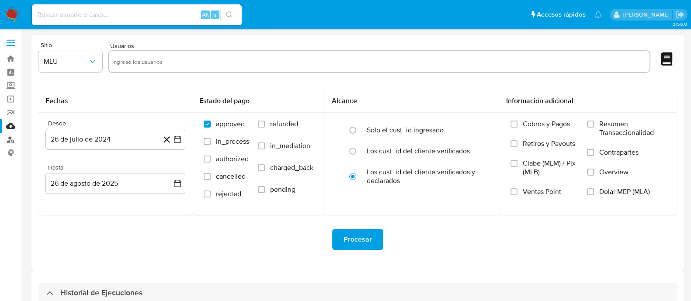
click at [13, 136] on link "Buscador de personas" at bounding box center [52, 140] width 104 height 14
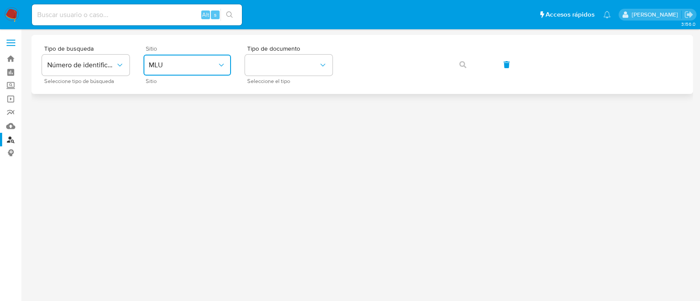
click at [209, 72] on button "MLU" at bounding box center [186, 65] width 87 height 21
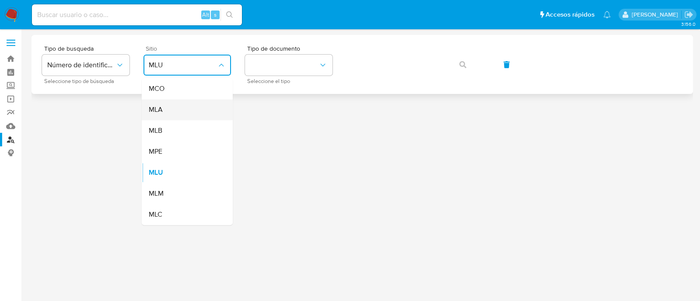
click at [179, 116] on div "MLA" at bounding box center [185, 109] width 72 height 21
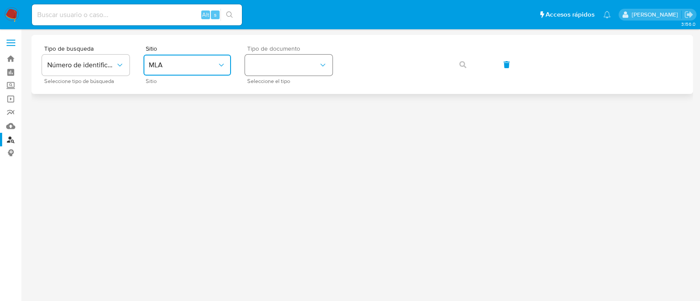
click at [272, 64] on button "identificationType" at bounding box center [288, 65] width 87 height 21
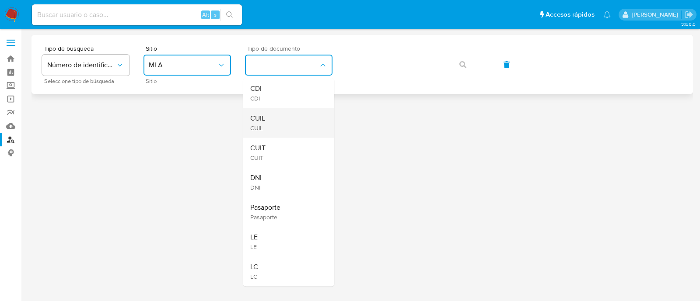
click at [284, 117] on div "CUIL CUIL" at bounding box center [286, 123] width 72 height 30
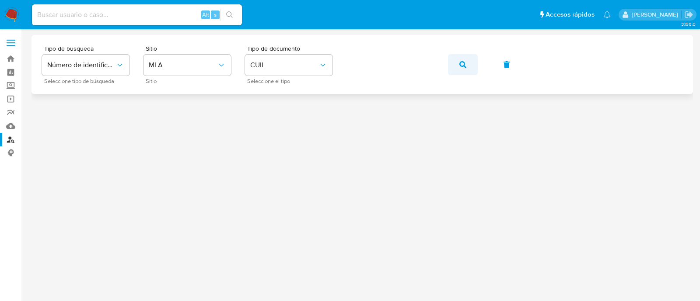
click at [456, 66] on button "button" at bounding box center [463, 64] width 30 height 21
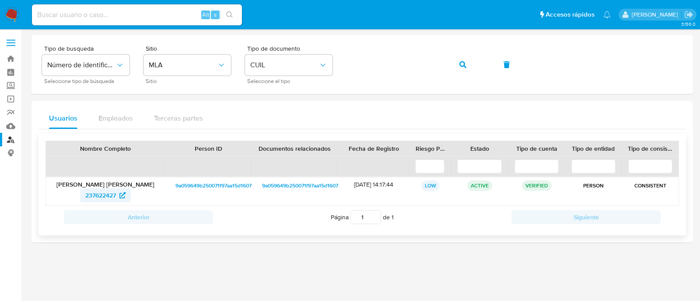
click at [113, 195] on span "237622427" at bounding box center [100, 195] width 31 height 14
click at [459, 63] on icon "button" at bounding box center [462, 64] width 7 height 7
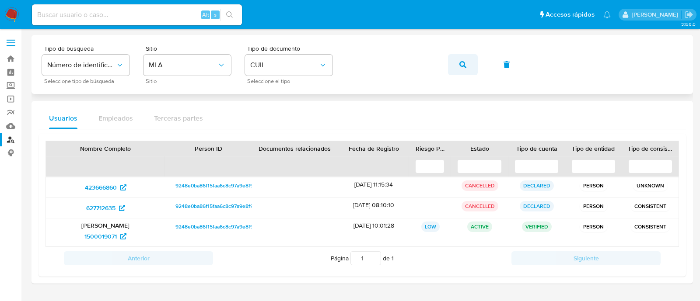
click at [455, 60] on button "button" at bounding box center [463, 64] width 30 height 21
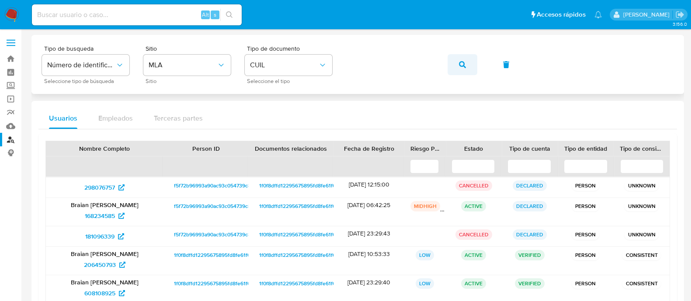
click at [470, 59] on button "button" at bounding box center [463, 64] width 30 height 21
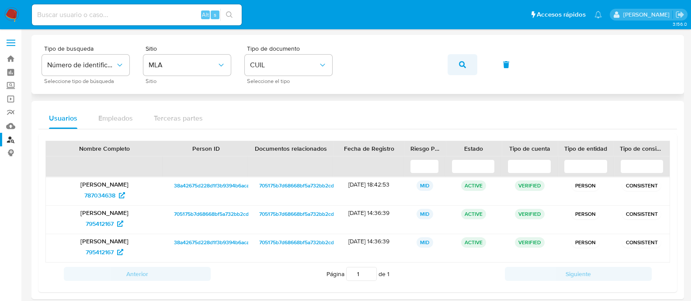
click at [455, 63] on button "button" at bounding box center [463, 64] width 30 height 21
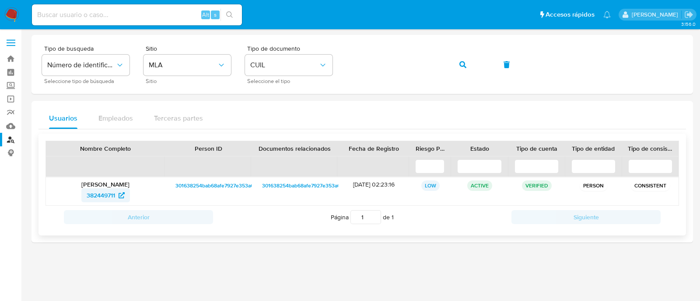
click at [107, 191] on span "382449711" at bounding box center [101, 195] width 28 height 14
click at [454, 67] on button "button" at bounding box center [463, 64] width 30 height 21
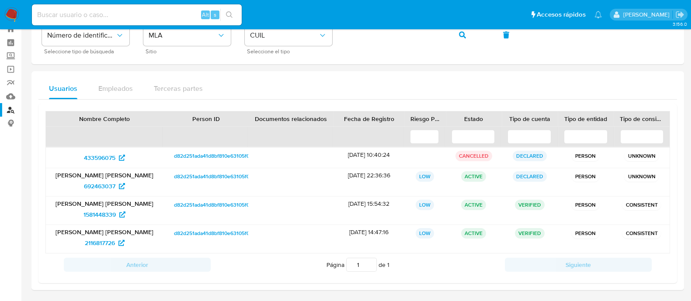
scroll to position [30, 0]
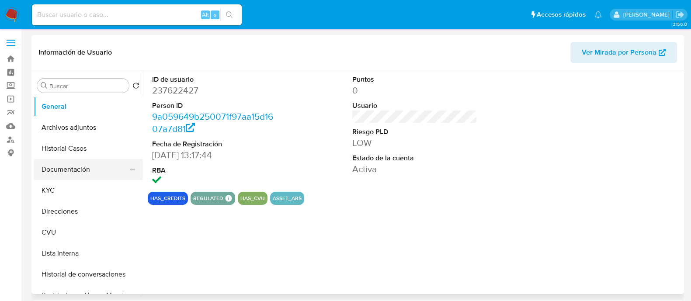
select select "10"
click at [70, 171] on button "Documentación" at bounding box center [85, 169] width 102 height 21
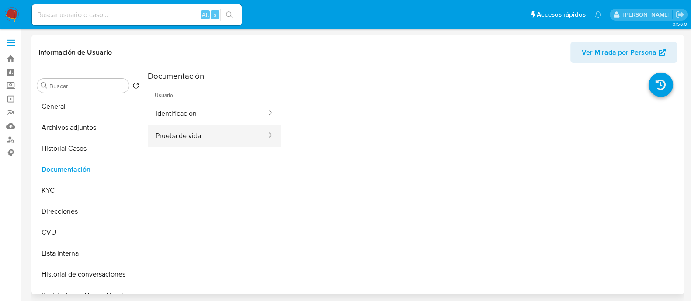
click at [179, 142] on button "Prueba de vida" at bounding box center [208, 136] width 120 height 22
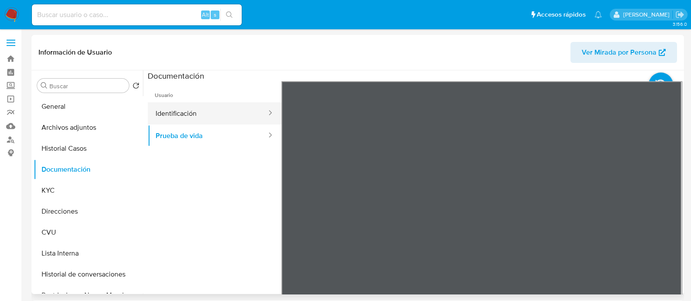
click at [248, 115] on button "Identificación" at bounding box center [208, 113] width 120 height 22
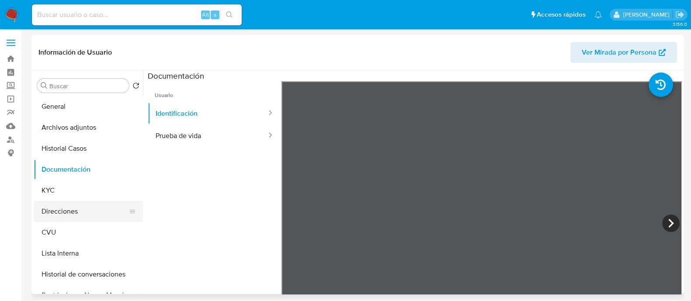
click at [70, 217] on button "Direcciones" at bounding box center [85, 211] width 102 height 21
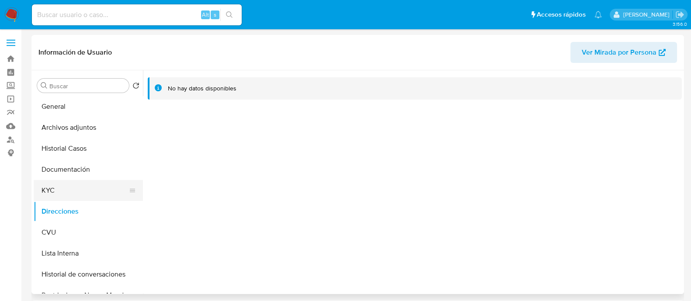
click at [55, 195] on button "KYC" at bounding box center [85, 190] width 102 height 21
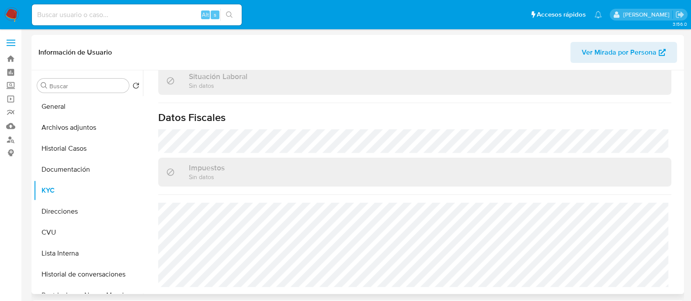
scroll to position [468, 0]
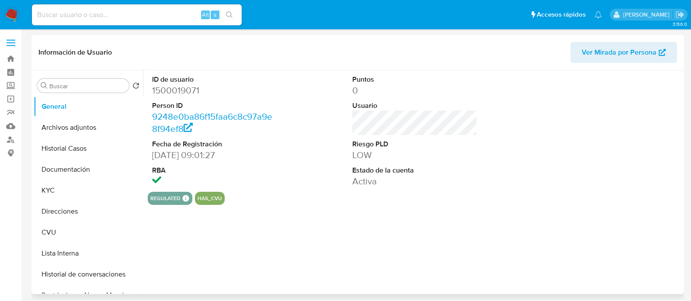
select select "10"
click at [52, 165] on button "Documentación" at bounding box center [85, 169] width 102 height 21
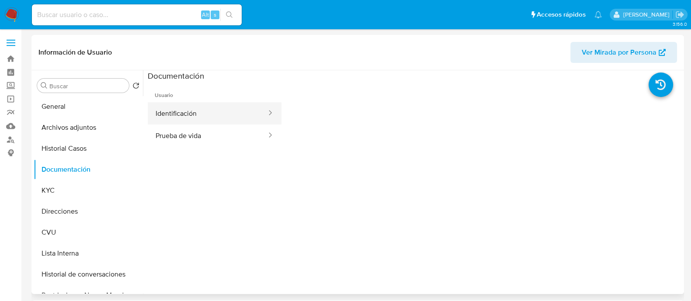
click at [188, 117] on button "Identificación" at bounding box center [208, 113] width 120 height 22
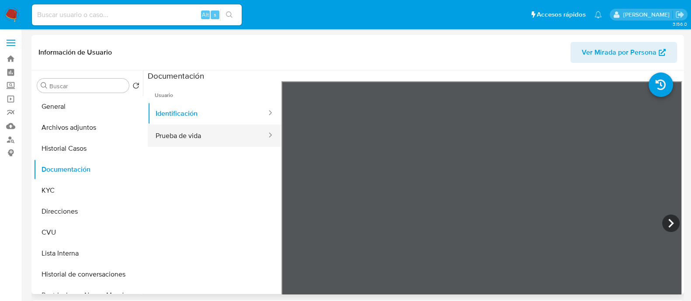
drag, startPoint x: 196, startPoint y: 136, endPoint x: 260, endPoint y: 129, distance: 63.8
click at [197, 135] on button "Prueba de vida" at bounding box center [208, 136] width 120 height 22
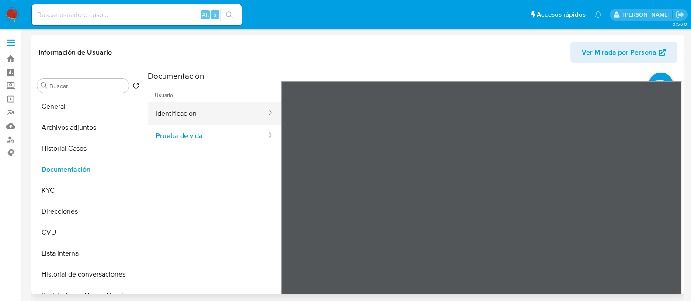
click at [186, 120] on button "Identificación" at bounding box center [208, 113] width 120 height 22
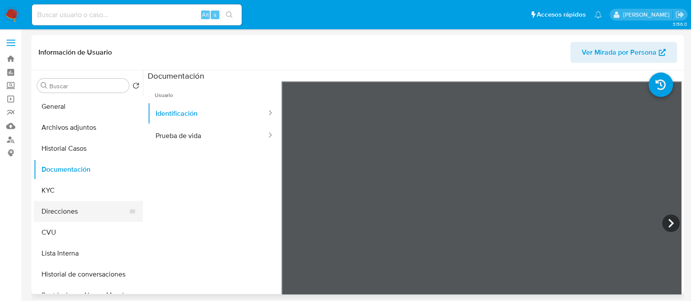
click at [74, 212] on button "Direcciones" at bounding box center [85, 211] width 102 height 21
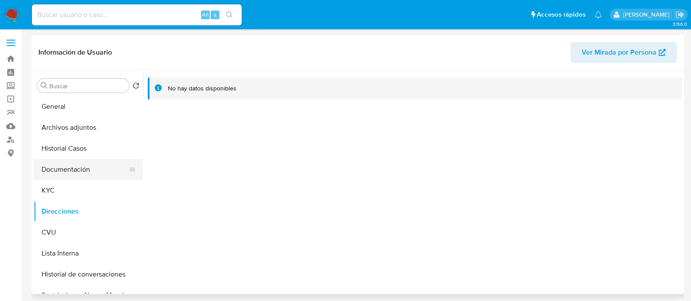
click at [85, 167] on button "Documentación" at bounding box center [85, 169] width 102 height 21
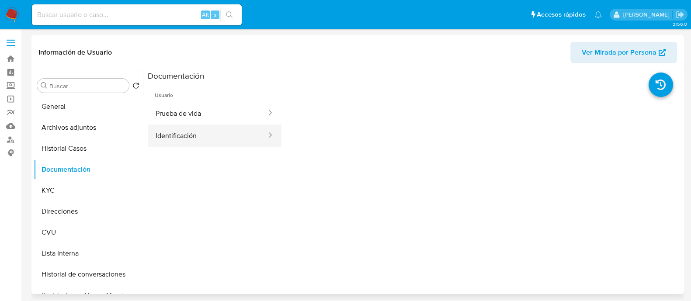
click at [204, 135] on button "Identificación" at bounding box center [208, 136] width 120 height 22
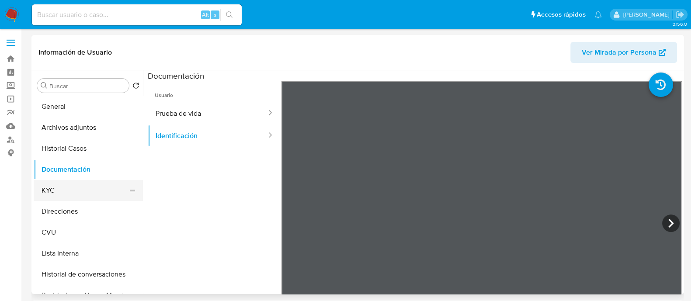
click at [62, 189] on button "KYC" at bounding box center [85, 190] width 102 height 21
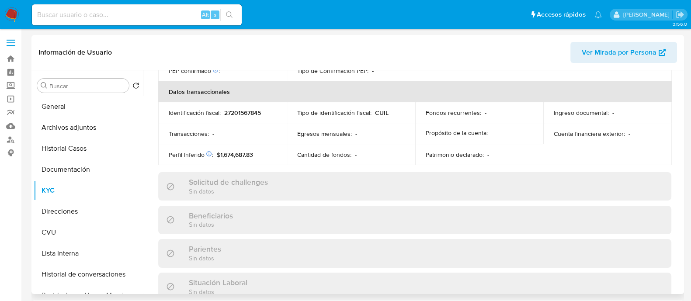
scroll to position [468, 0]
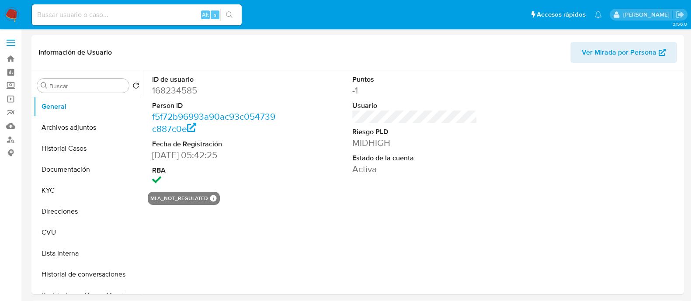
select select "10"
click at [87, 170] on button "Documentación" at bounding box center [85, 169] width 102 height 21
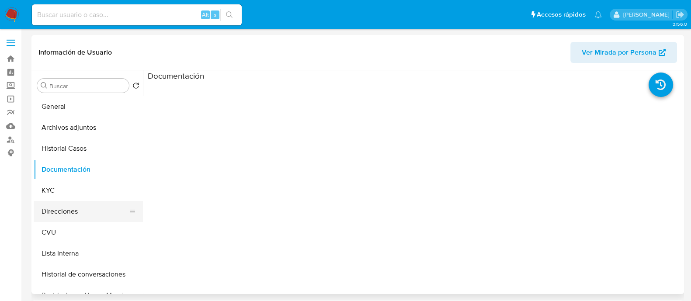
click at [65, 205] on button "Direcciones" at bounding box center [85, 211] width 102 height 21
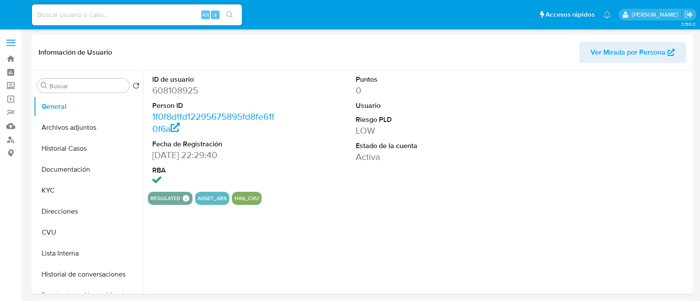
select select "10"
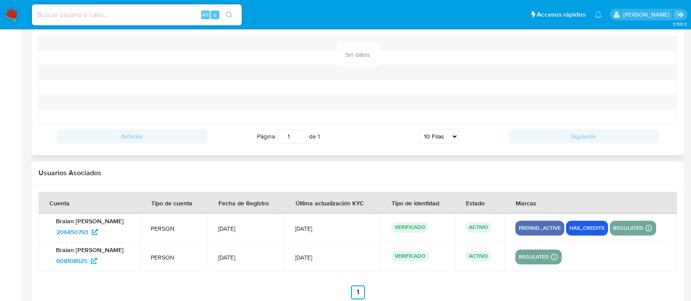
scroll to position [981, 0]
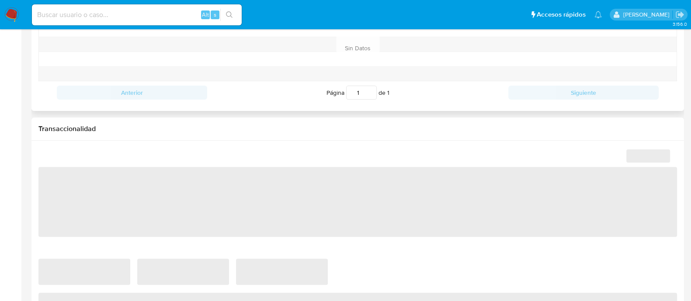
select select "10"
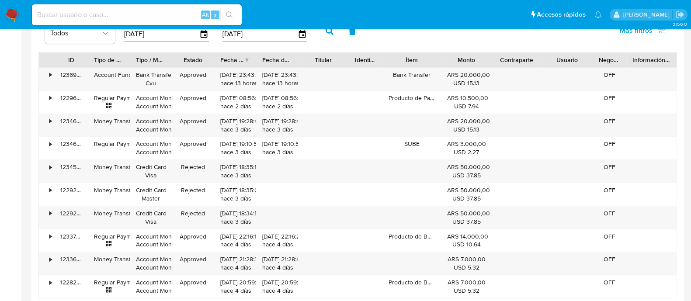
scroll to position [1063, 0]
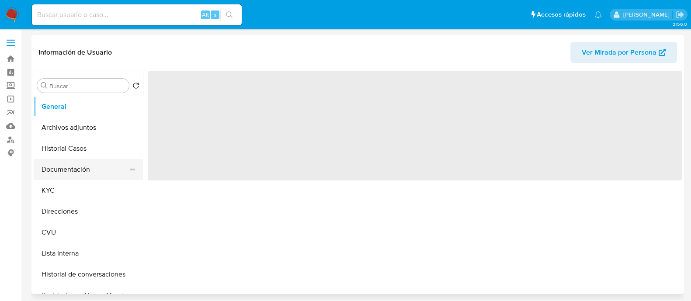
click at [80, 176] on button "Documentación" at bounding box center [85, 169] width 102 height 21
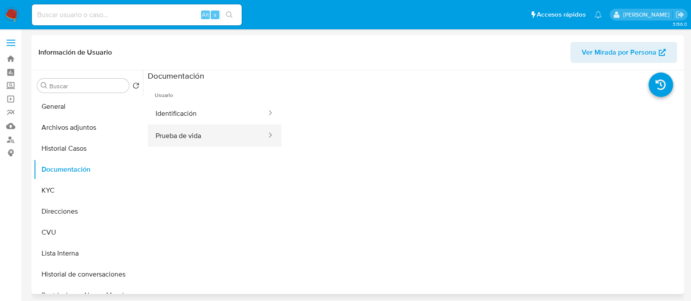
click at [186, 125] on button "Prueba de vida" at bounding box center [208, 136] width 120 height 22
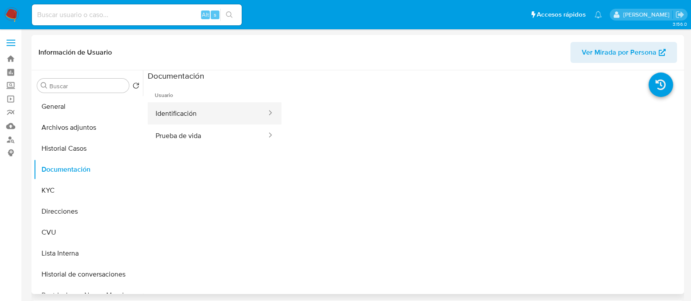
select select "10"
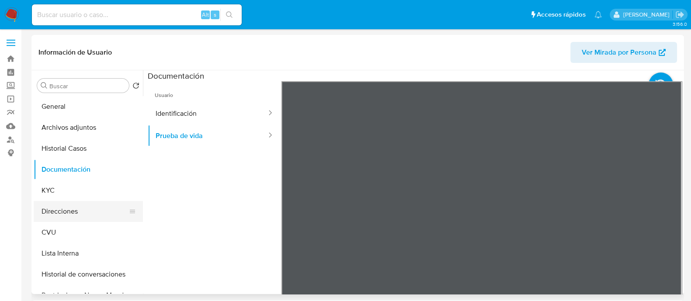
click at [96, 213] on button "Direcciones" at bounding box center [85, 211] width 102 height 21
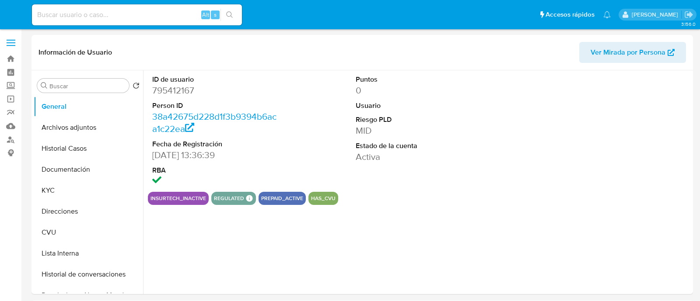
select select "10"
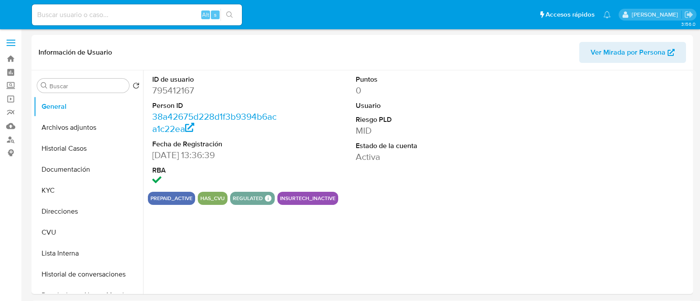
select select "10"
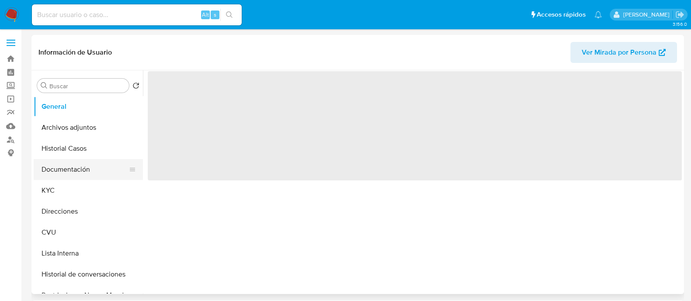
click at [77, 163] on button "Documentación" at bounding box center [85, 169] width 102 height 21
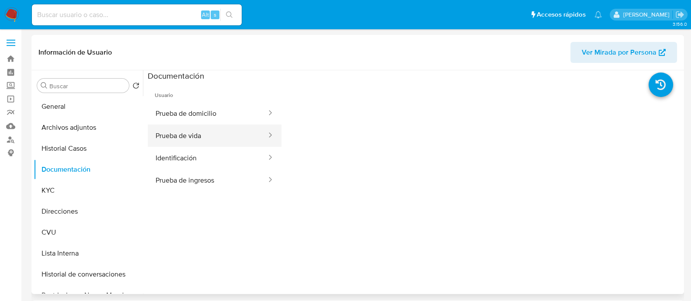
click at [204, 133] on button "Prueba de vida" at bounding box center [208, 136] width 120 height 22
select select "10"
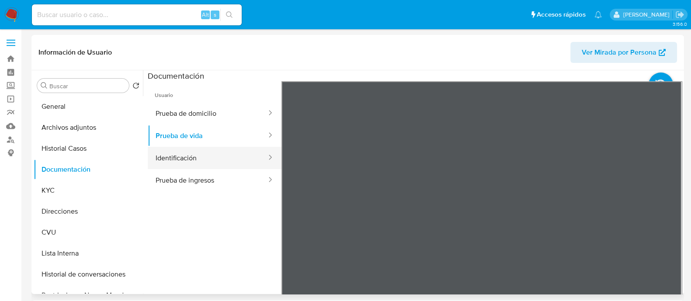
click at [181, 155] on button "Identificación" at bounding box center [208, 158] width 120 height 22
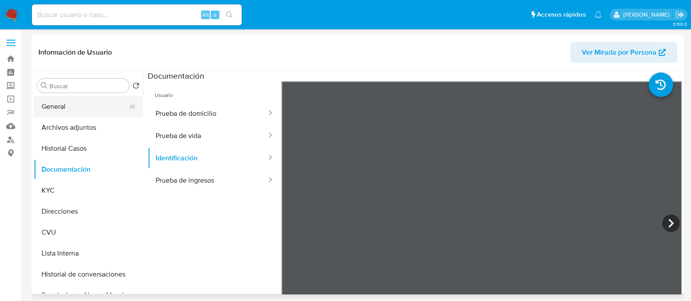
click at [88, 104] on button "General" at bounding box center [85, 106] width 102 height 21
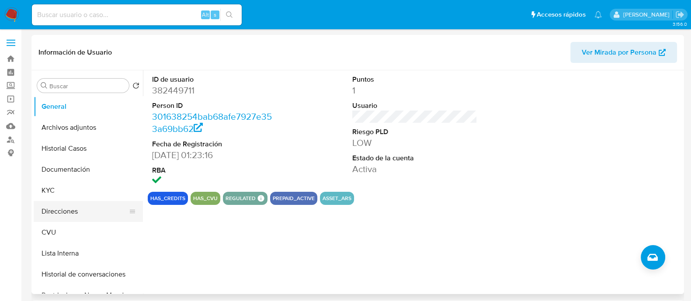
click at [44, 204] on button "Direcciones" at bounding box center [85, 211] width 102 height 21
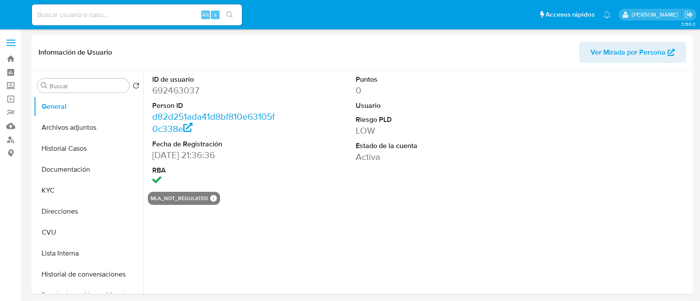
select select "10"
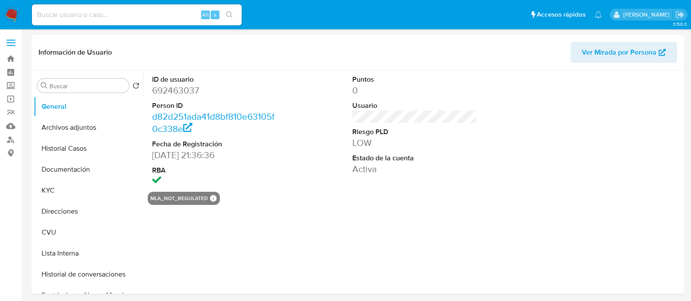
select select "10"
click at [73, 150] on button "Historial Casos" at bounding box center [85, 148] width 102 height 21
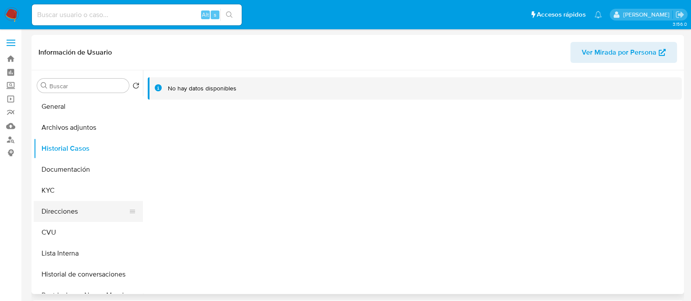
click at [68, 211] on button "Direcciones" at bounding box center [85, 211] width 102 height 21
click at [64, 182] on button "KYC" at bounding box center [85, 190] width 102 height 21
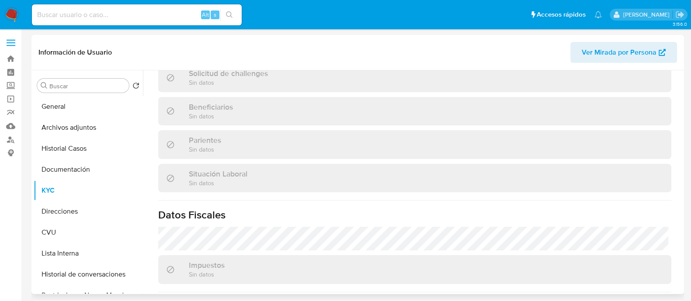
scroll to position [430, 0]
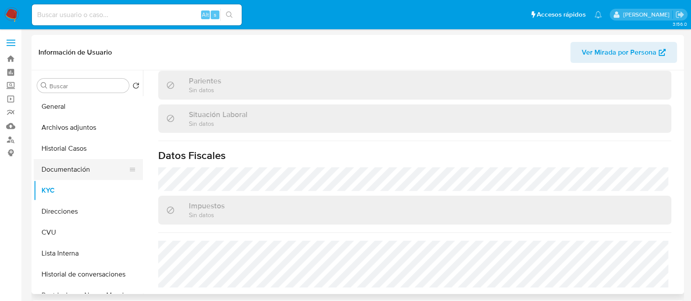
click at [72, 171] on button "Documentación" at bounding box center [85, 169] width 102 height 21
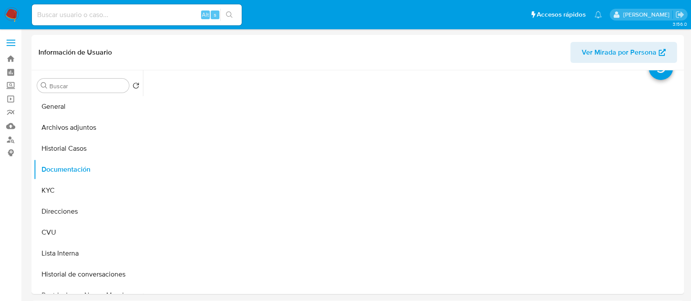
scroll to position [0, 0]
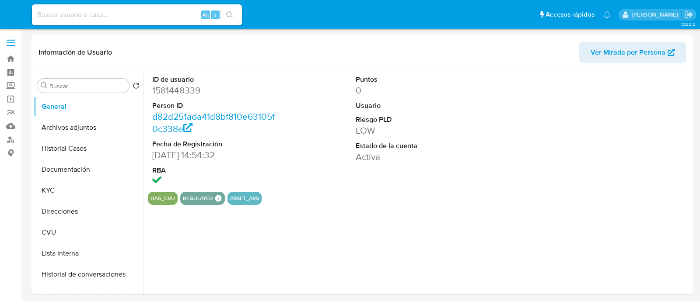
select select "10"
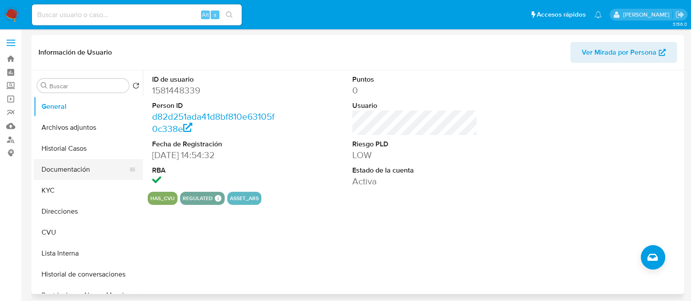
click at [80, 163] on button "Documentación" at bounding box center [85, 169] width 102 height 21
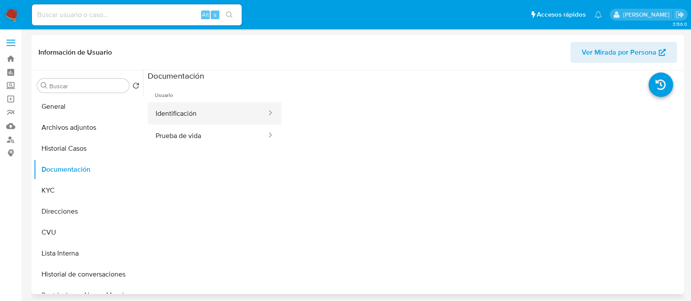
click at [210, 115] on button "Identificación" at bounding box center [208, 113] width 120 height 22
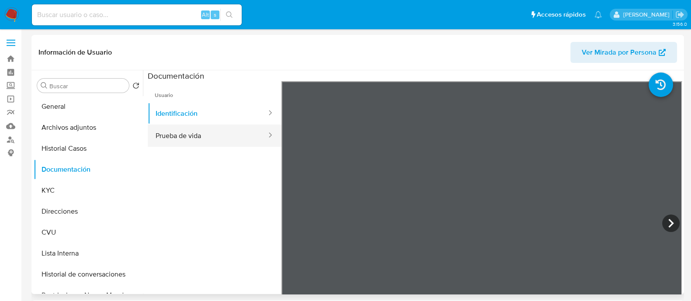
click at [261, 140] on div at bounding box center [268, 136] width 14 height 10
click at [216, 132] on button "Prueba de vida" at bounding box center [208, 136] width 120 height 22
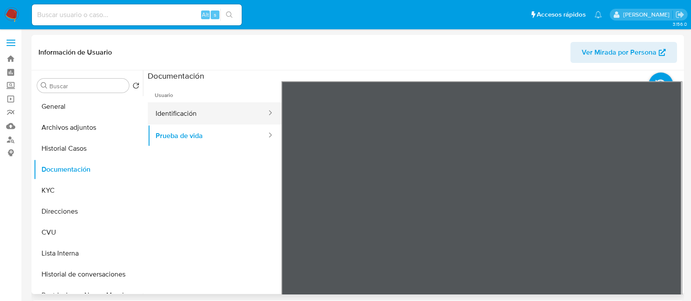
click at [191, 119] on button "Identificación" at bounding box center [208, 113] width 120 height 22
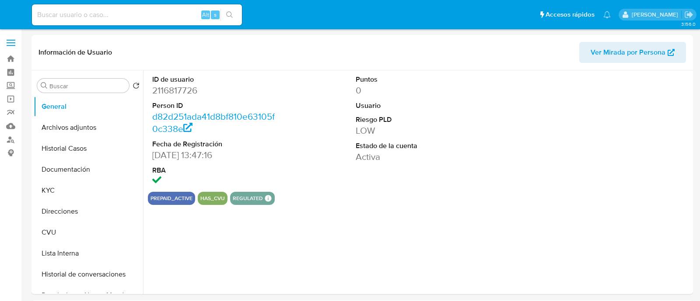
select select "10"
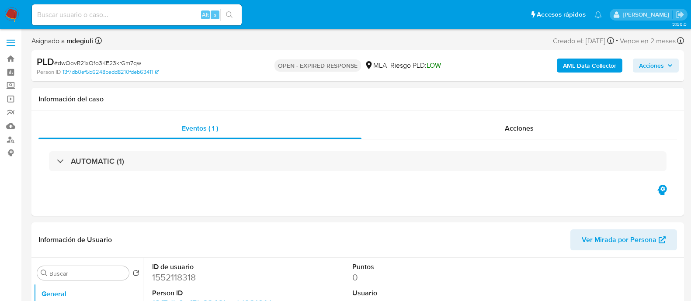
select select "10"
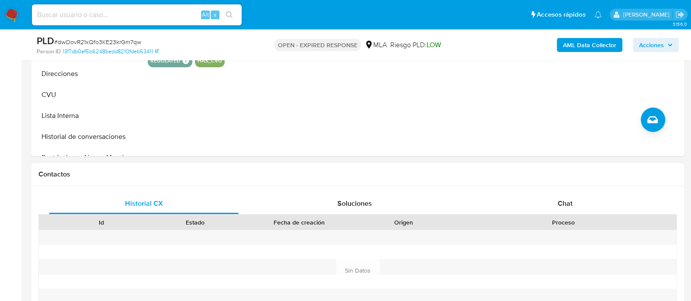
scroll to position [218, 0]
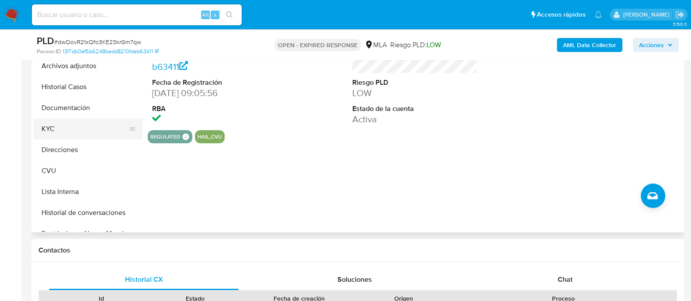
click at [58, 118] on button "KYC" at bounding box center [85, 128] width 102 height 21
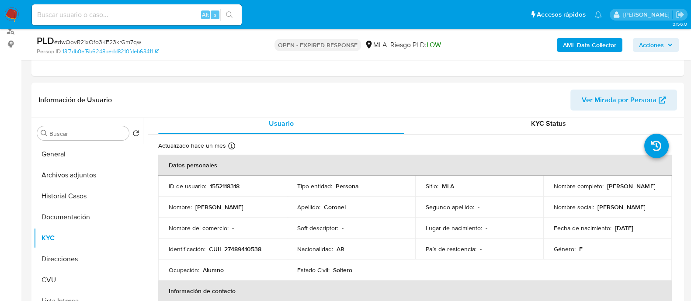
scroll to position [0, 0]
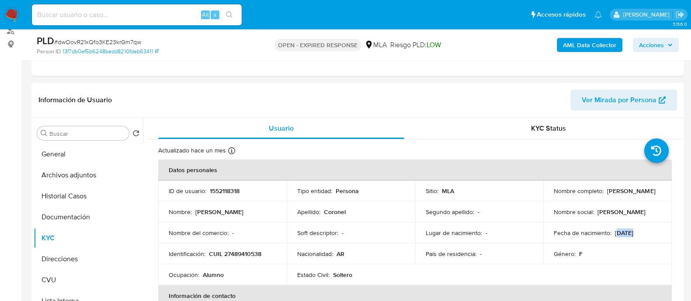
drag, startPoint x: 616, startPoint y: 233, endPoint x: 632, endPoint y: 233, distance: 16.2
click at [632, 233] on p "[DATE]" at bounding box center [624, 233] width 18 height 8
click at [631, 233] on p "[DATE]" at bounding box center [624, 233] width 18 height 8
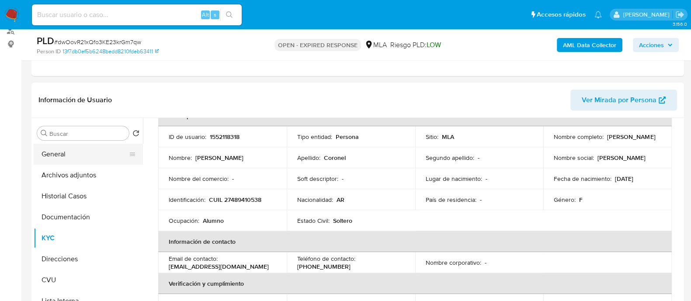
click at [63, 154] on button "General" at bounding box center [85, 154] width 102 height 21
